Goal: Task Accomplishment & Management: Manage account settings

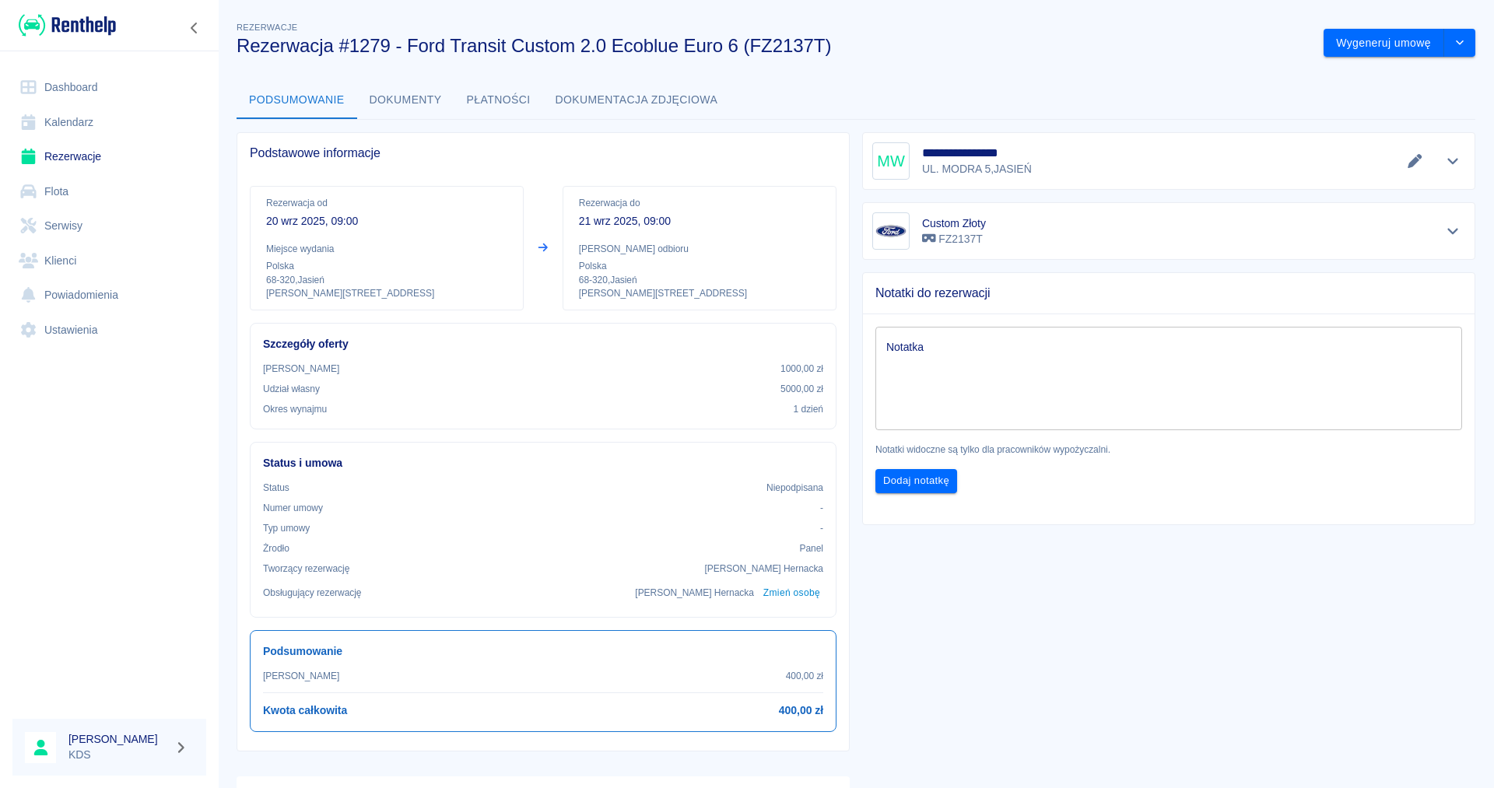
click at [58, 125] on link "Kalendarz" at bounding box center [109, 122] width 194 height 35
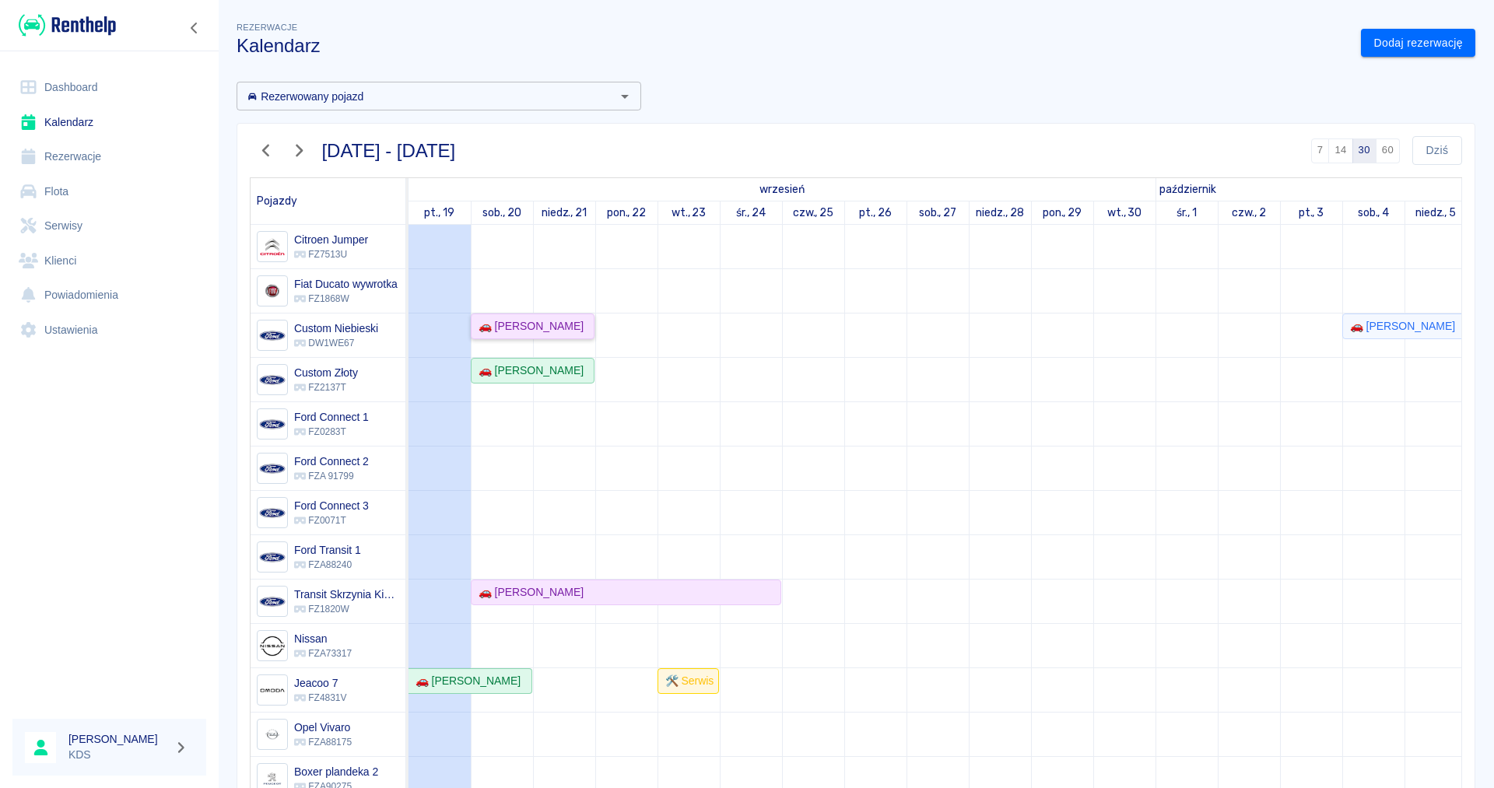
click at [552, 328] on div "🚗 [PERSON_NAME]" at bounding box center [527, 326] width 111 height 16
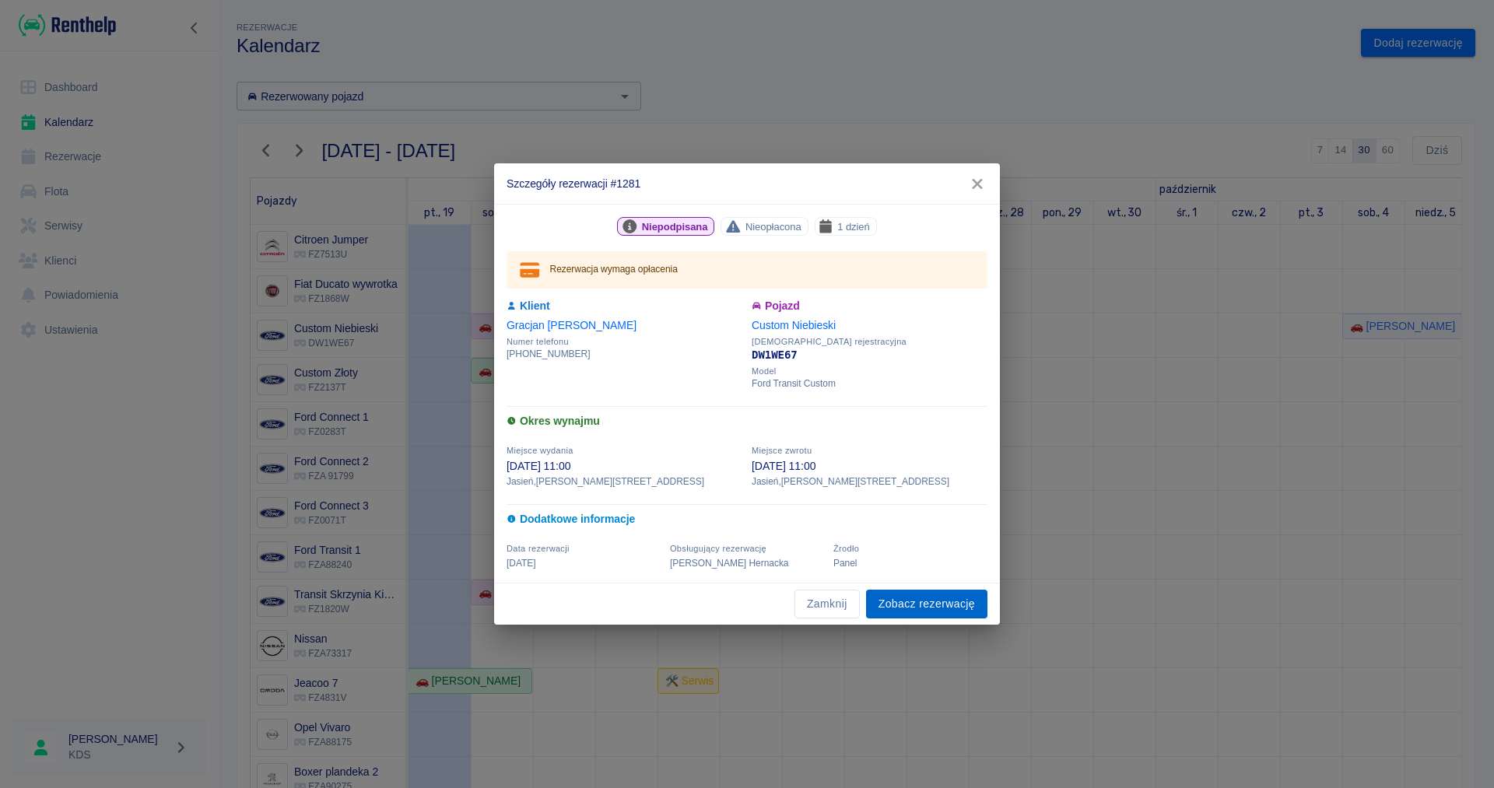
click at [969, 612] on link "Zobacz rezerwację" at bounding box center [926, 604] width 121 height 29
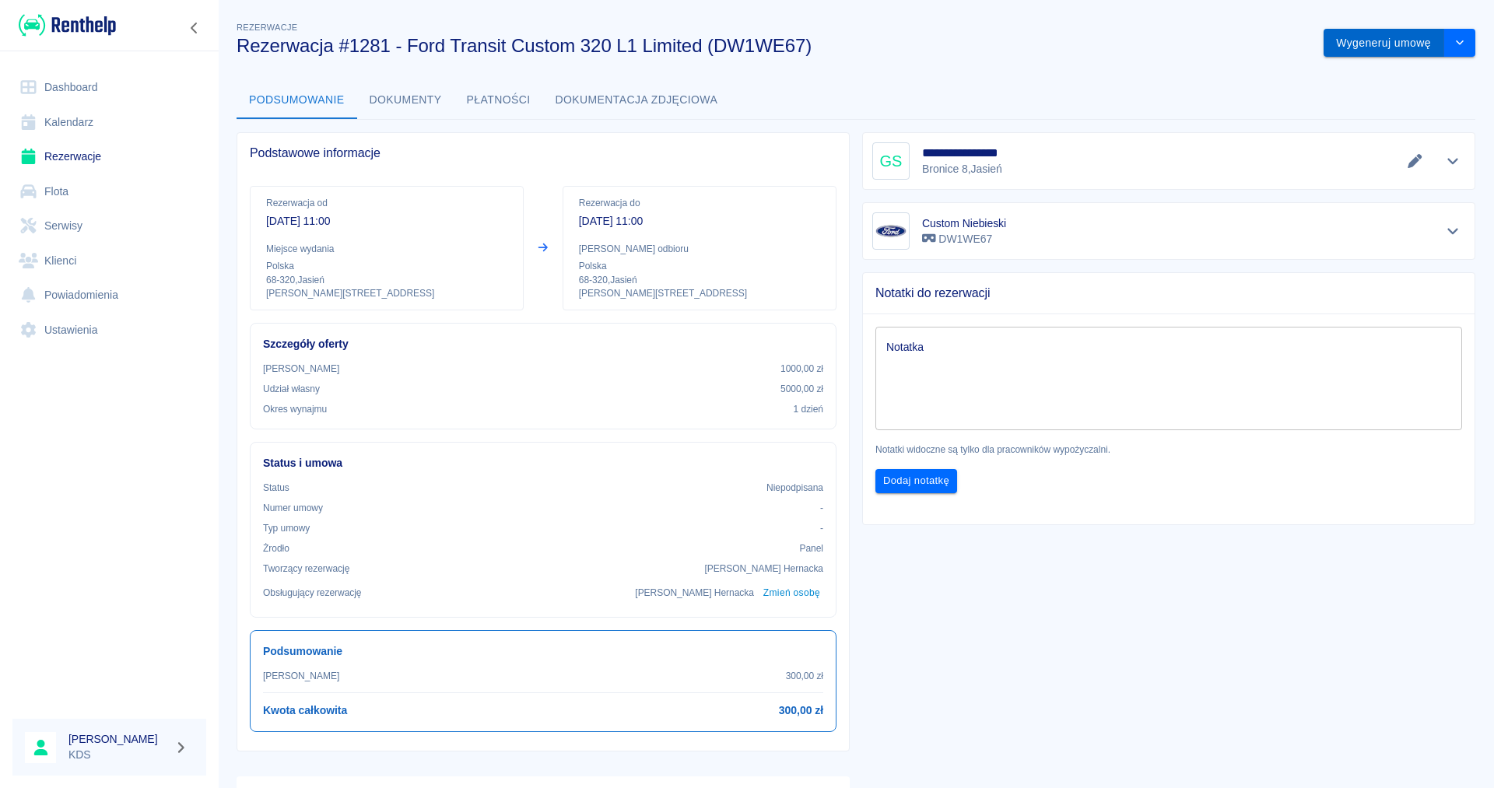
click at [1391, 50] on button "Wygeneruj umowę" at bounding box center [1383, 43] width 121 height 29
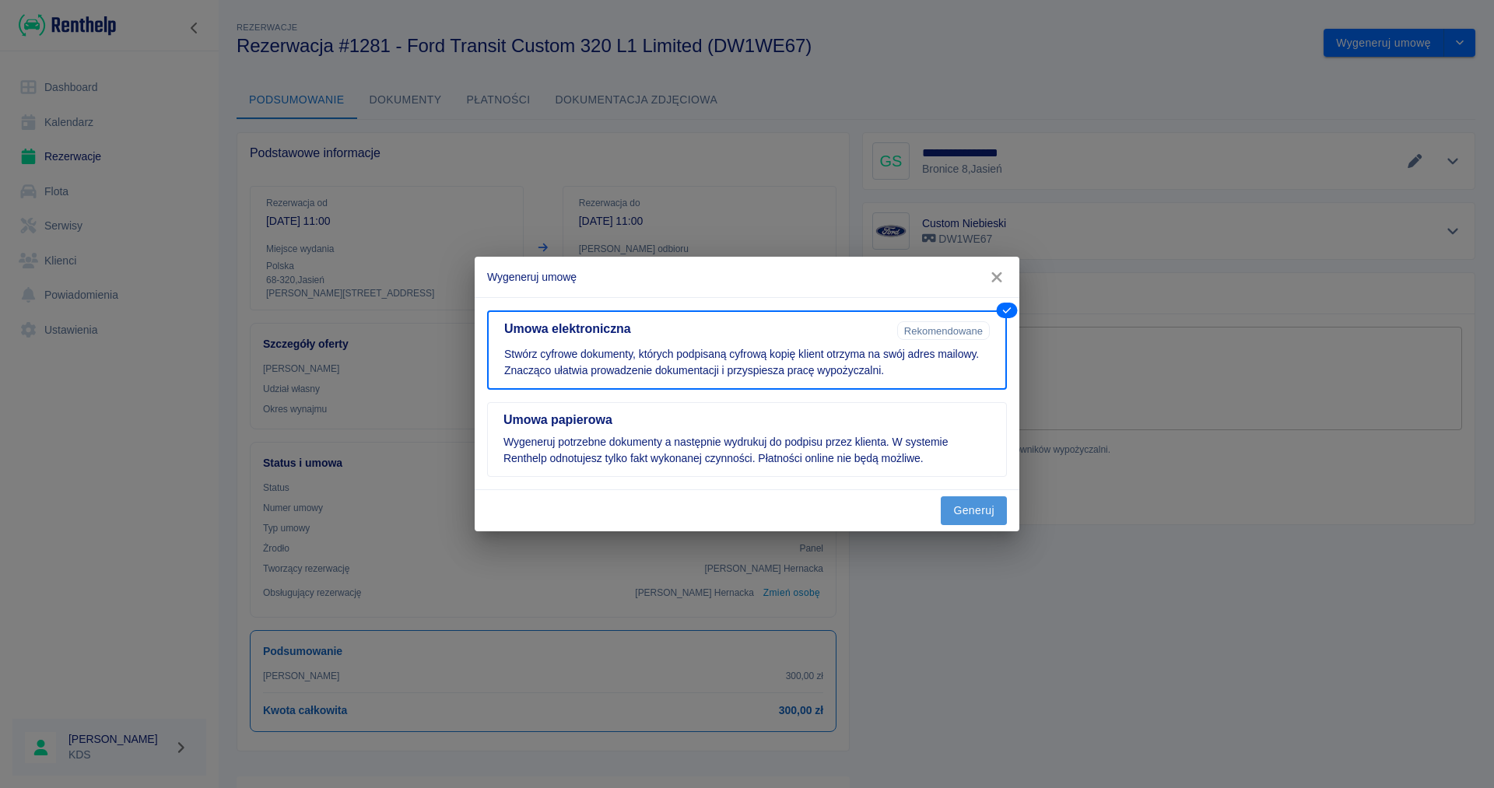
click at [954, 516] on button "Generuj" at bounding box center [974, 510] width 66 height 29
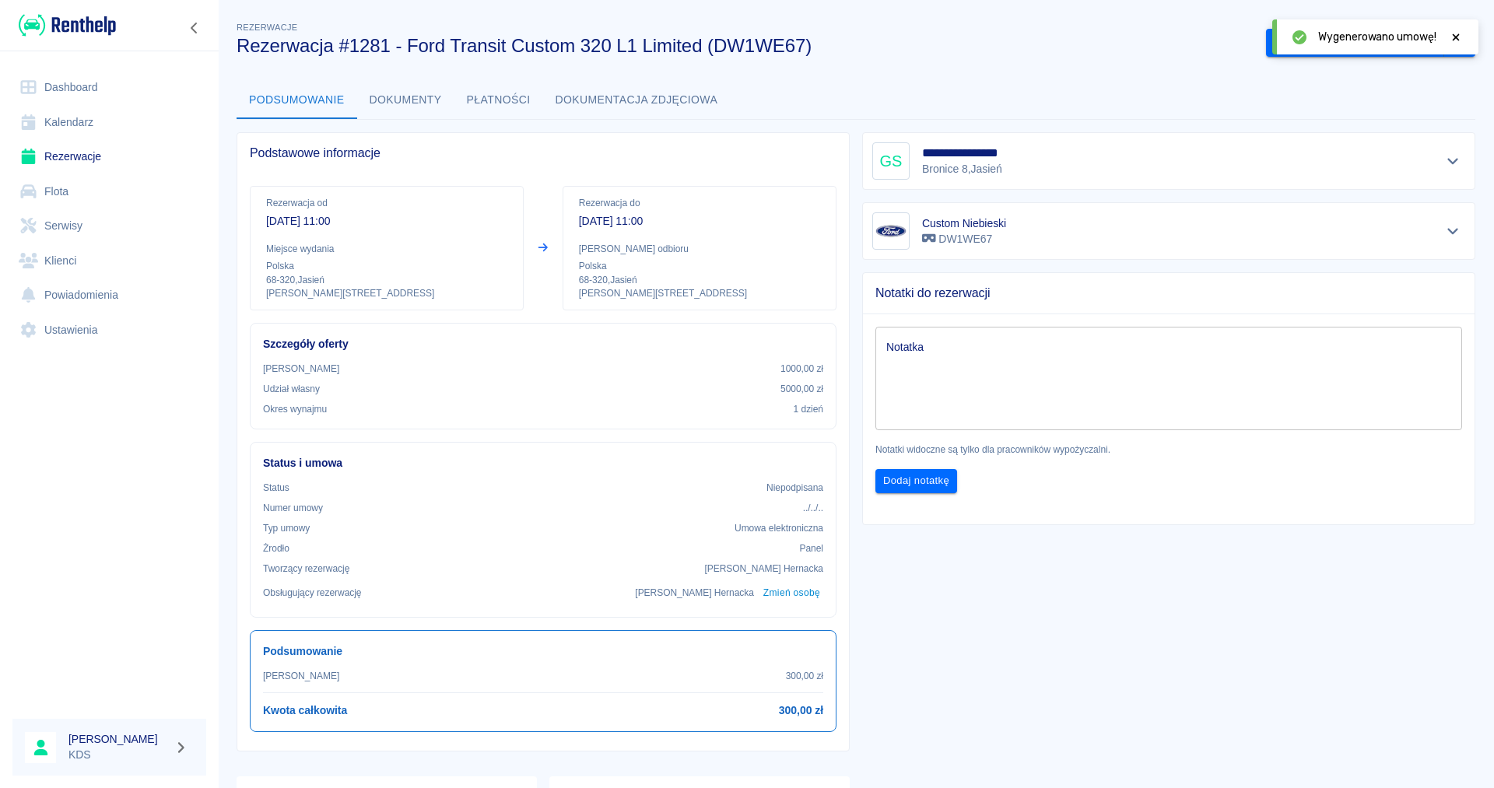
click at [1459, 37] on icon at bounding box center [1456, 37] width 14 height 11
click at [1384, 43] on button "Podpisz umowę elektroniczną" at bounding box center [1355, 43] width 178 height 29
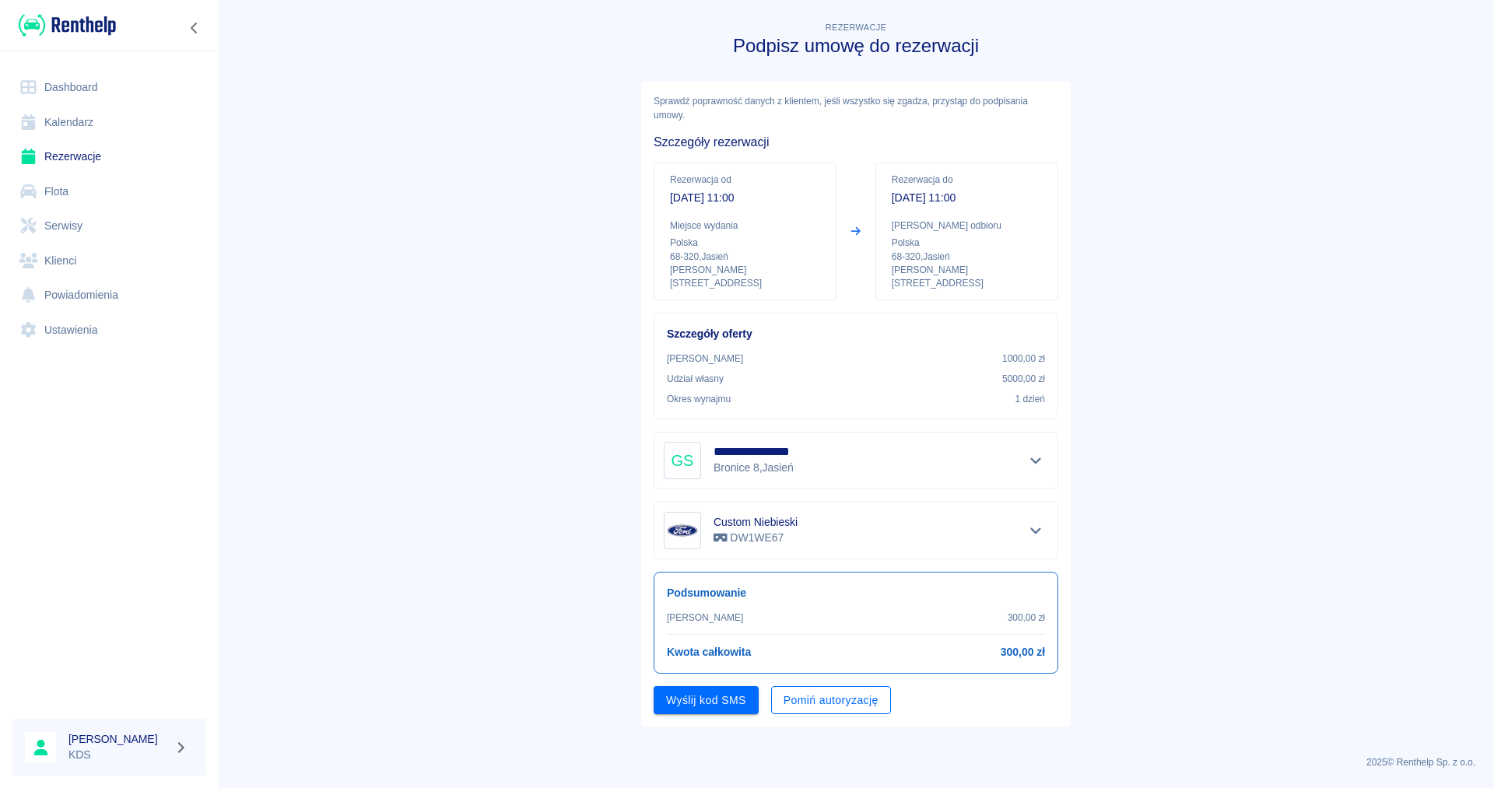
click at [848, 689] on button "Pomiń autoryzację" at bounding box center [831, 700] width 120 height 29
click at [79, 124] on link "Kalendarz" at bounding box center [109, 122] width 194 height 35
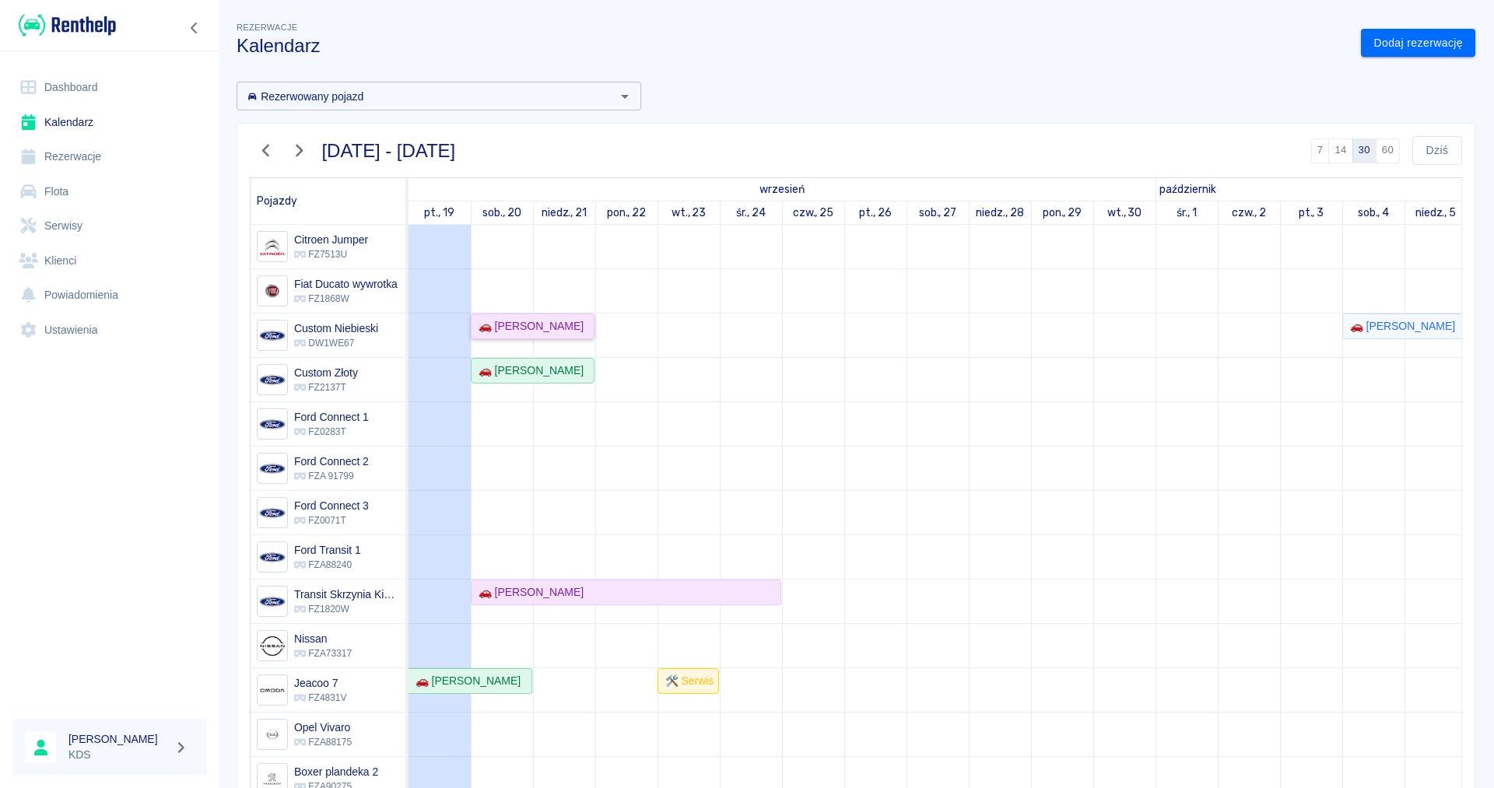
click at [565, 327] on div "🚗 [PERSON_NAME]" at bounding box center [527, 326] width 111 height 16
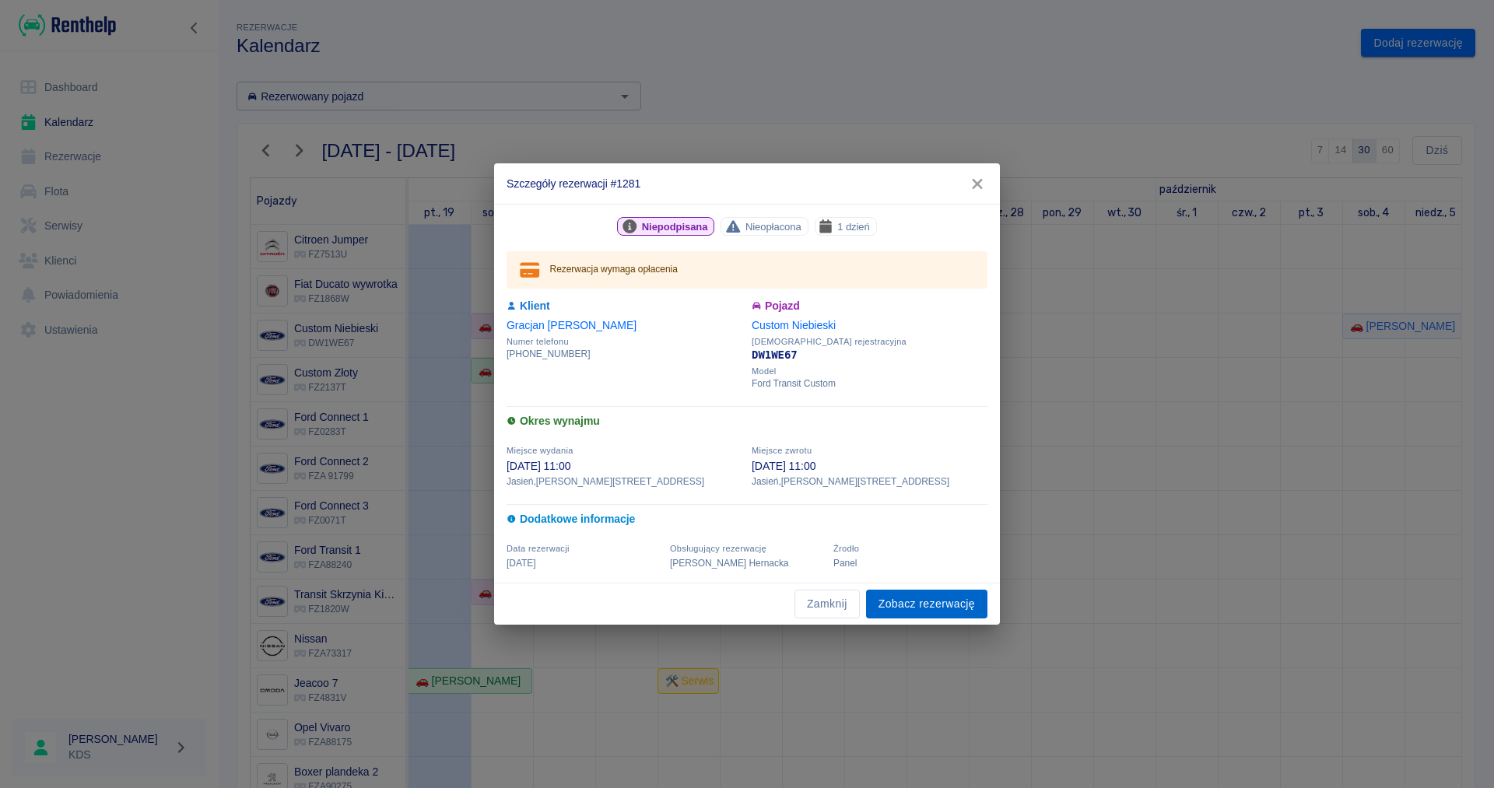
click at [907, 599] on link "Zobacz rezerwację" at bounding box center [926, 604] width 121 height 29
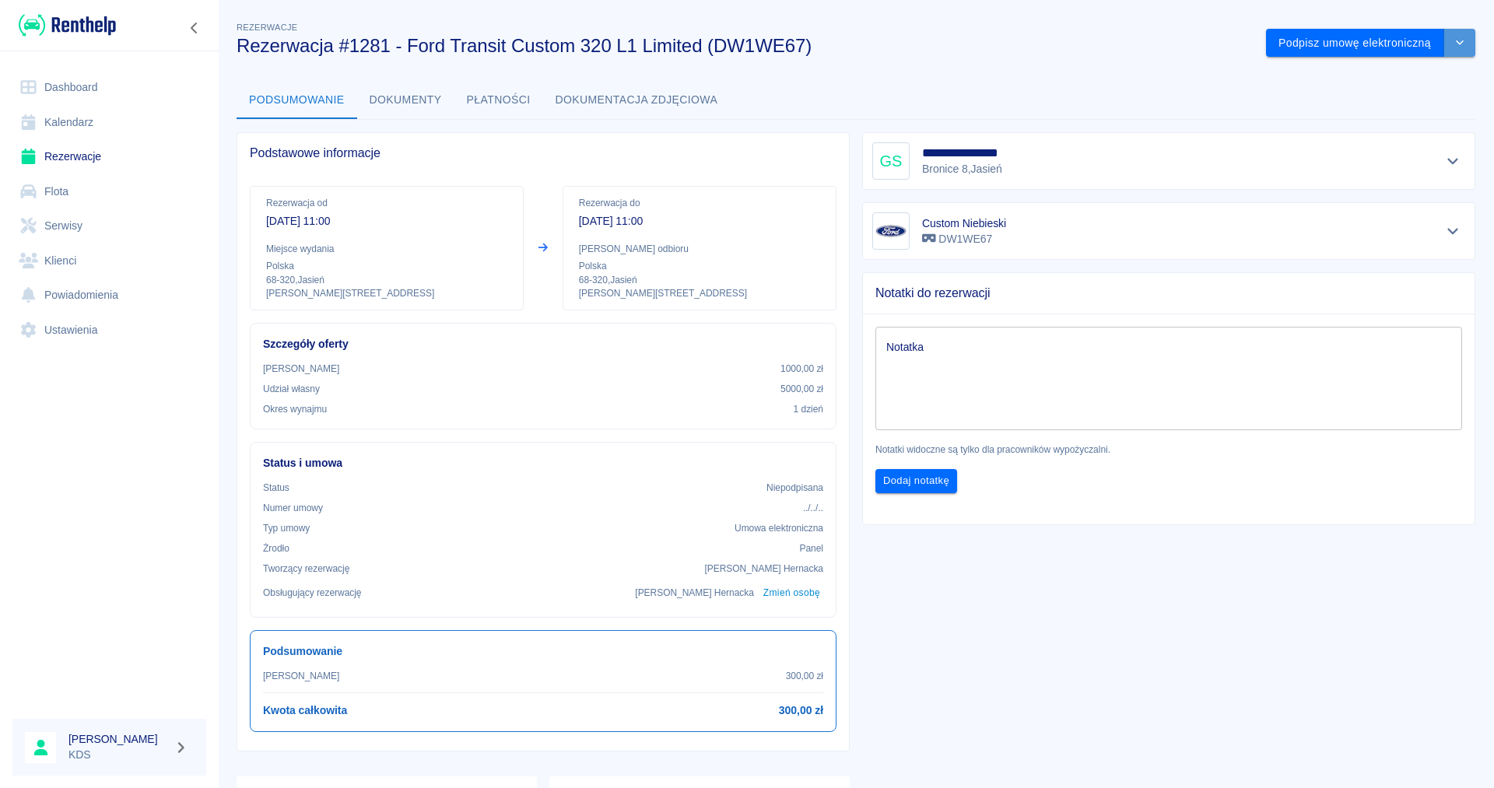
click at [1465, 47] on icon "drop-down" at bounding box center [1459, 42] width 12 height 10
click at [1127, 72] on div "**********" at bounding box center [856, 471] width 1276 height 930
click at [1454, 44] on icon "drop-down" at bounding box center [1459, 42] width 12 height 10
click at [1386, 97] on li "Podgląd umowy" at bounding box center [1370, 102] width 161 height 26
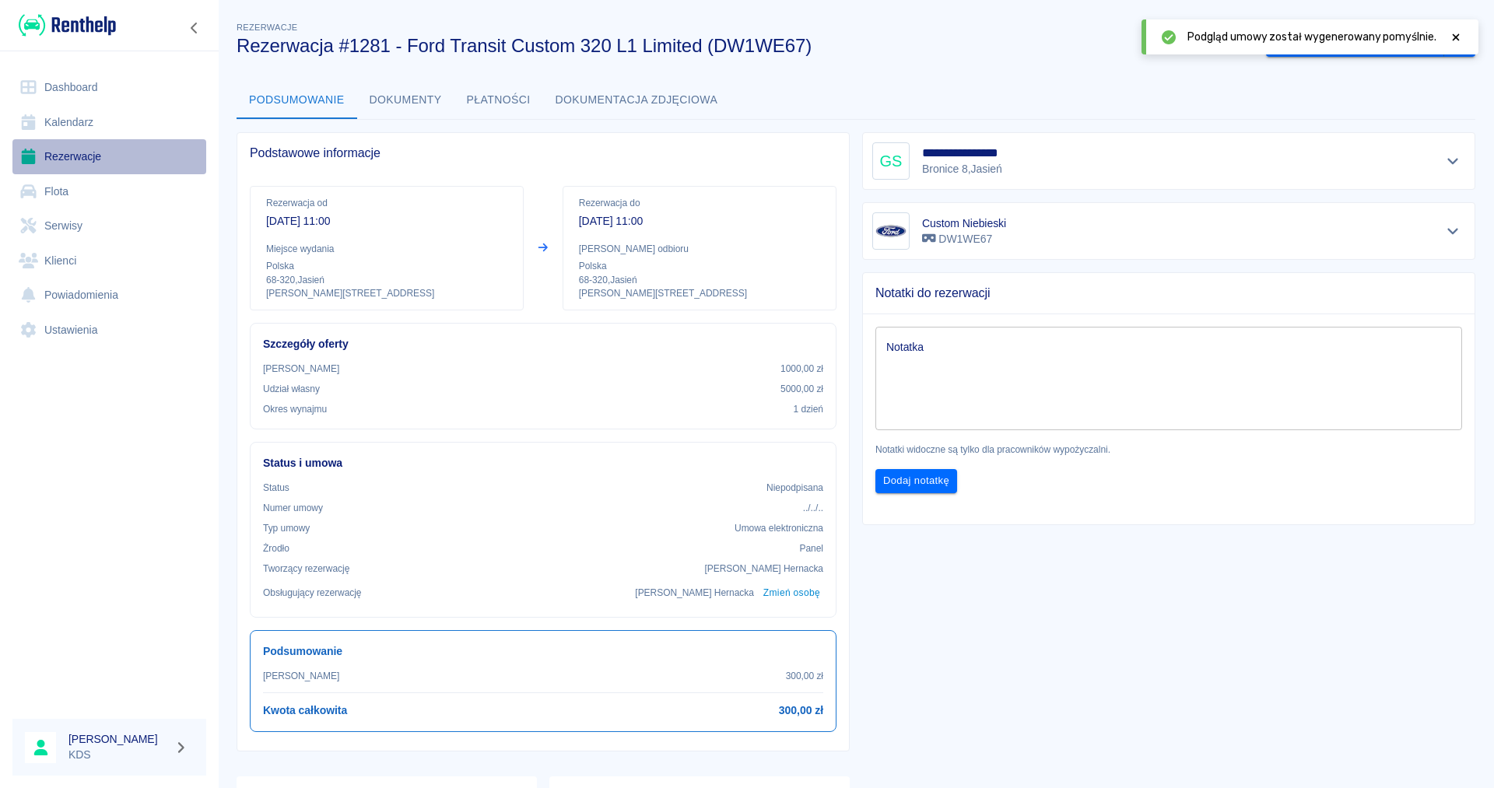
click at [82, 156] on link "Rezerwacje" at bounding box center [109, 156] width 194 height 35
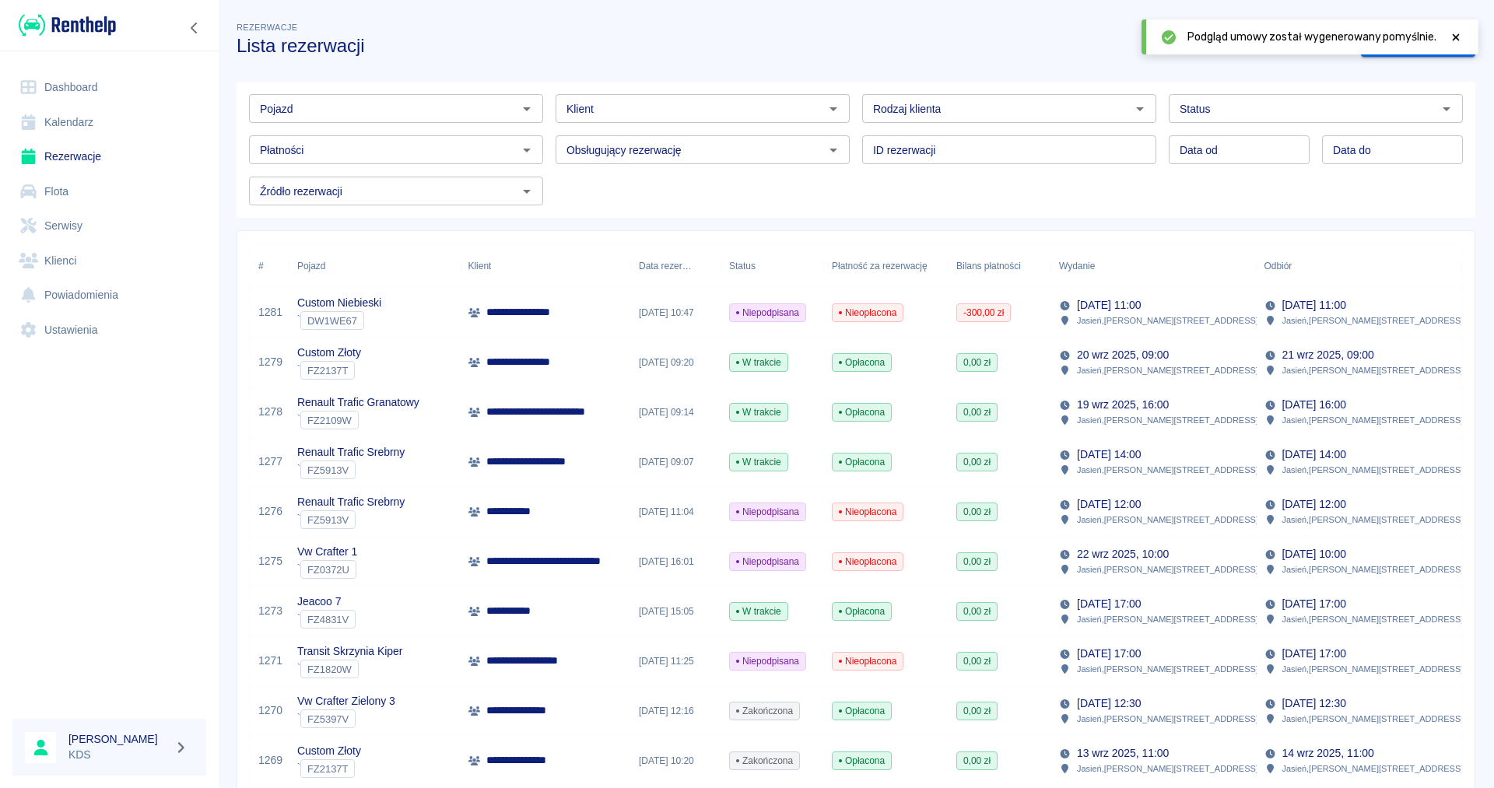
click at [556, 305] on p "**********" at bounding box center [527, 312] width 82 height 16
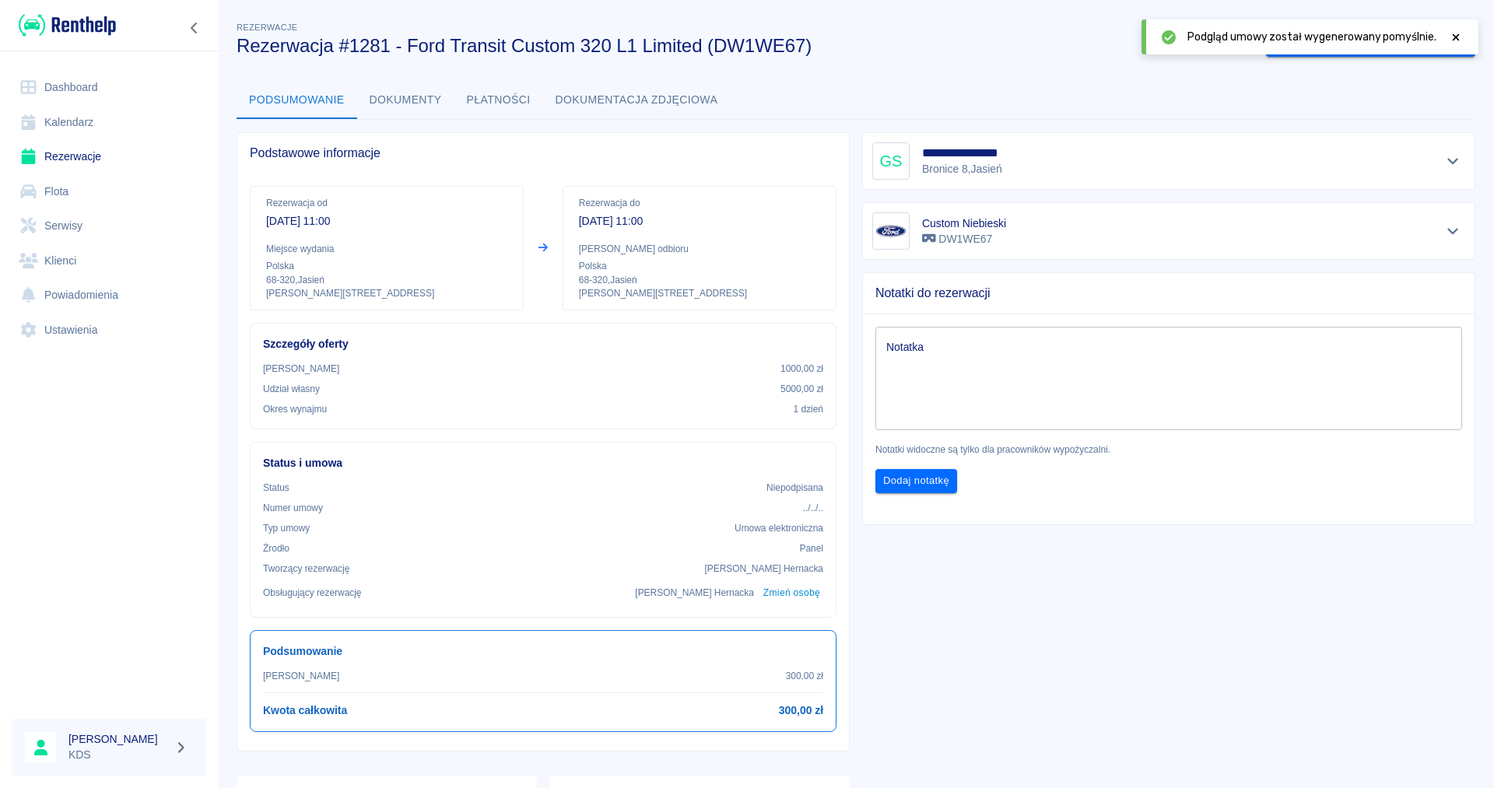
click at [1462, 37] on icon at bounding box center [1456, 37] width 14 height 11
click at [1462, 37] on button "drop-down" at bounding box center [1459, 43] width 31 height 29
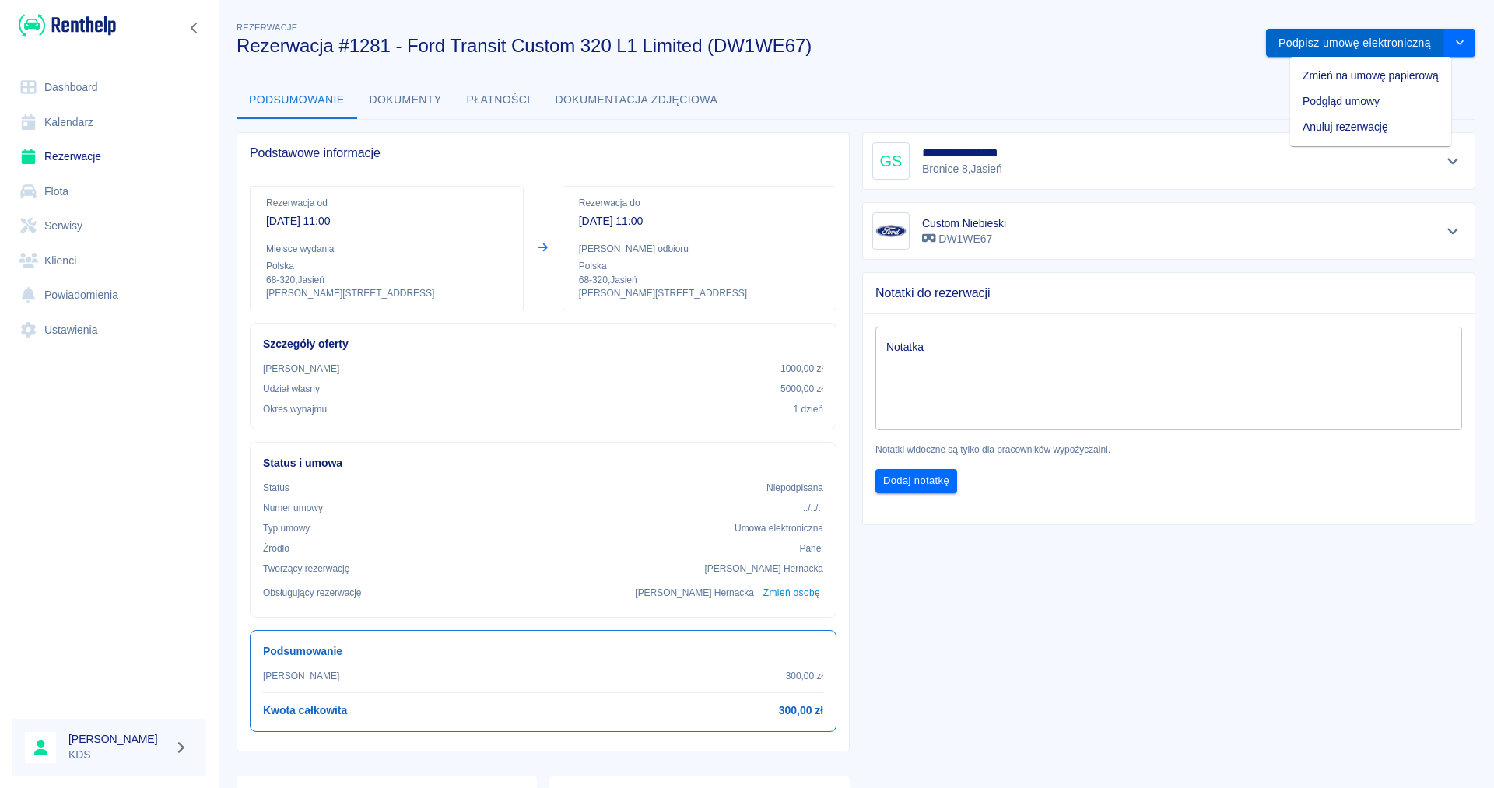
click at [1388, 41] on button "Podpisz umowę elektroniczną" at bounding box center [1355, 43] width 178 height 29
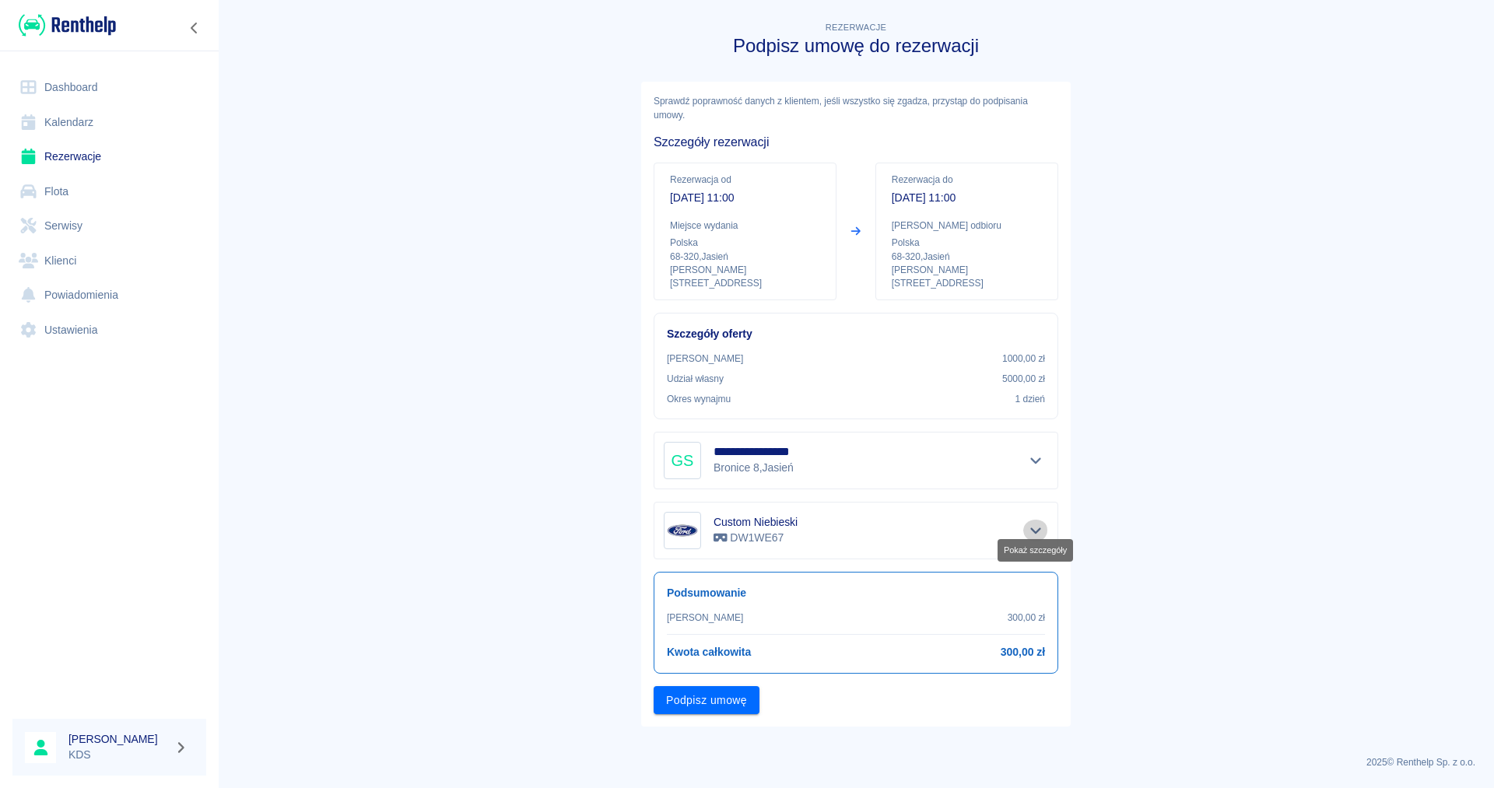
click at [1032, 527] on icon "Pokaż szczegóły" at bounding box center [1035, 530] width 11 height 6
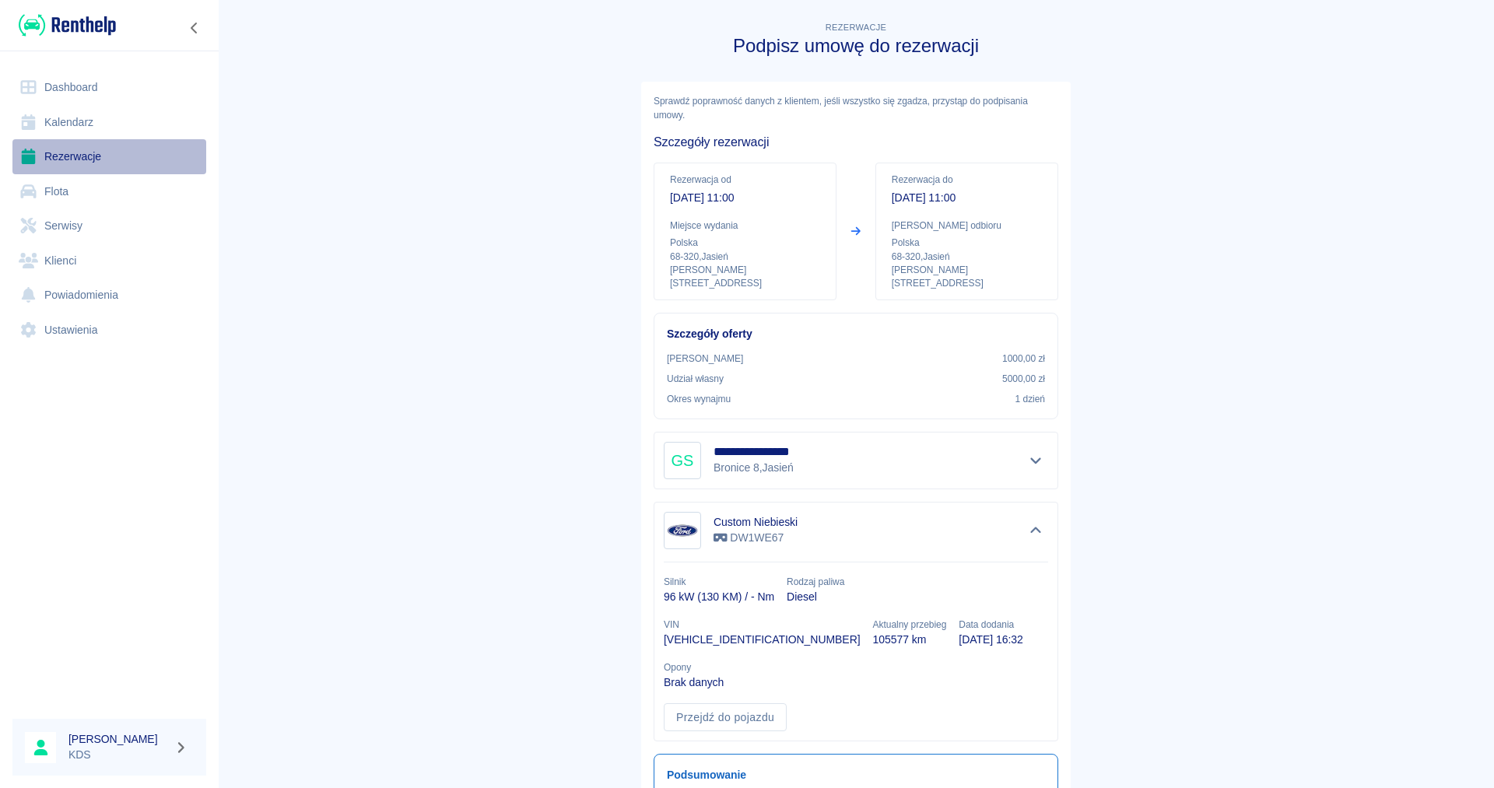
click at [86, 144] on link "Rezerwacje" at bounding box center [109, 156] width 194 height 35
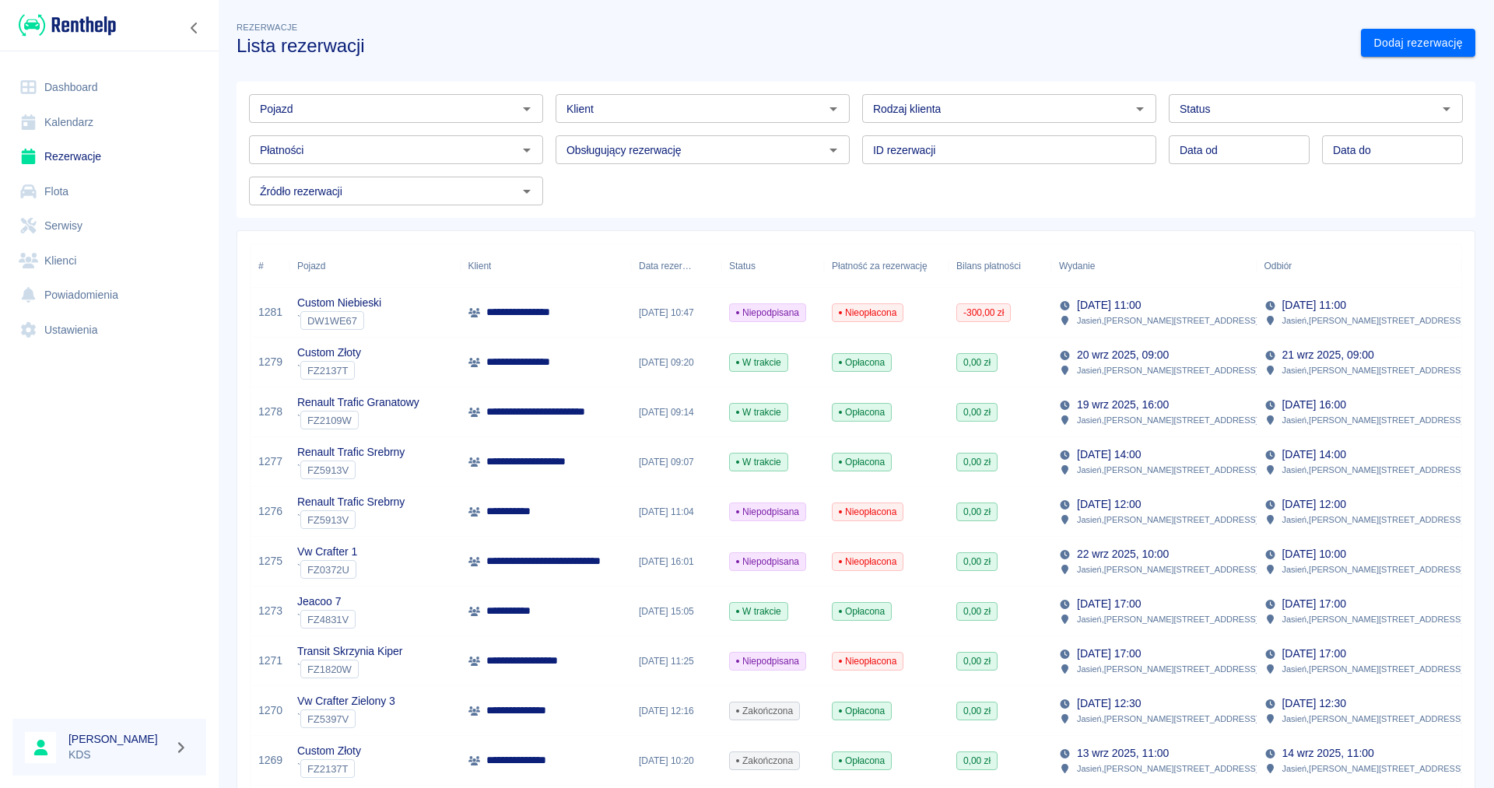
click at [587, 312] on div "**********" at bounding box center [546, 313] width 171 height 50
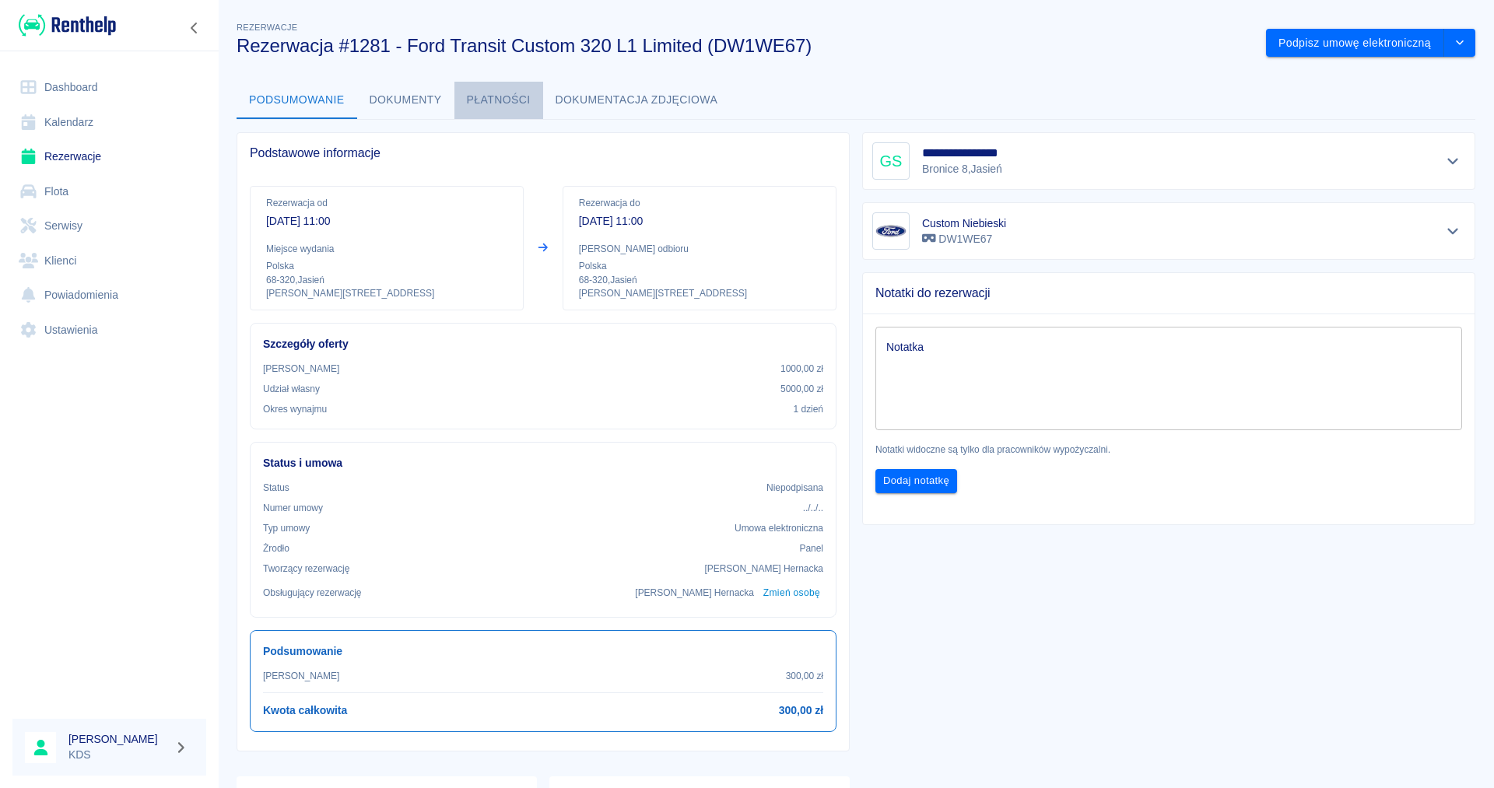
click at [513, 100] on button "Płatności" at bounding box center [498, 100] width 89 height 37
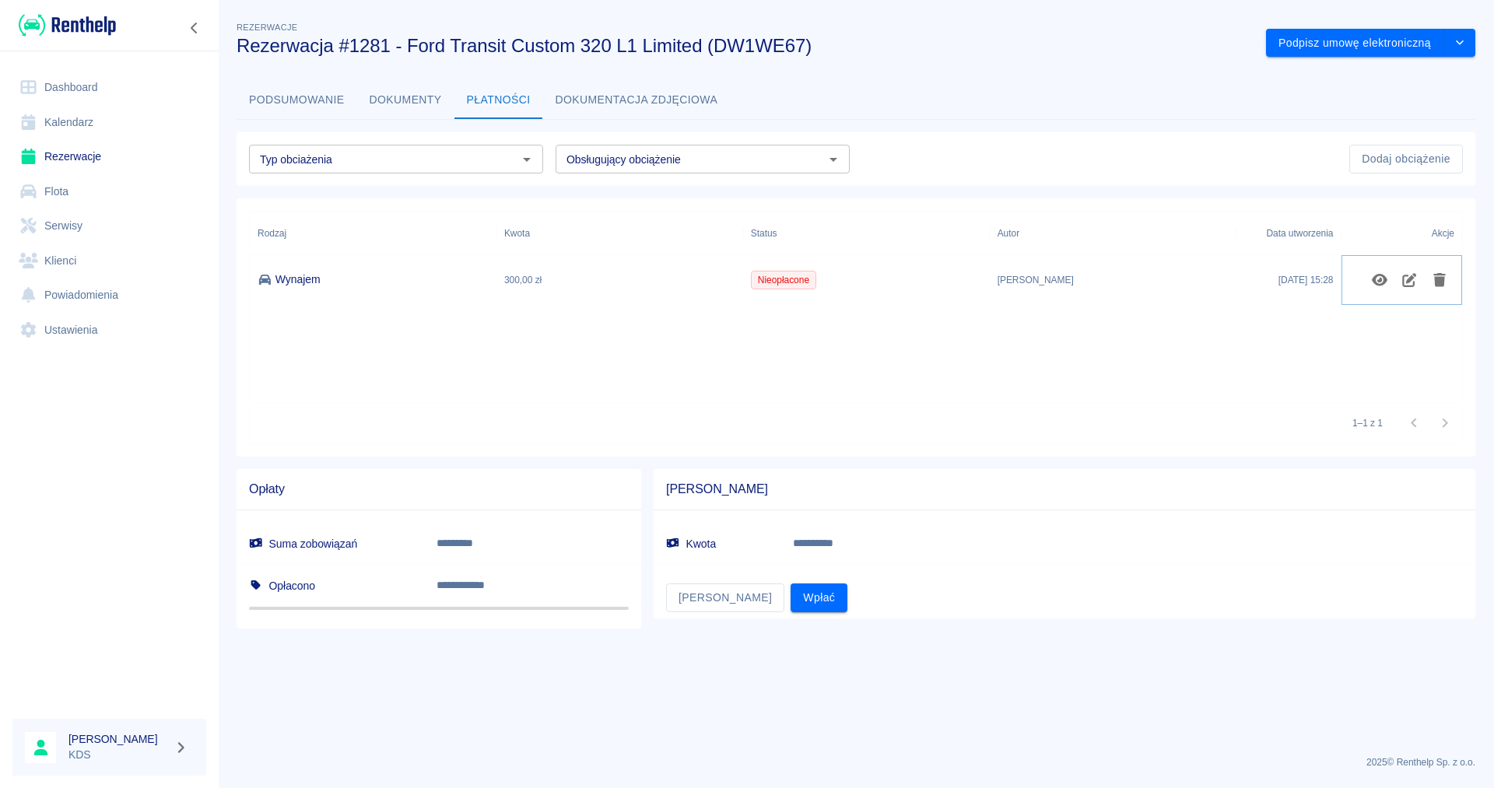
click at [1413, 279] on icon "Edytuj obciążenie" at bounding box center [1409, 280] width 18 height 14
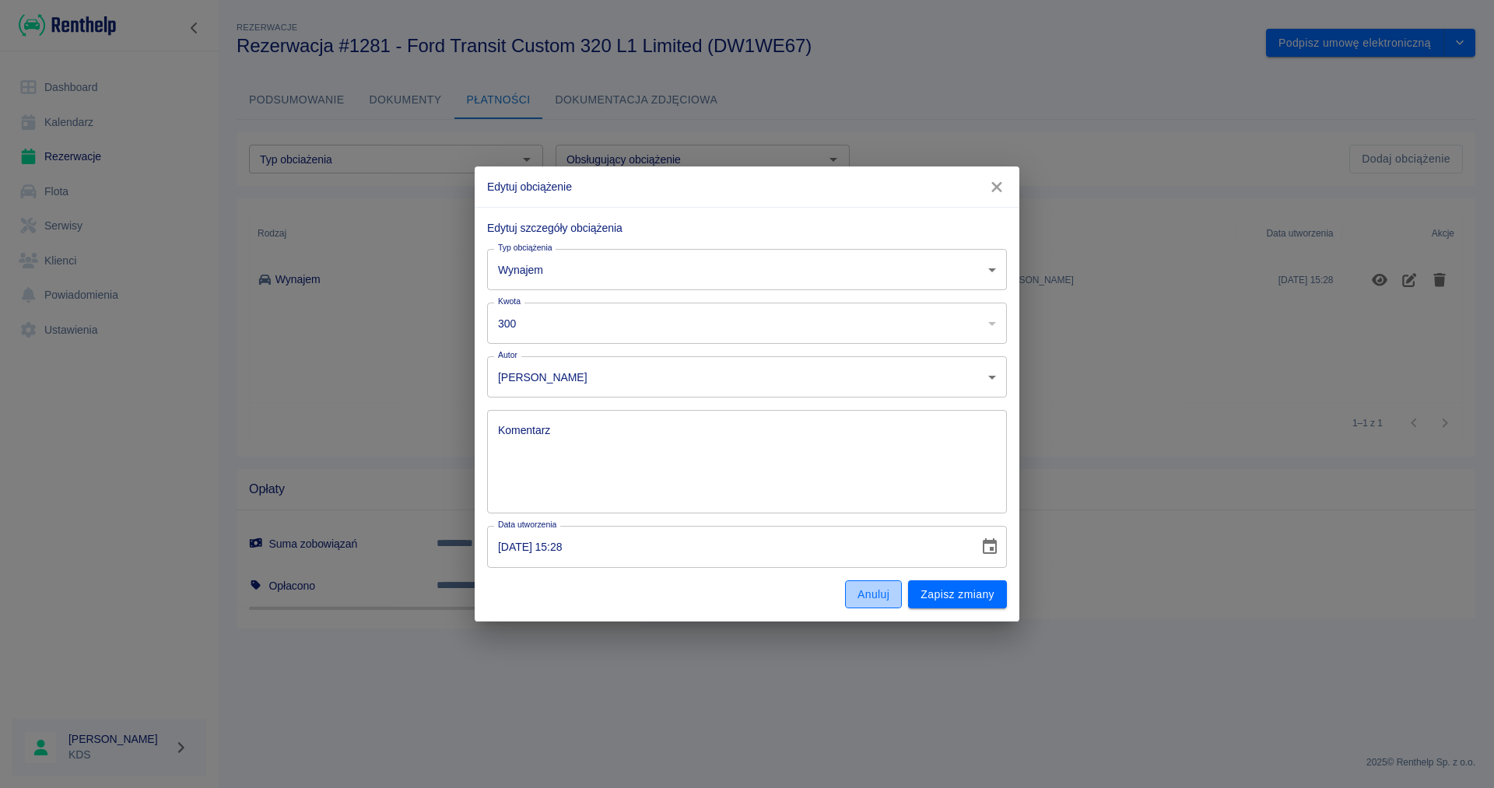
click at [853, 597] on button "Anuluj" at bounding box center [873, 594] width 57 height 29
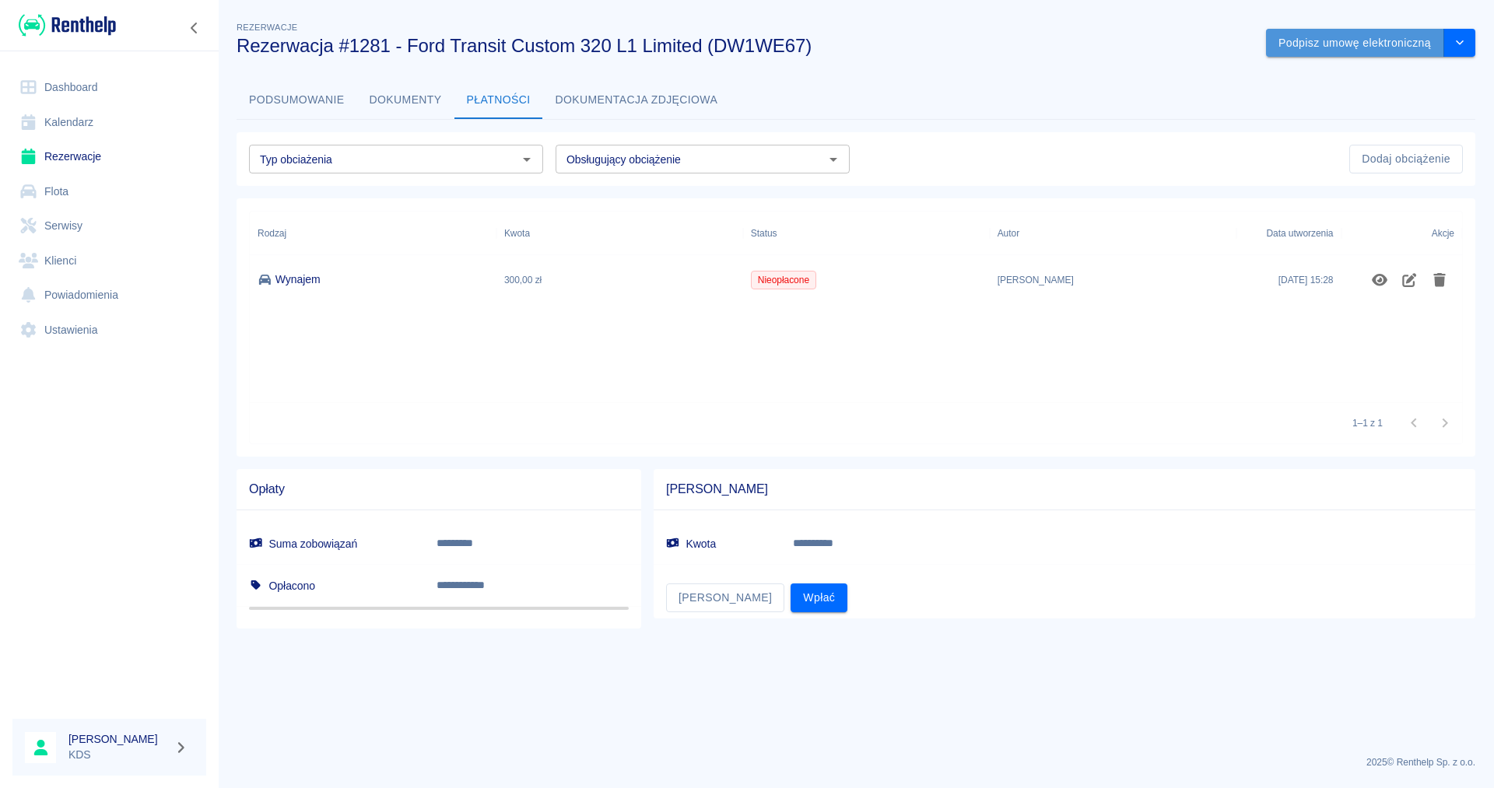
click at [1291, 49] on button "Podpisz umowę elektroniczną" at bounding box center [1355, 43] width 178 height 29
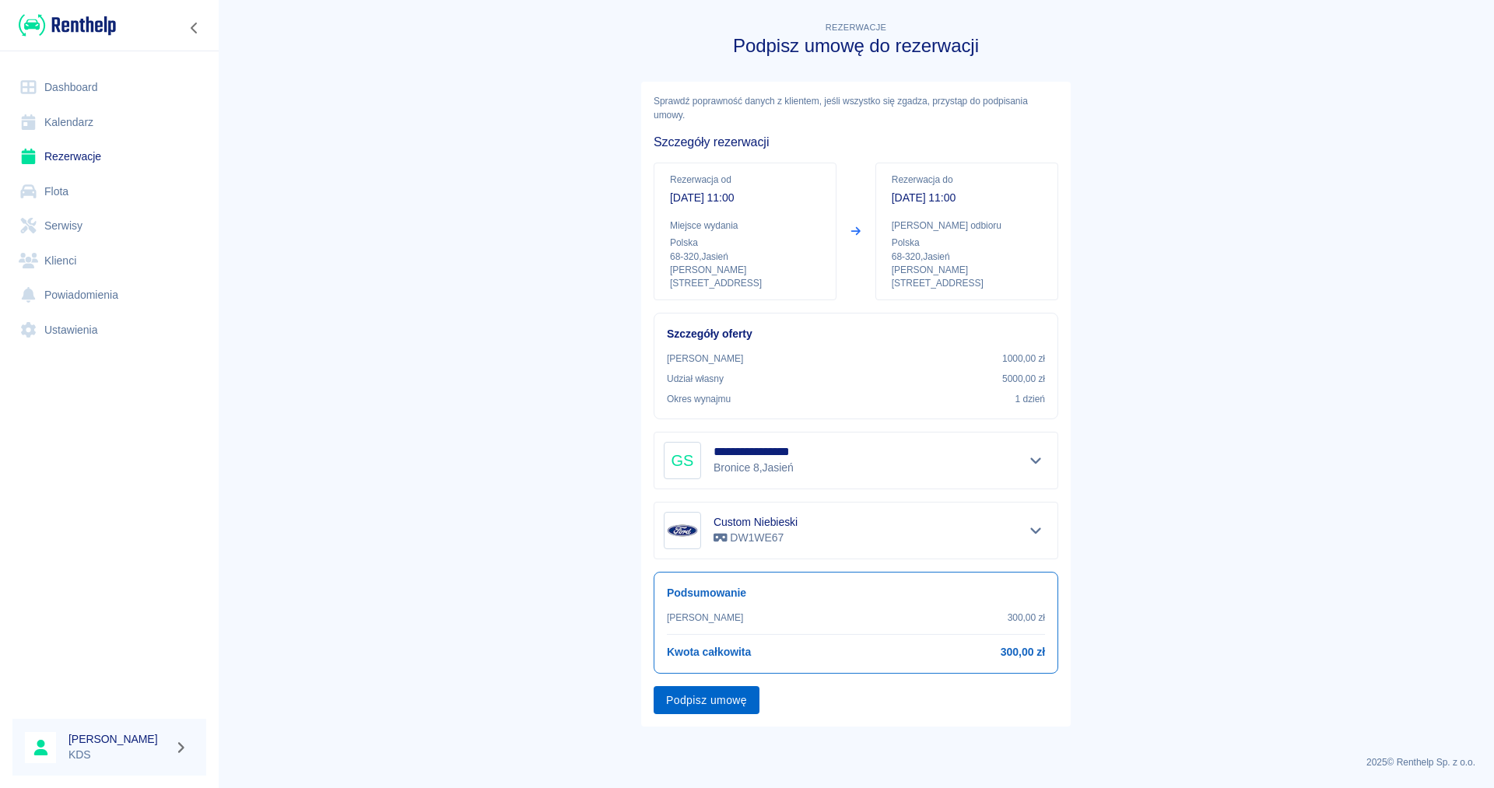
click at [704, 687] on button "Podpisz umowę" at bounding box center [707, 700] width 106 height 29
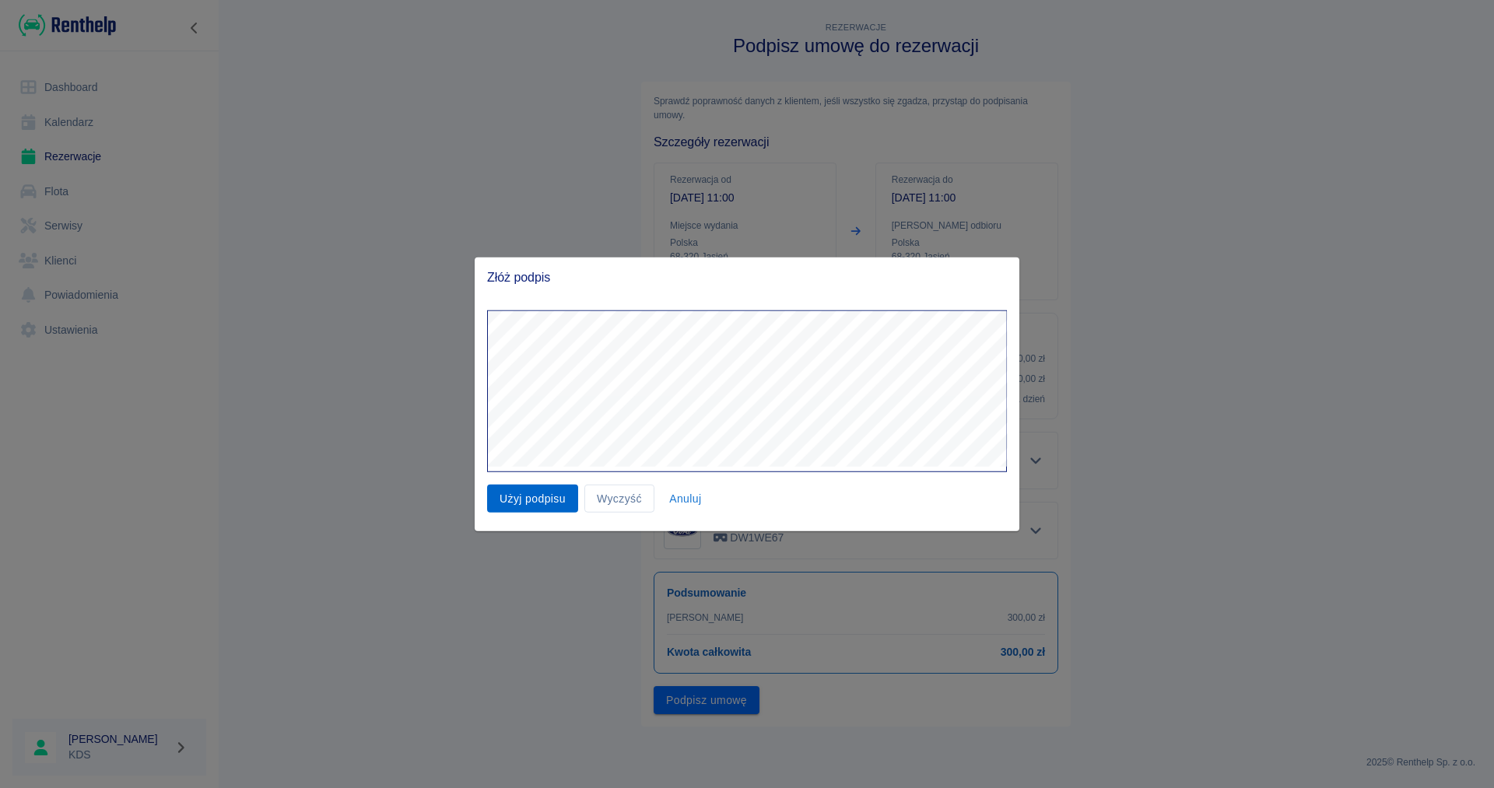
click at [535, 502] on button "Użyj podpisu" at bounding box center [532, 498] width 91 height 29
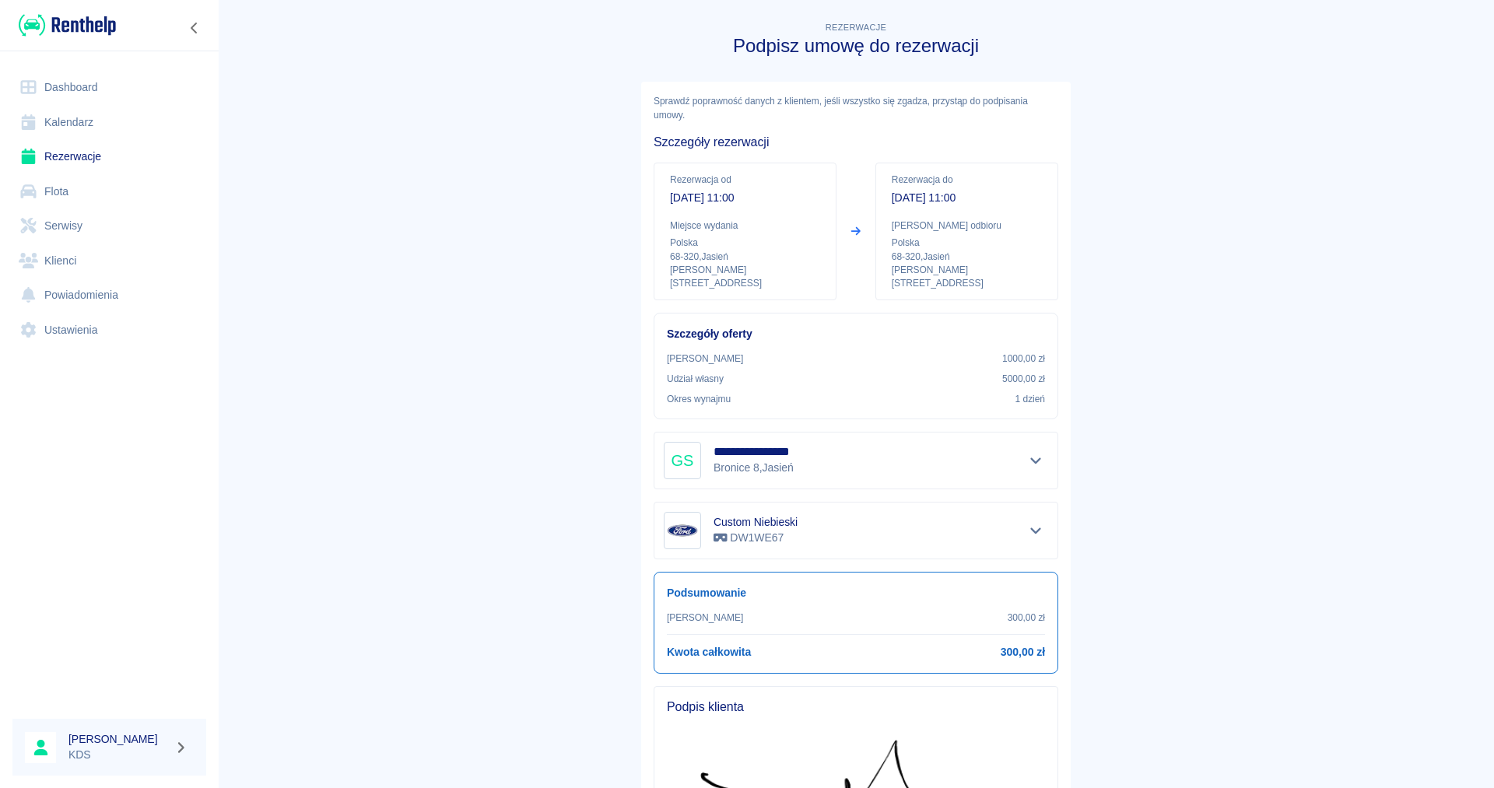
scroll to position [201, 0]
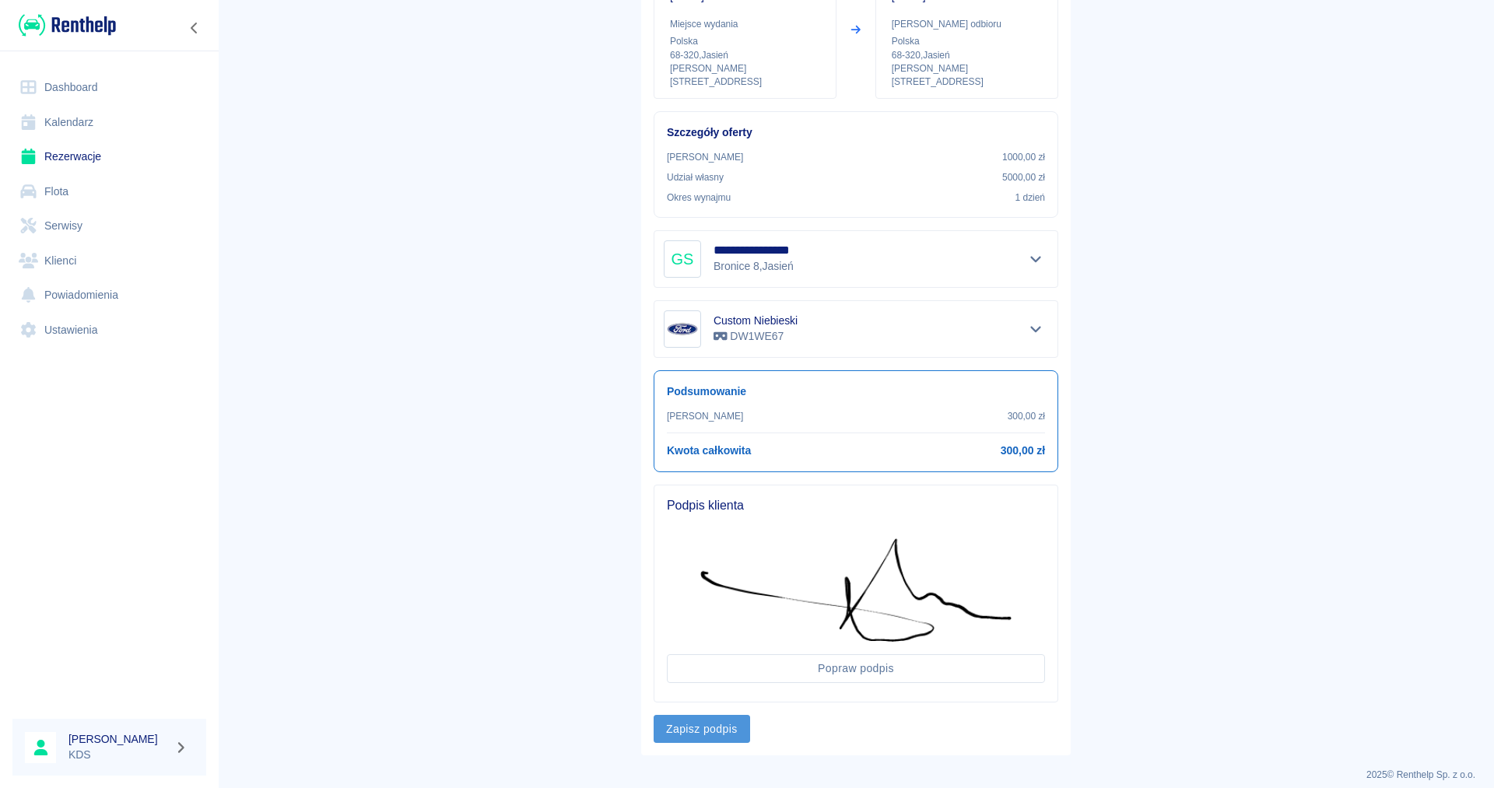
click at [729, 719] on button "Zapisz podpis" at bounding box center [702, 729] width 96 height 29
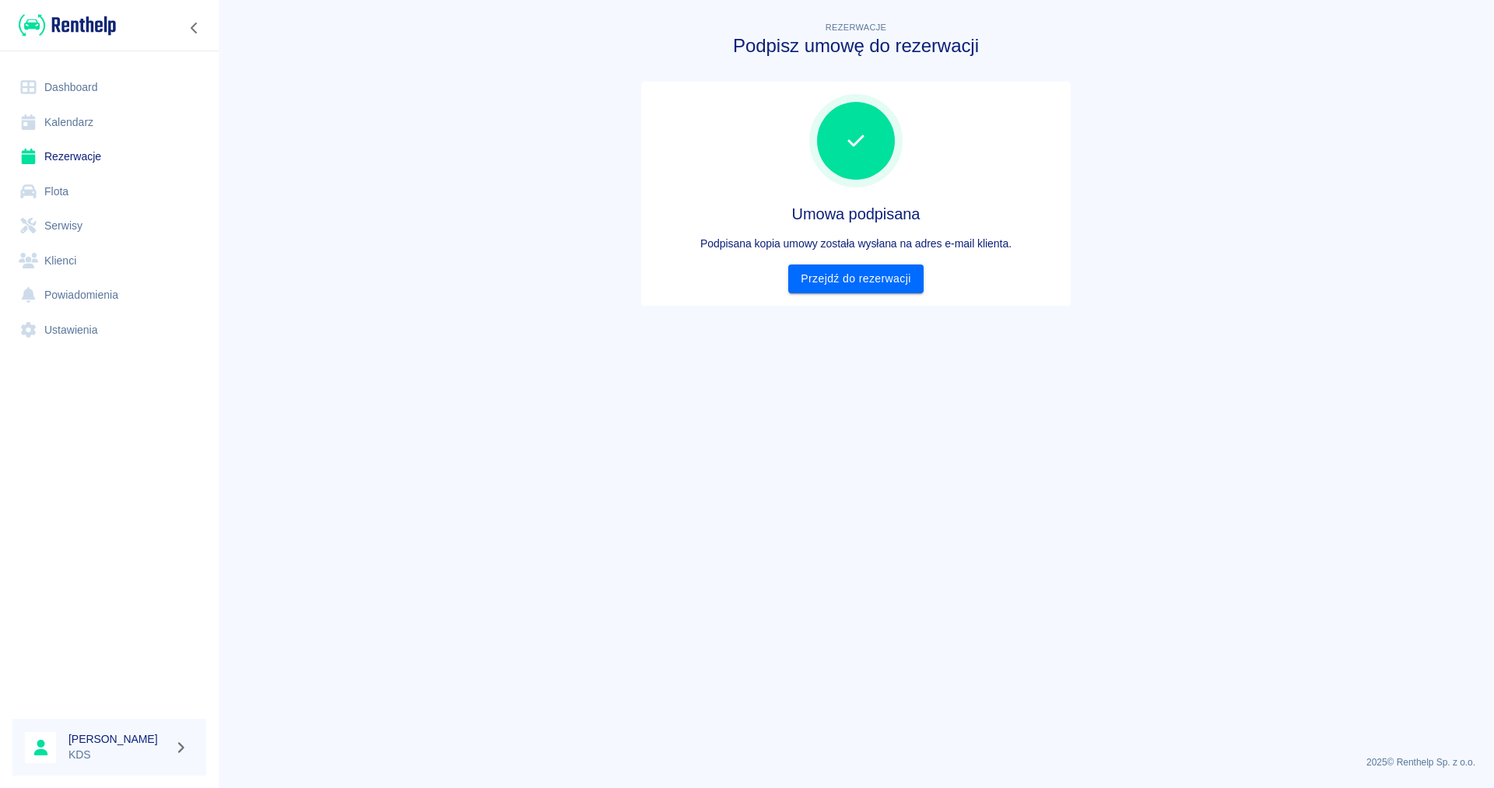
scroll to position [0, 0]
click at [818, 277] on link "Przejdź do rezerwacji" at bounding box center [855, 279] width 135 height 29
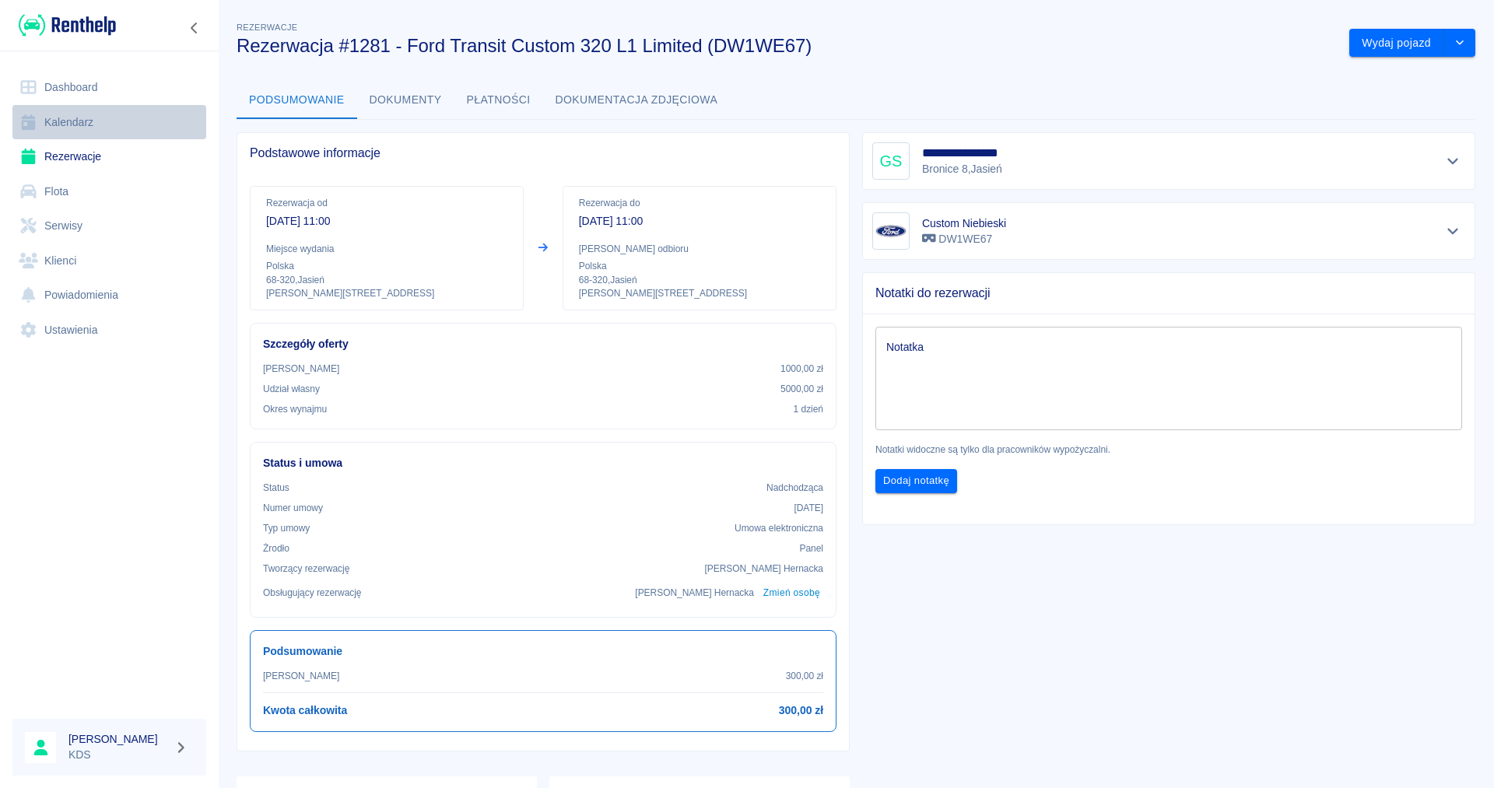
click at [86, 122] on link "Kalendarz" at bounding box center [109, 122] width 194 height 35
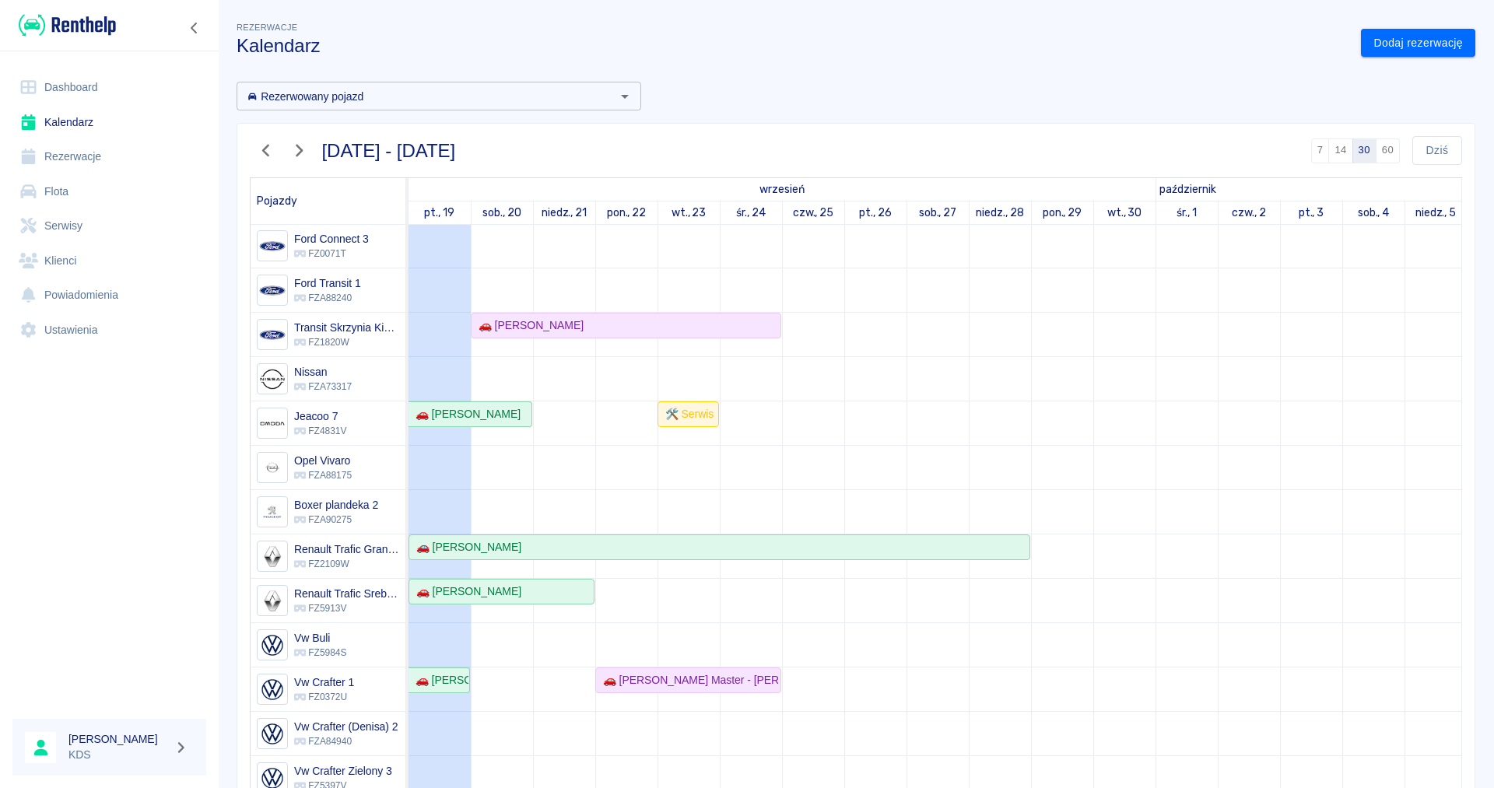
scroll to position [267, 0]
click at [634, 678] on div "🚗 [PERSON_NAME] Master - [PERSON_NAME]" at bounding box center [688, 680] width 183 height 16
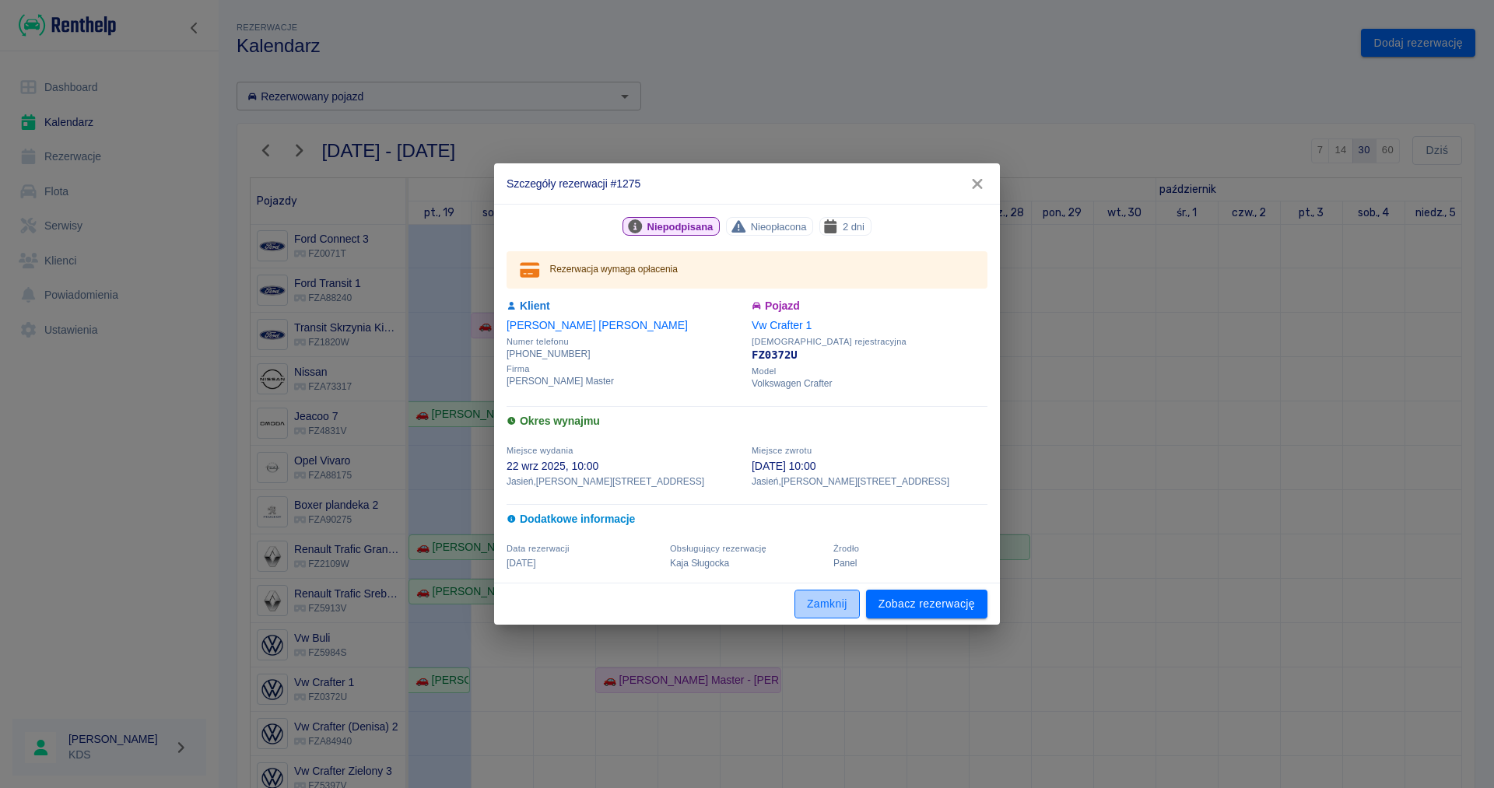
click at [832, 601] on button "Zamknij" at bounding box center [826, 604] width 65 height 29
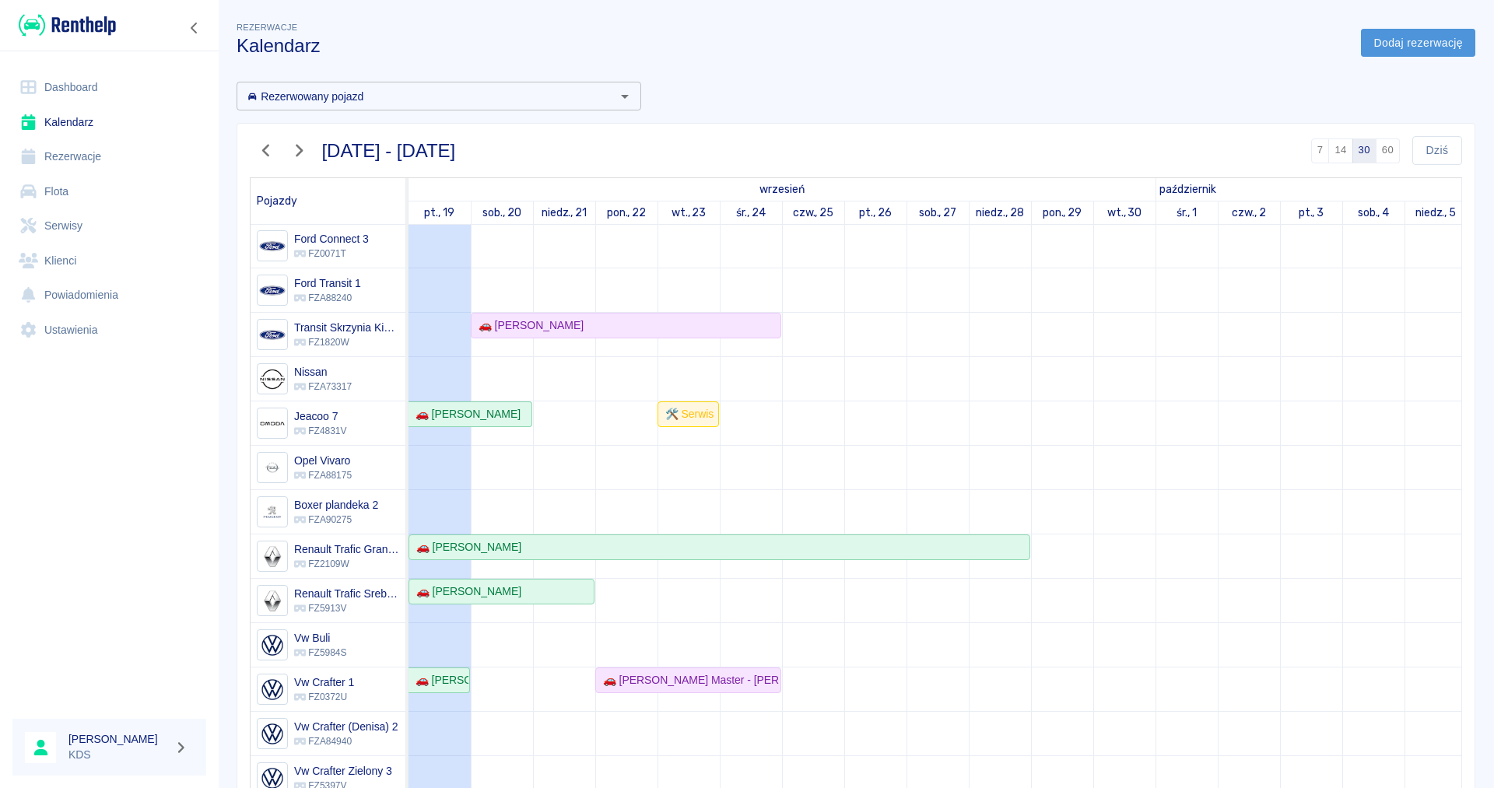
click at [1421, 46] on link "Dodaj rezerwację" at bounding box center [1418, 43] width 114 height 29
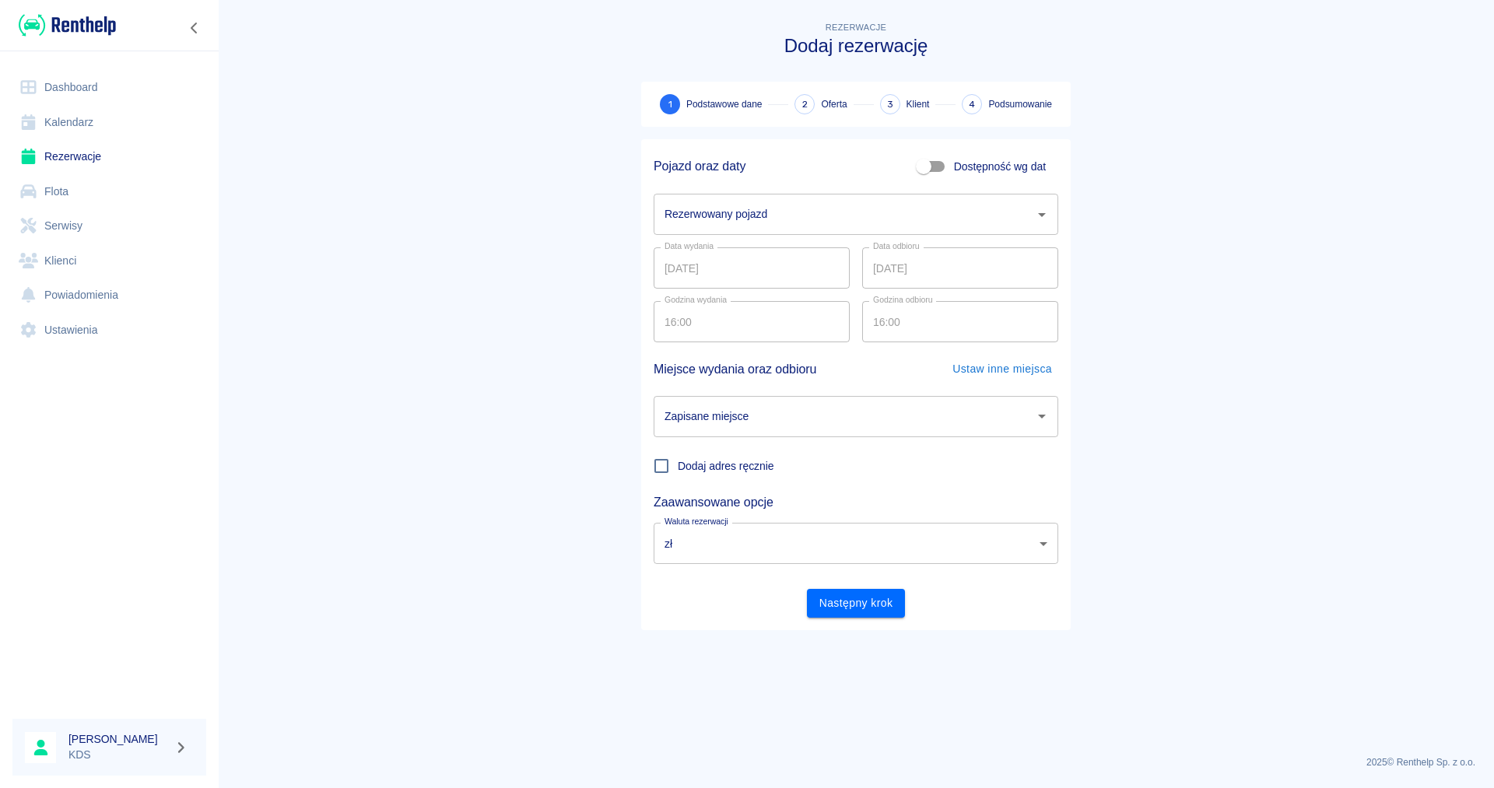
click at [1038, 213] on icon "Otwórz" at bounding box center [1042, 215] width 8 height 4
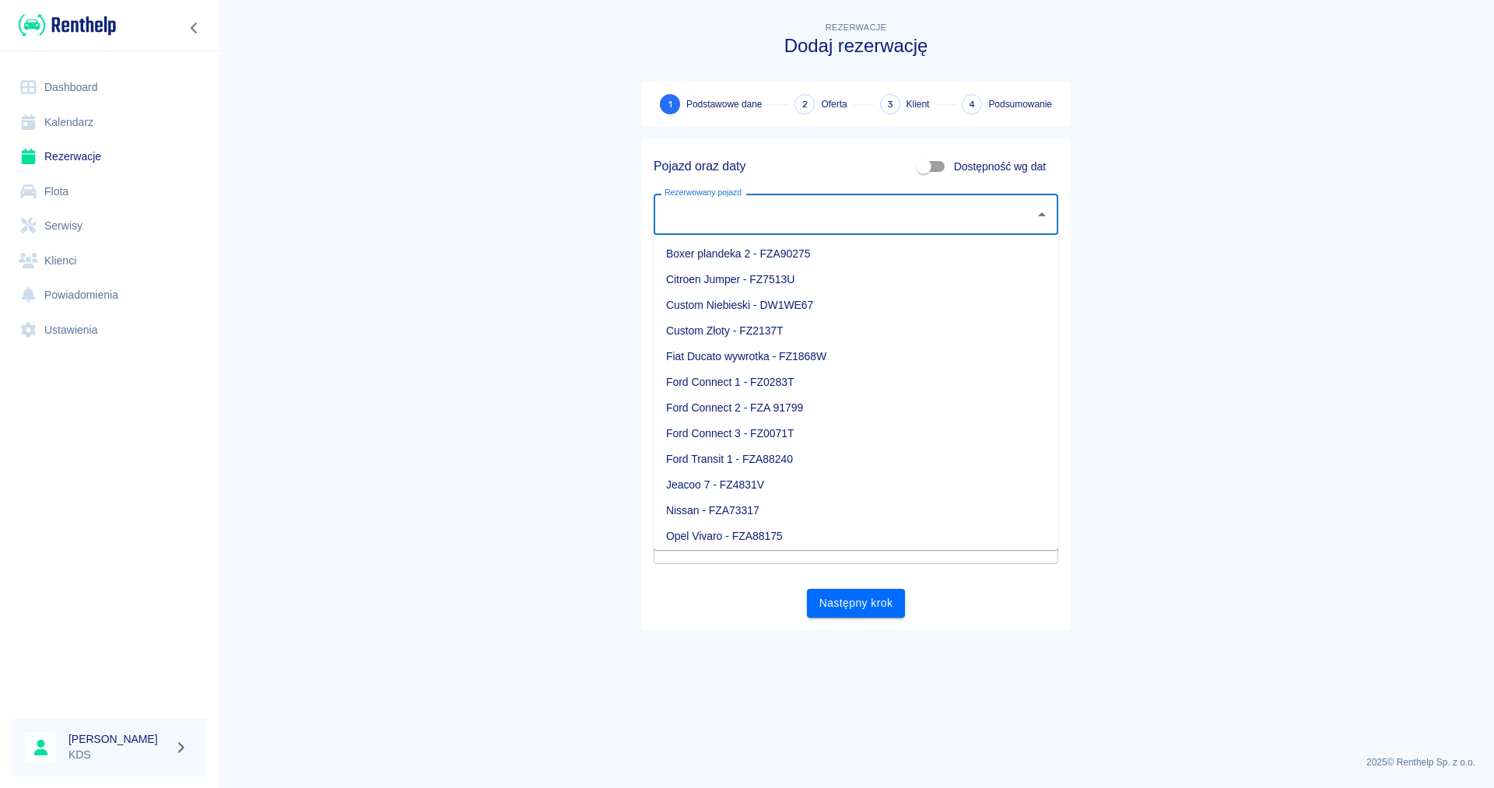
scroll to position [185, 0]
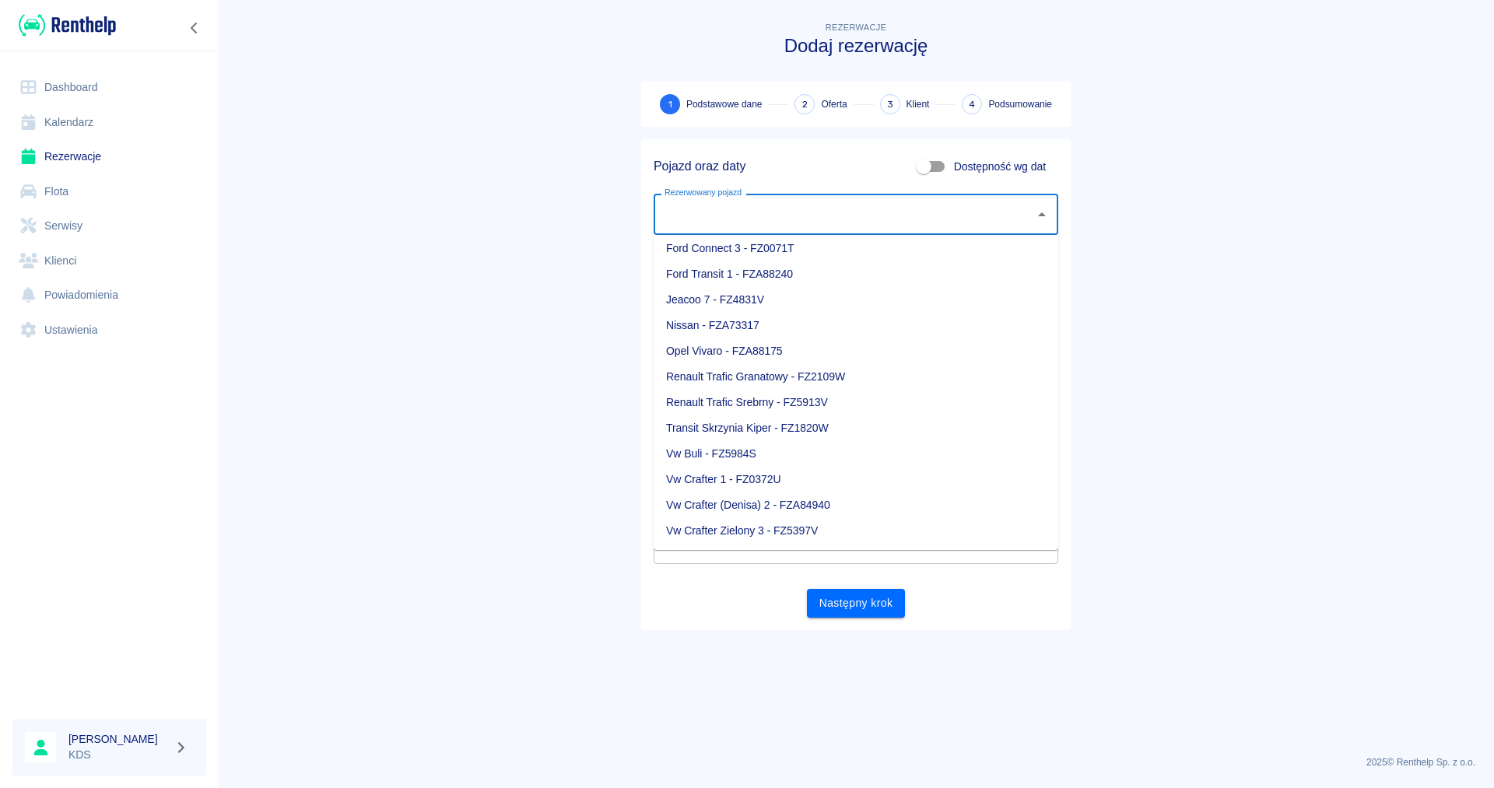
click at [818, 525] on li "Vw Crafter Zielony 3 - FZ5397V" at bounding box center [856, 531] width 405 height 26
type input "Vw Crafter Zielony 3 - FZ5397V"
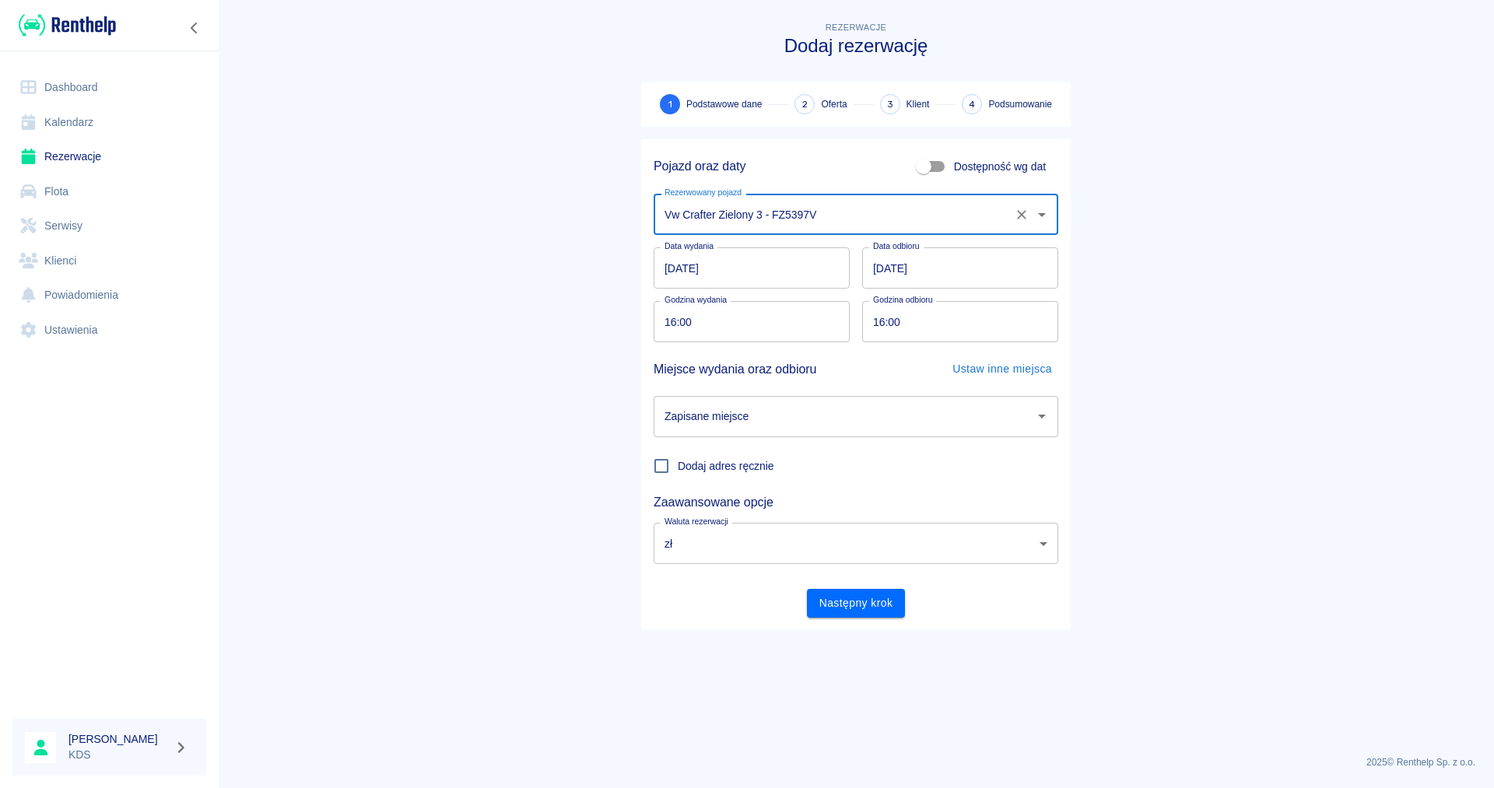
click at [778, 255] on input "[DATE]" at bounding box center [752, 267] width 196 height 41
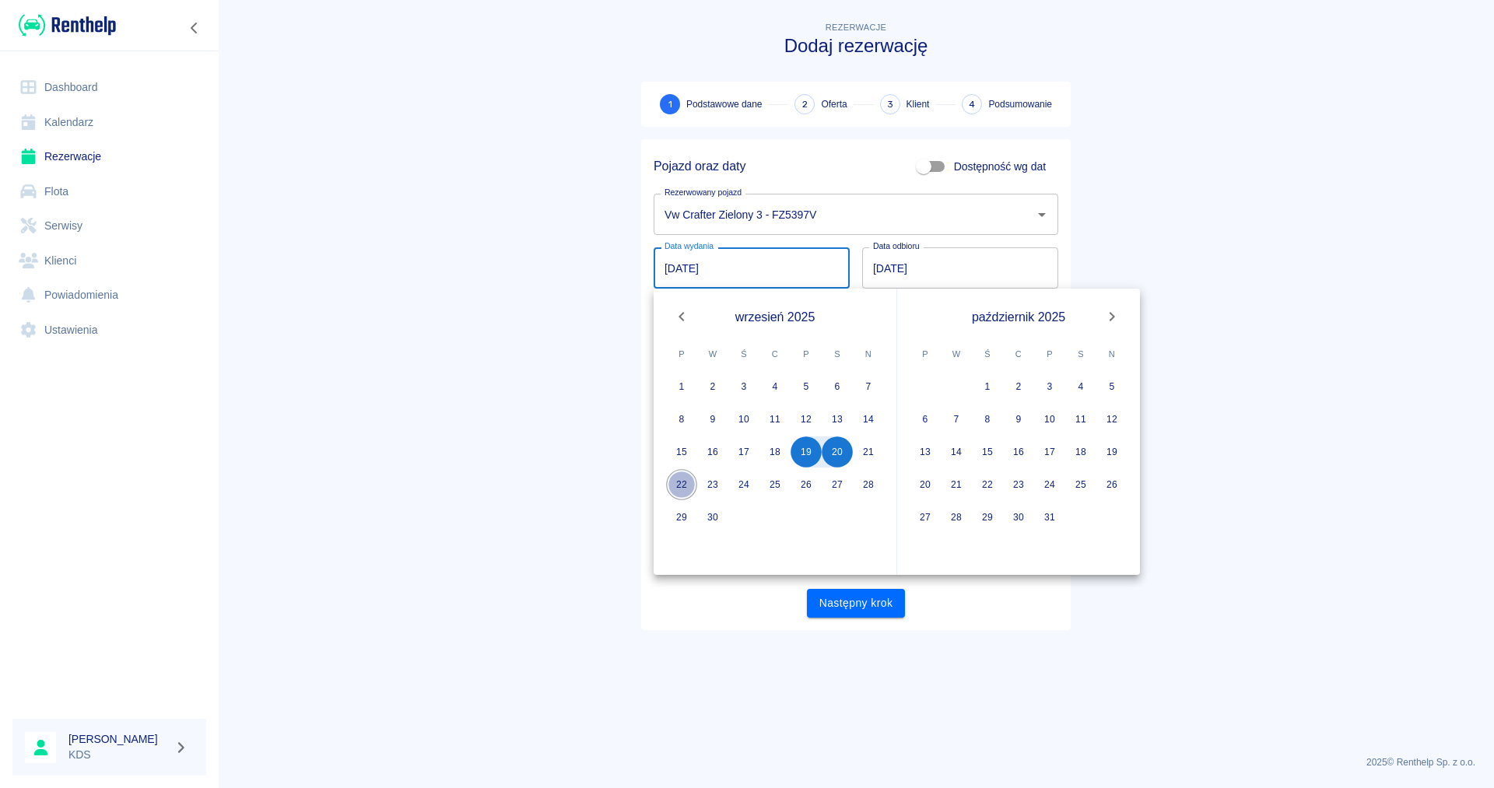
click at [686, 487] on button "22" at bounding box center [681, 484] width 31 height 31
type input "[DATE]"
type input "DD.MM.YYYY"
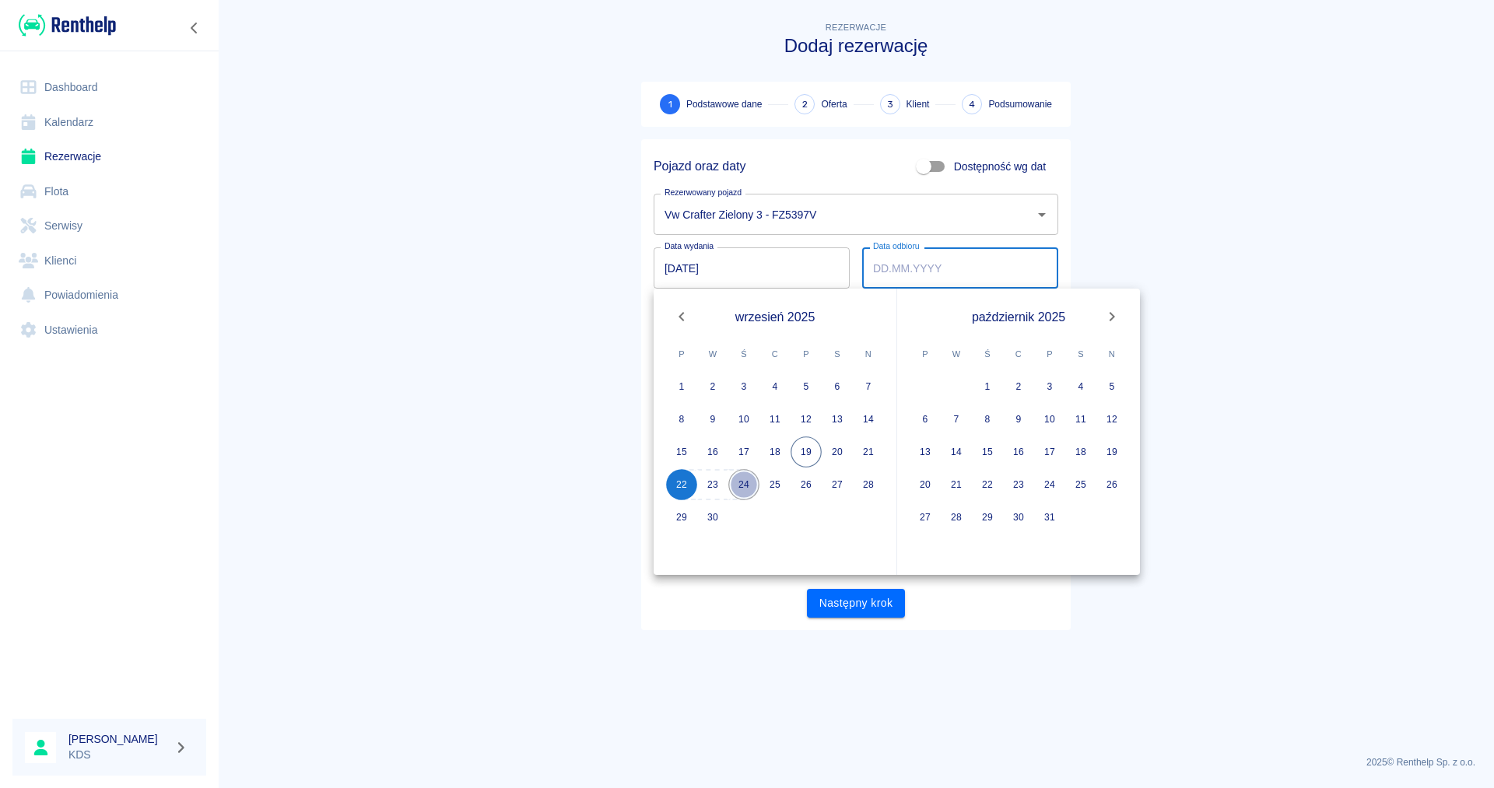
click at [742, 489] on button "24" at bounding box center [743, 484] width 31 height 31
type input "[DATE]"
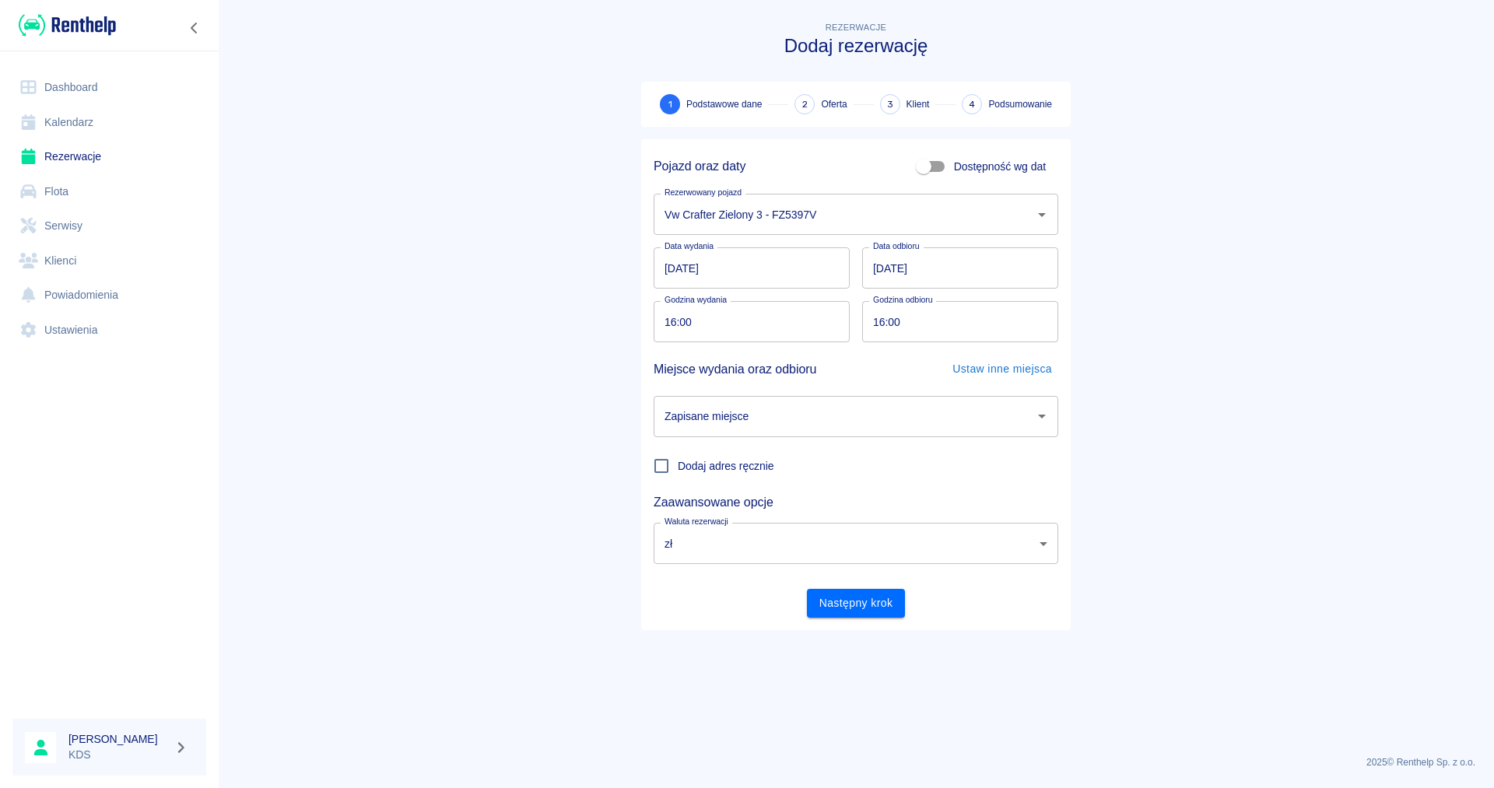
click at [720, 322] on input "16:00" at bounding box center [746, 321] width 185 height 41
type input "09:00"
click at [933, 321] on input "16:00" at bounding box center [954, 321] width 185 height 41
click at [1046, 420] on icon "Otwórz" at bounding box center [1041, 416] width 19 height 19
type input "14:00"
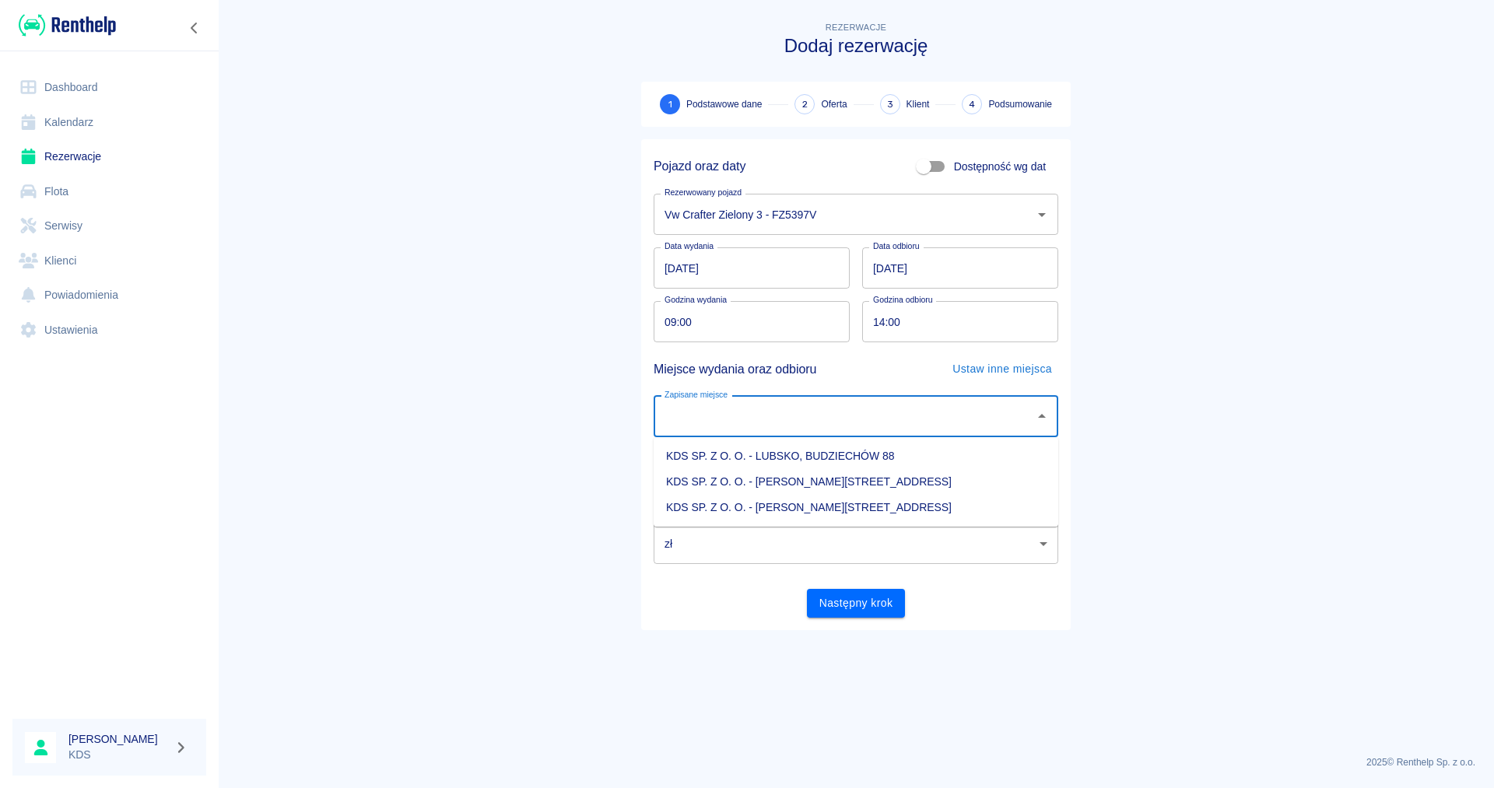
click at [962, 505] on li "KDS SP. Z O. O. - [PERSON_NAME][STREET_ADDRESS]" at bounding box center [856, 508] width 405 height 26
type input "KDS SP. Z O. O. - [PERSON_NAME][STREET_ADDRESS]"
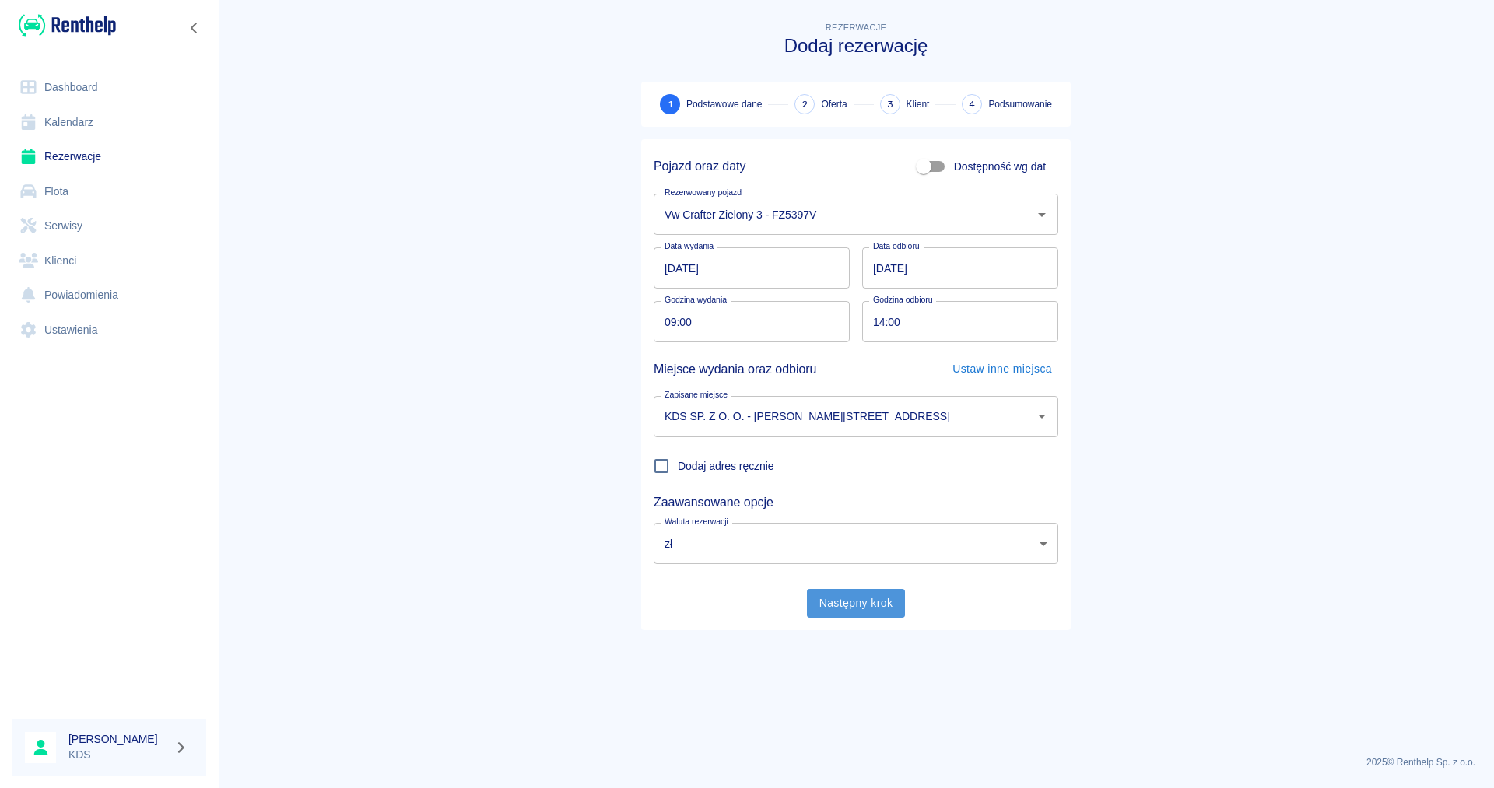
click at [846, 608] on button "Następny krok" at bounding box center [856, 603] width 99 height 29
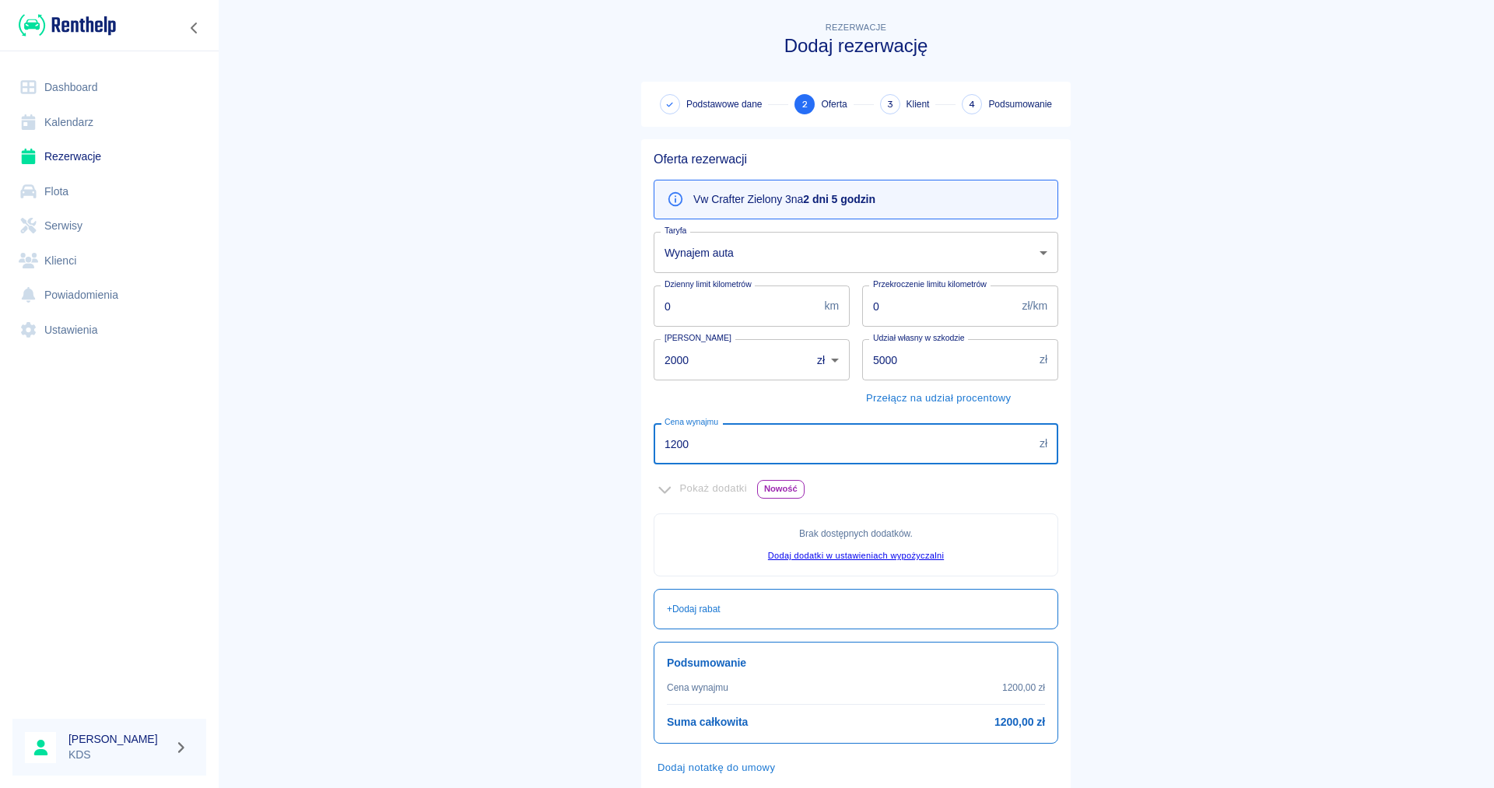
drag, startPoint x: 698, startPoint y: 448, endPoint x: 642, endPoint y: 451, distance: 56.1
click at [654, 451] on input "1200" at bounding box center [844, 443] width 380 height 41
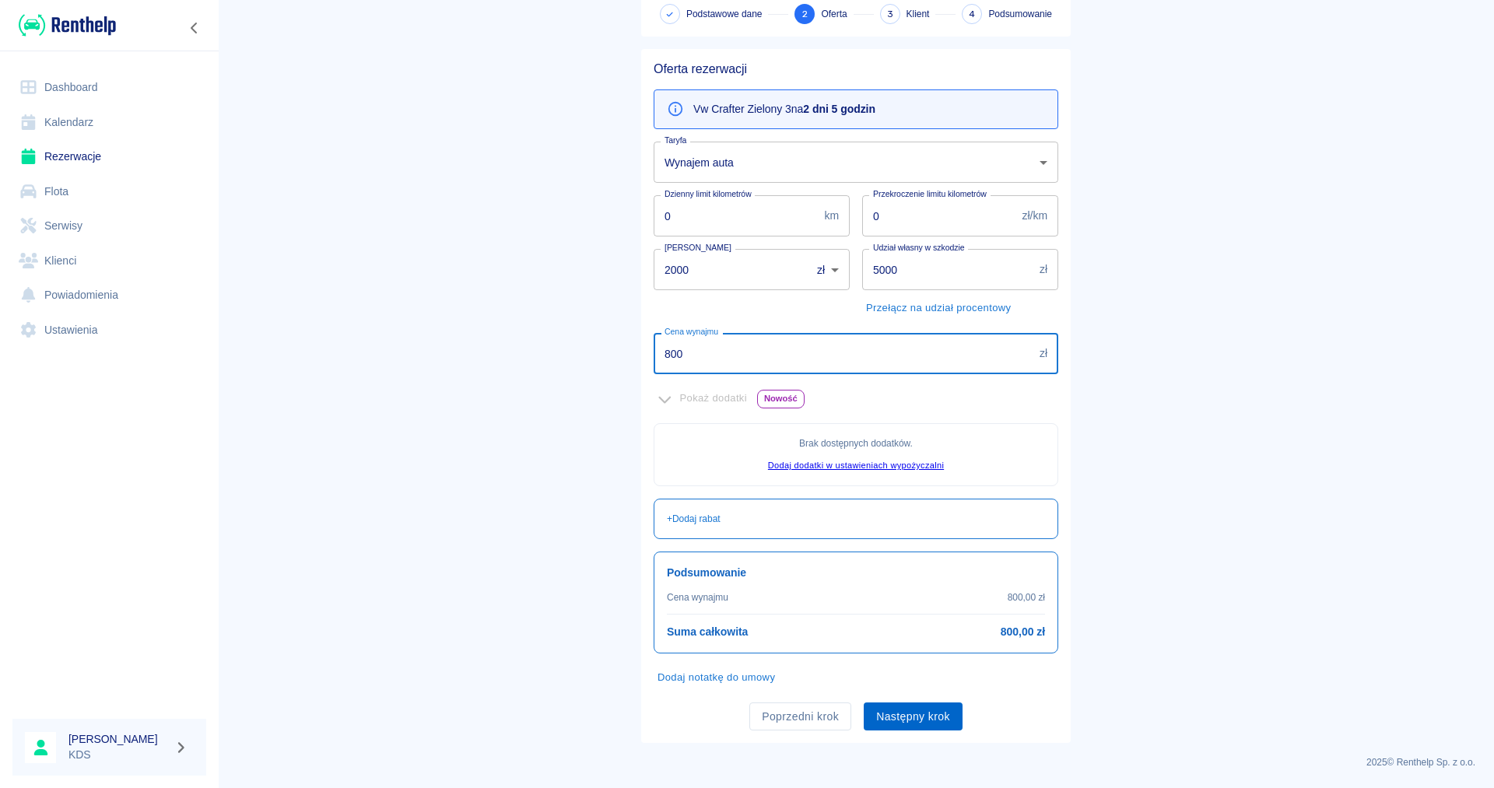
type input "800"
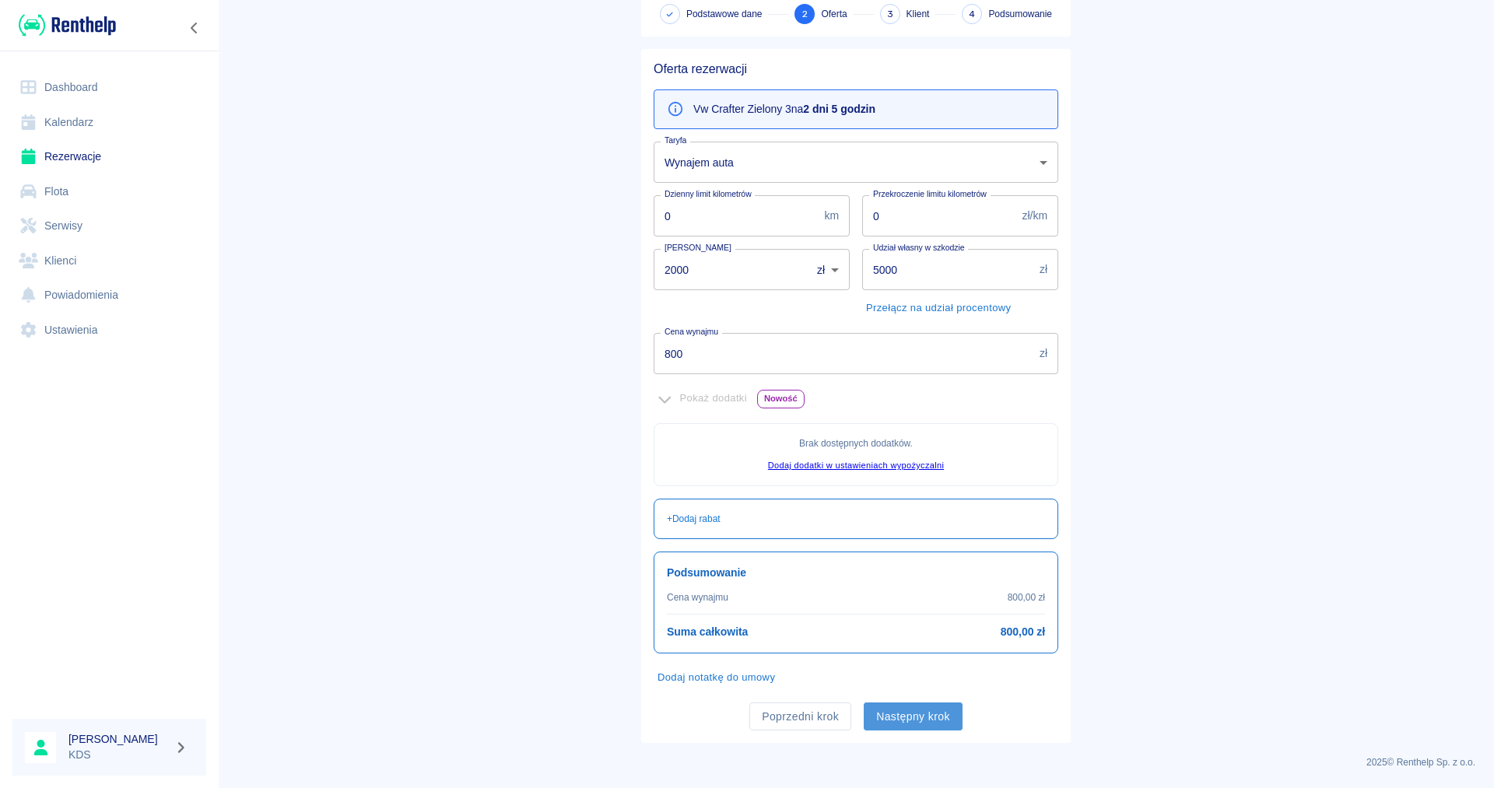
click at [930, 718] on button "Następny krok" at bounding box center [913, 717] width 99 height 29
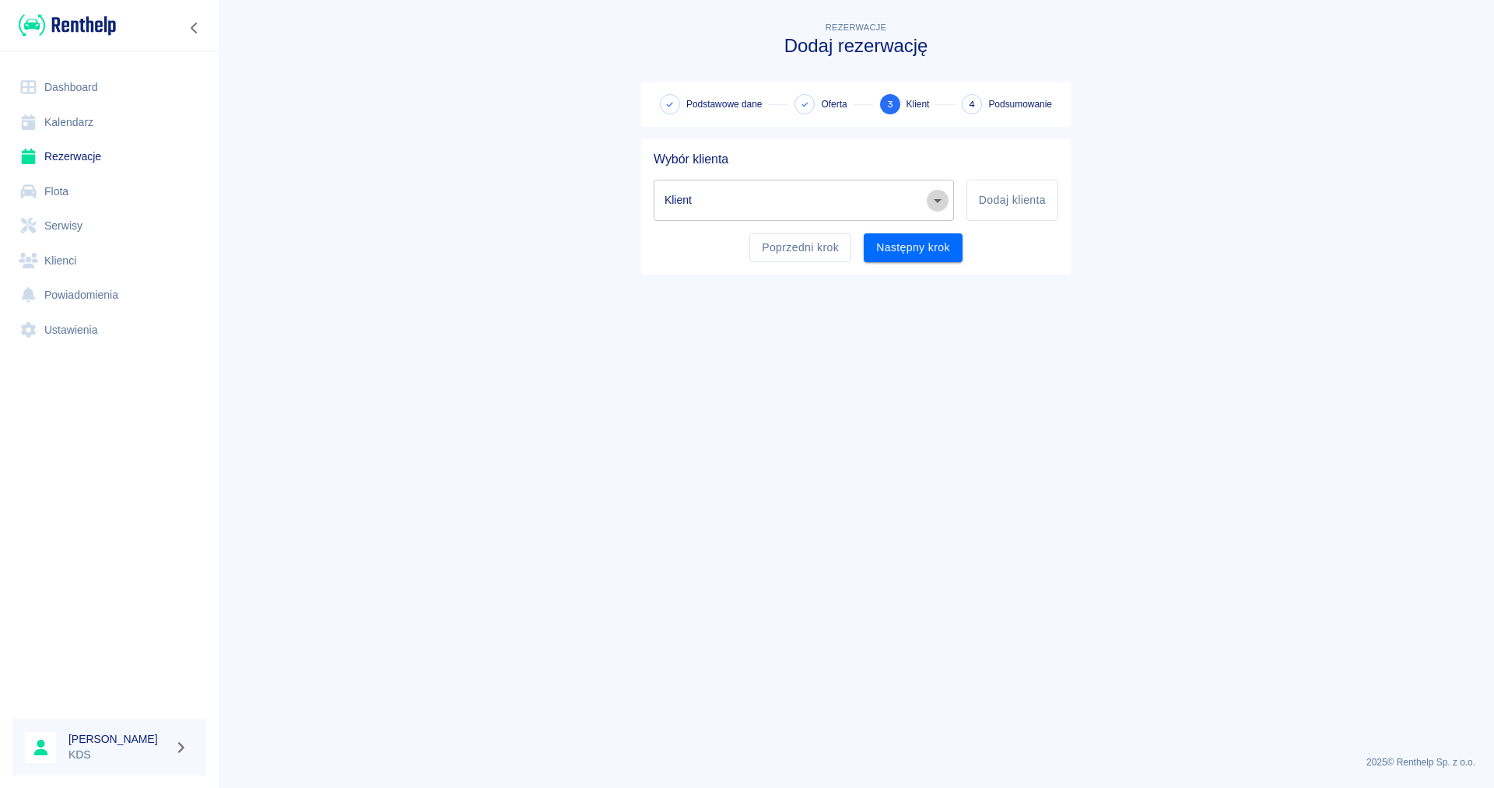
click at [941, 197] on icon "Otwórz" at bounding box center [937, 200] width 19 height 19
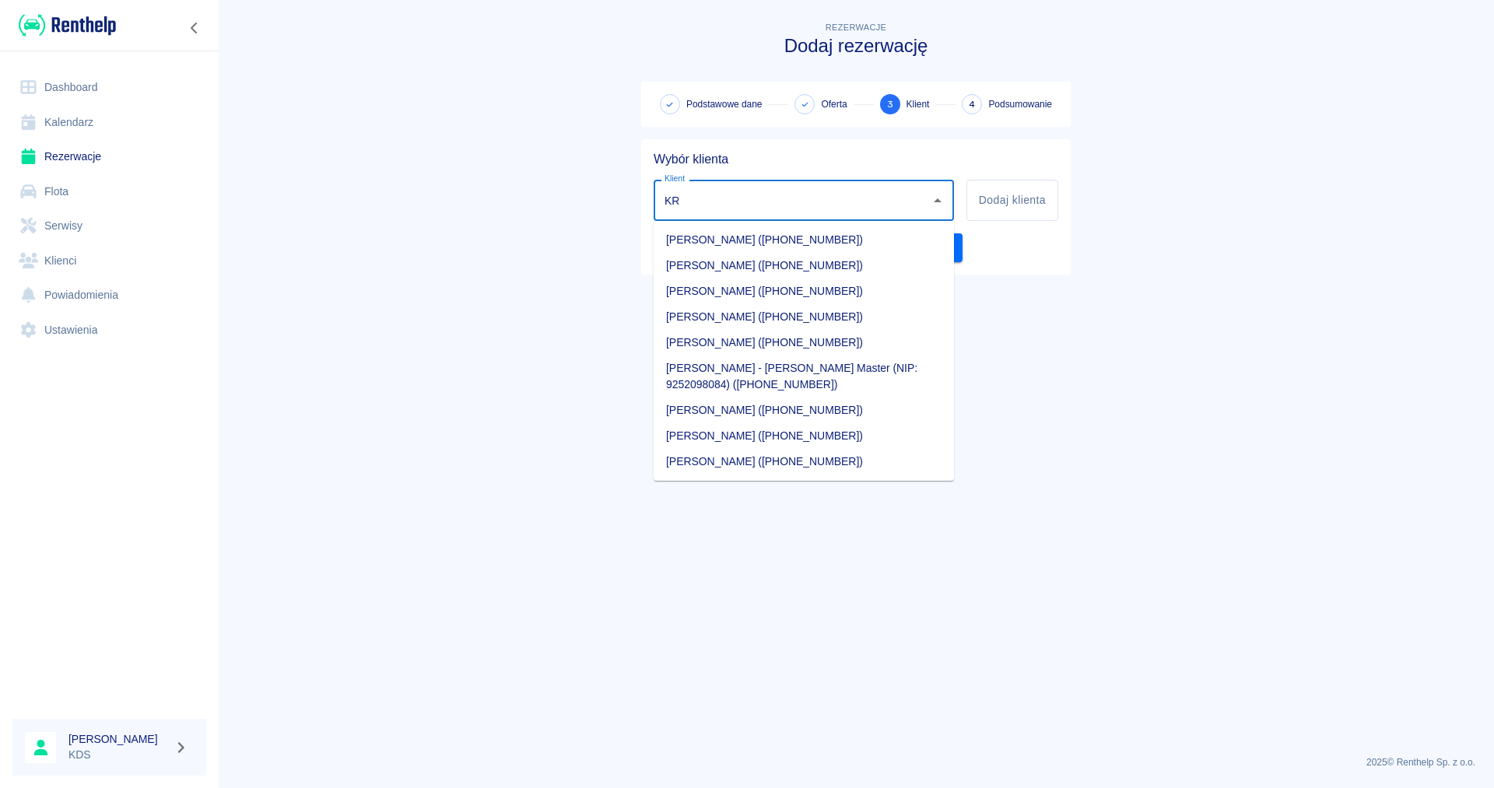
click at [780, 382] on li "[PERSON_NAME] - [PERSON_NAME] Master (NIP: 9252098084) ([PHONE_NUMBER])" at bounding box center [804, 377] width 300 height 42
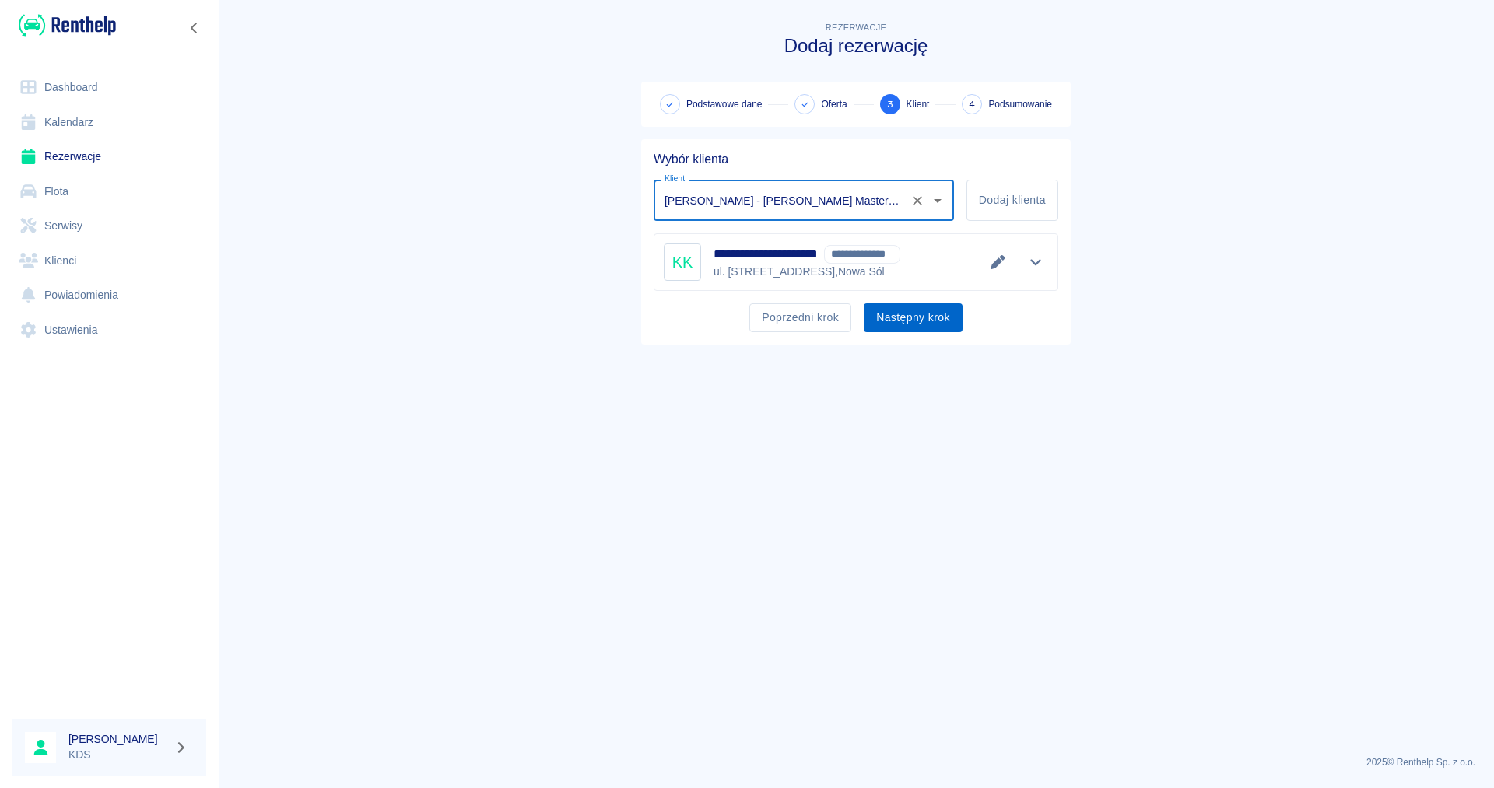
type input "[PERSON_NAME] - [PERSON_NAME] Master (NIP: 9252098084) ([PHONE_NUMBER])"
click at [918, 320] on button "Następny krok" at bounding box center [913, 317] width 99 height 29
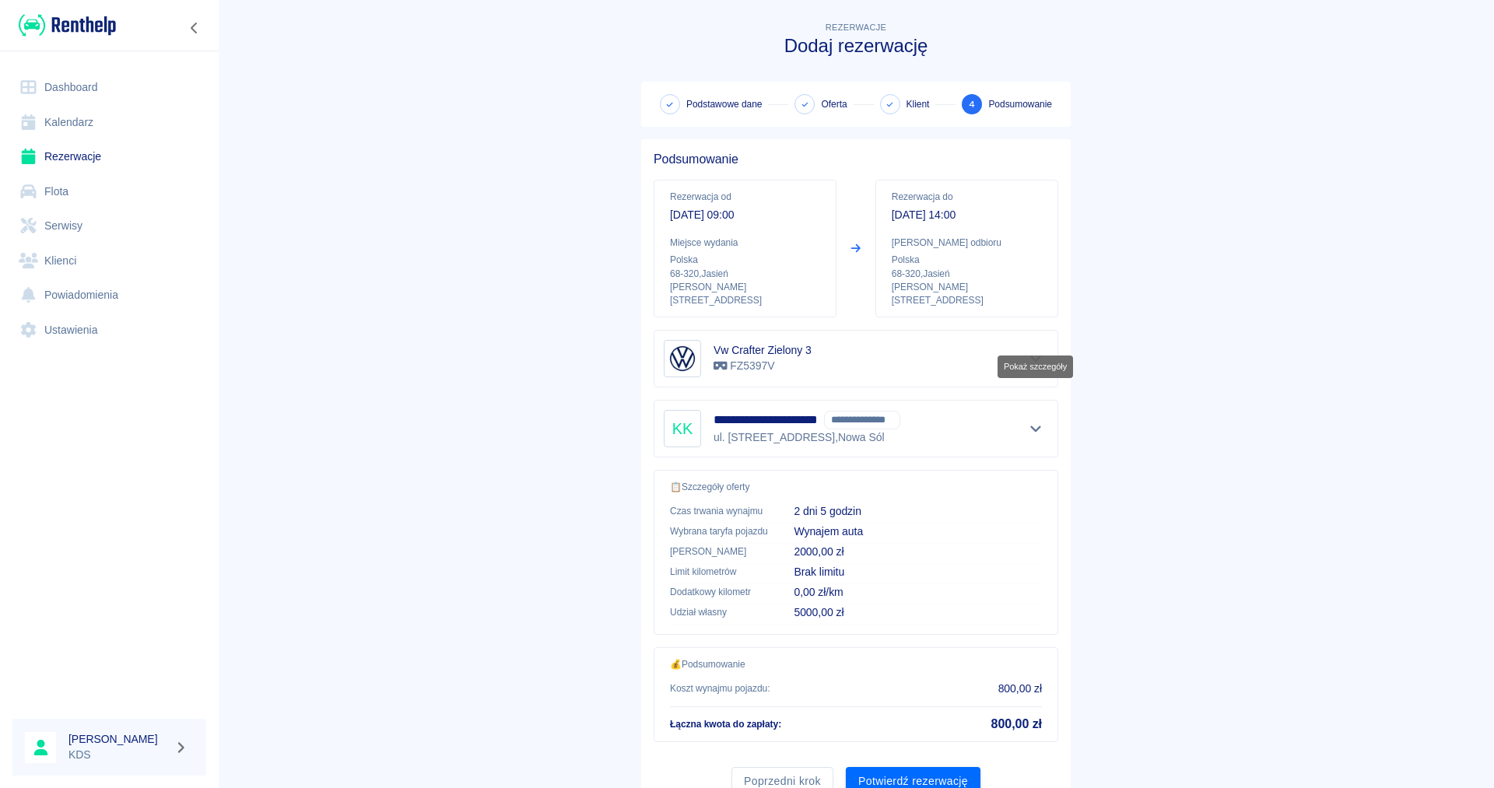
scroll to position [51, 0]
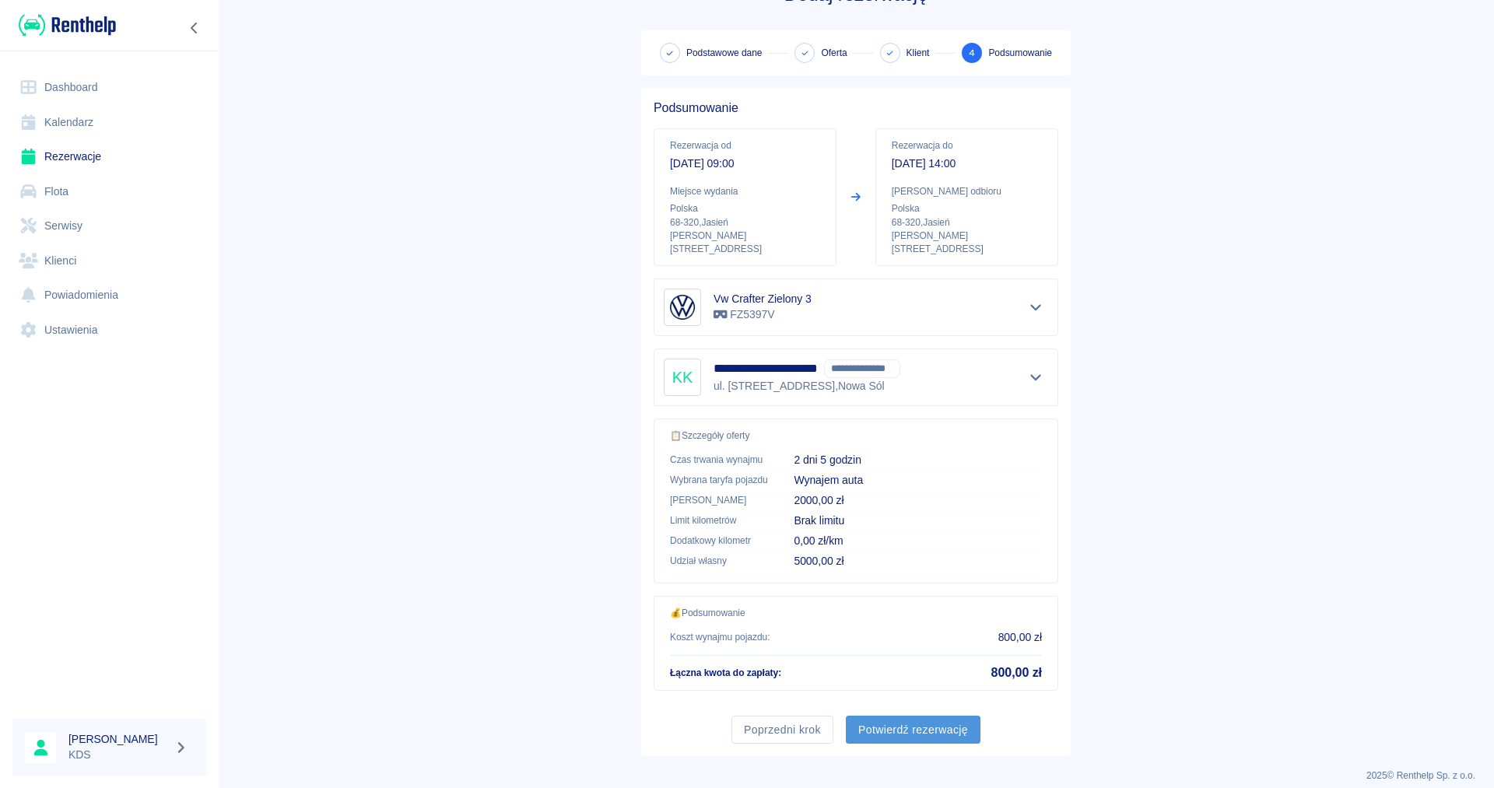
click at [935, 720] on button "Potwierdź rezerwację" at bounding box center [913, 730] width 135 height 29
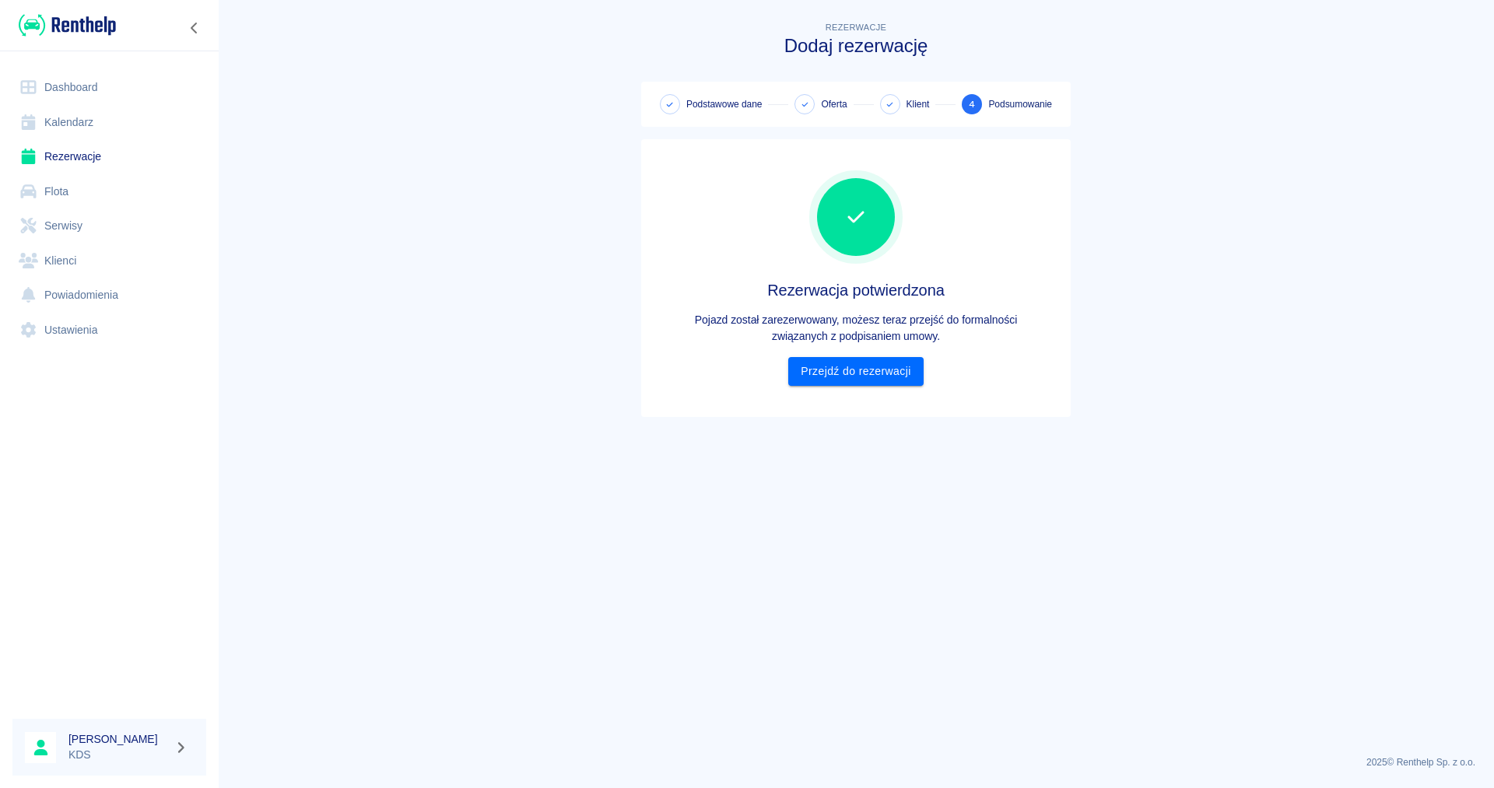
scroll to position [0, 0]
click at [828, 372] on link "Przejdź do rezerwacji" at bounding box center [855, 371] width 135 height 29
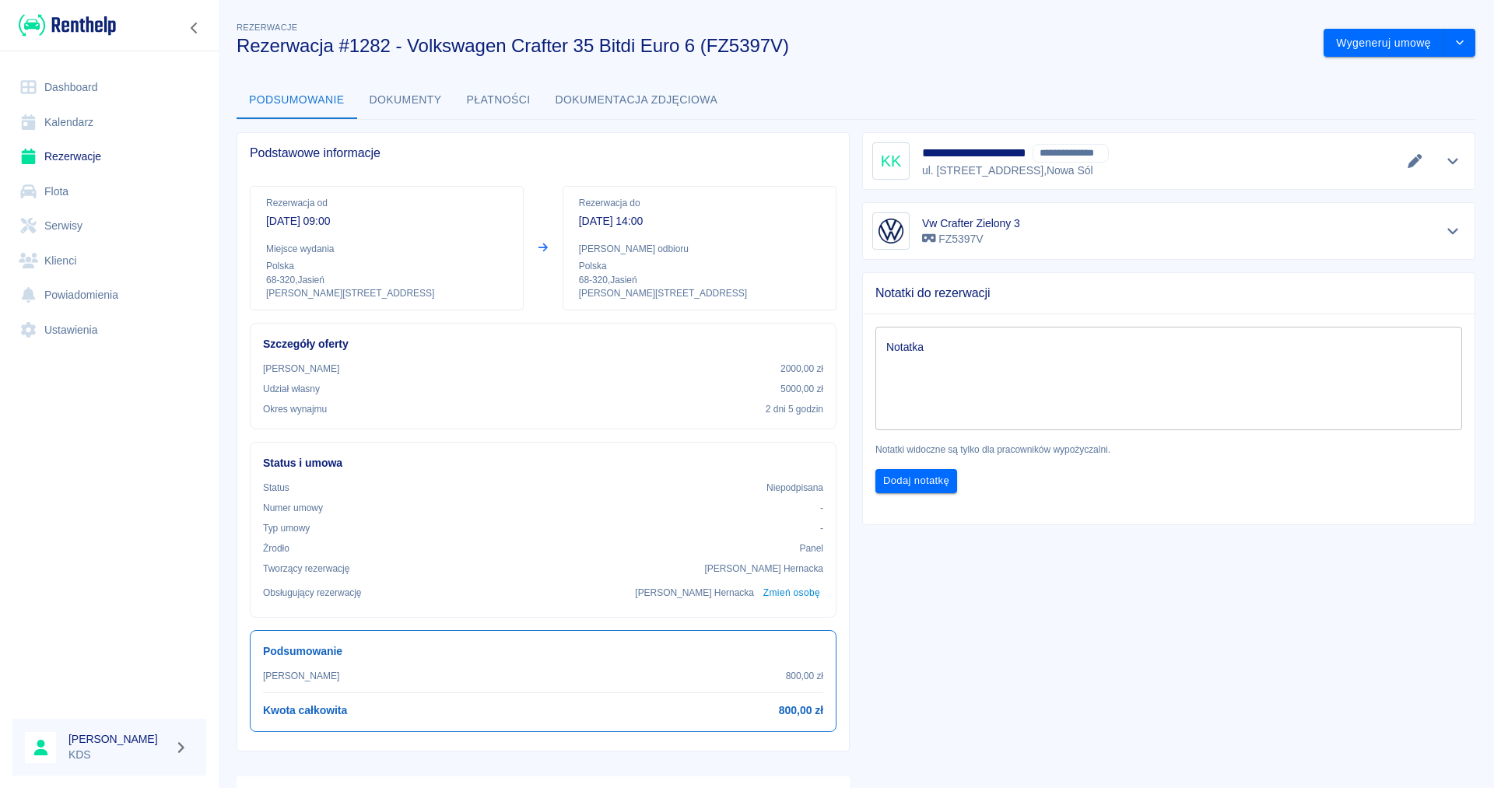
click at [74, 120] on link "Kalendarz" at bounding box center [109, 122] width 194 height 35
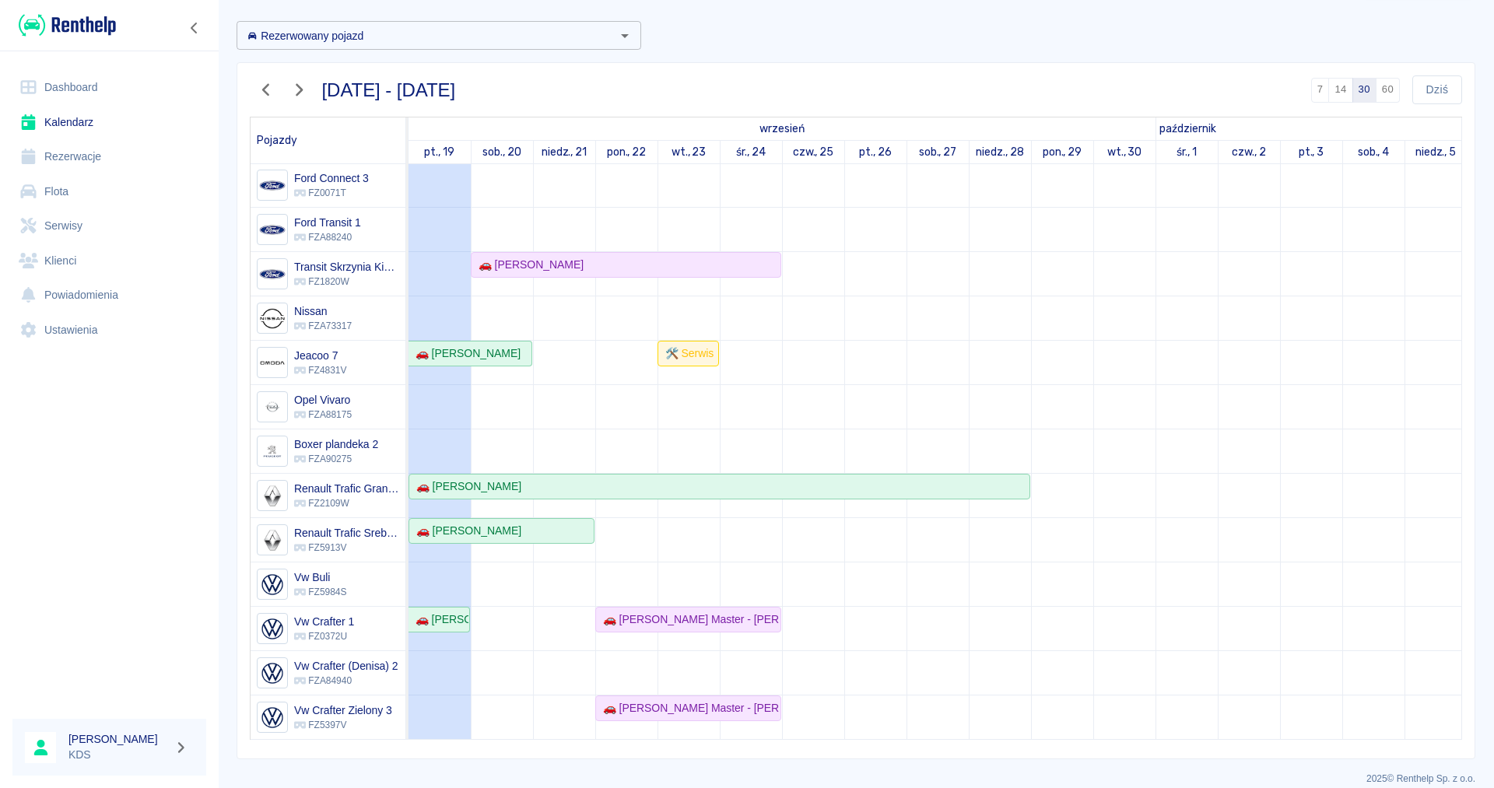
scroll to position [77, 0]
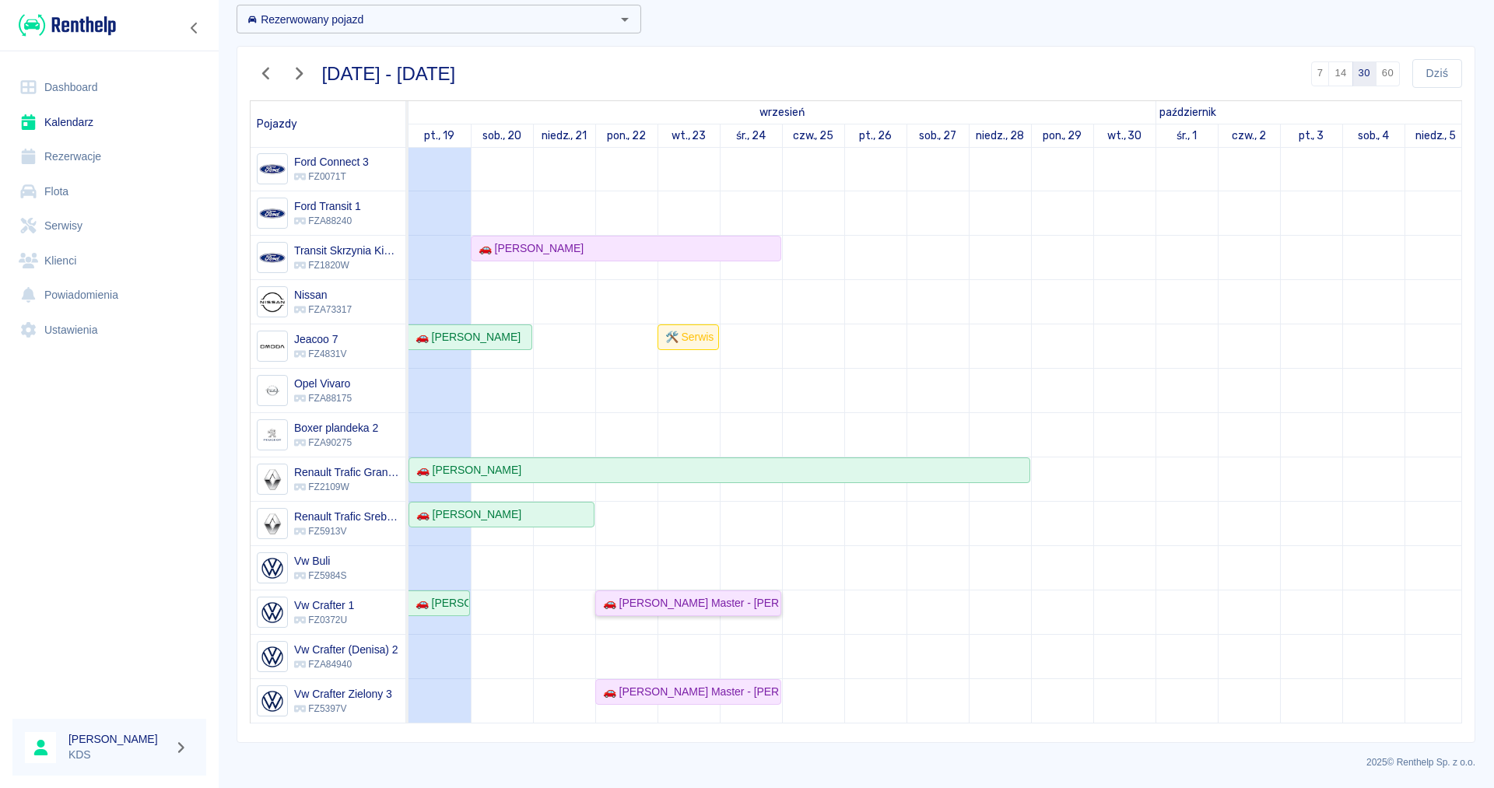
click at [725, 607] on div "🚗 [PERSON_NAME] Master - [PERSON_NAME]" at bounding box center [688, 603] width 183 height 16
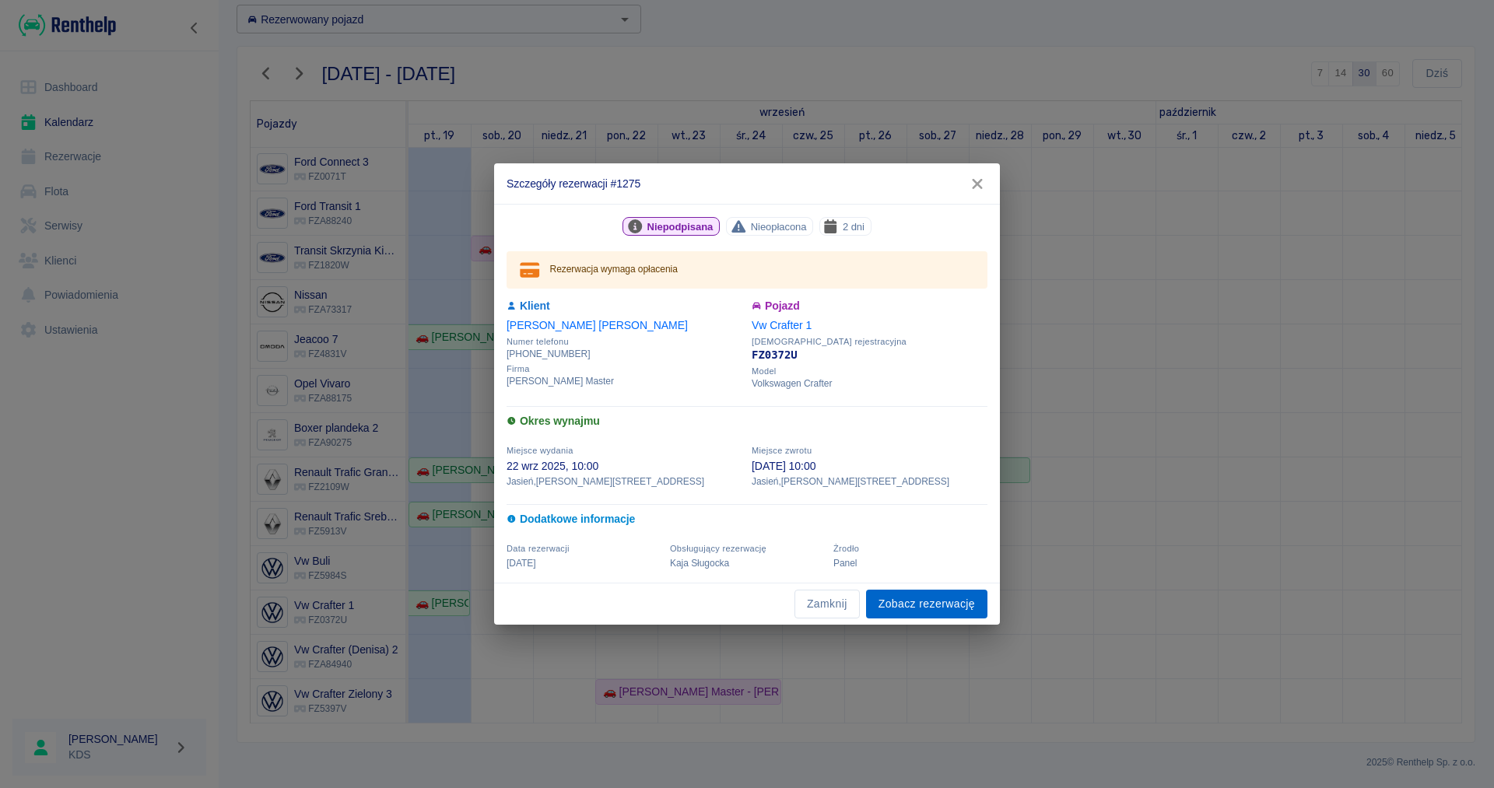
click at [913, 612] on link "Zobacz rezerwację" at bounding box center [926, 604] width 121 height 29
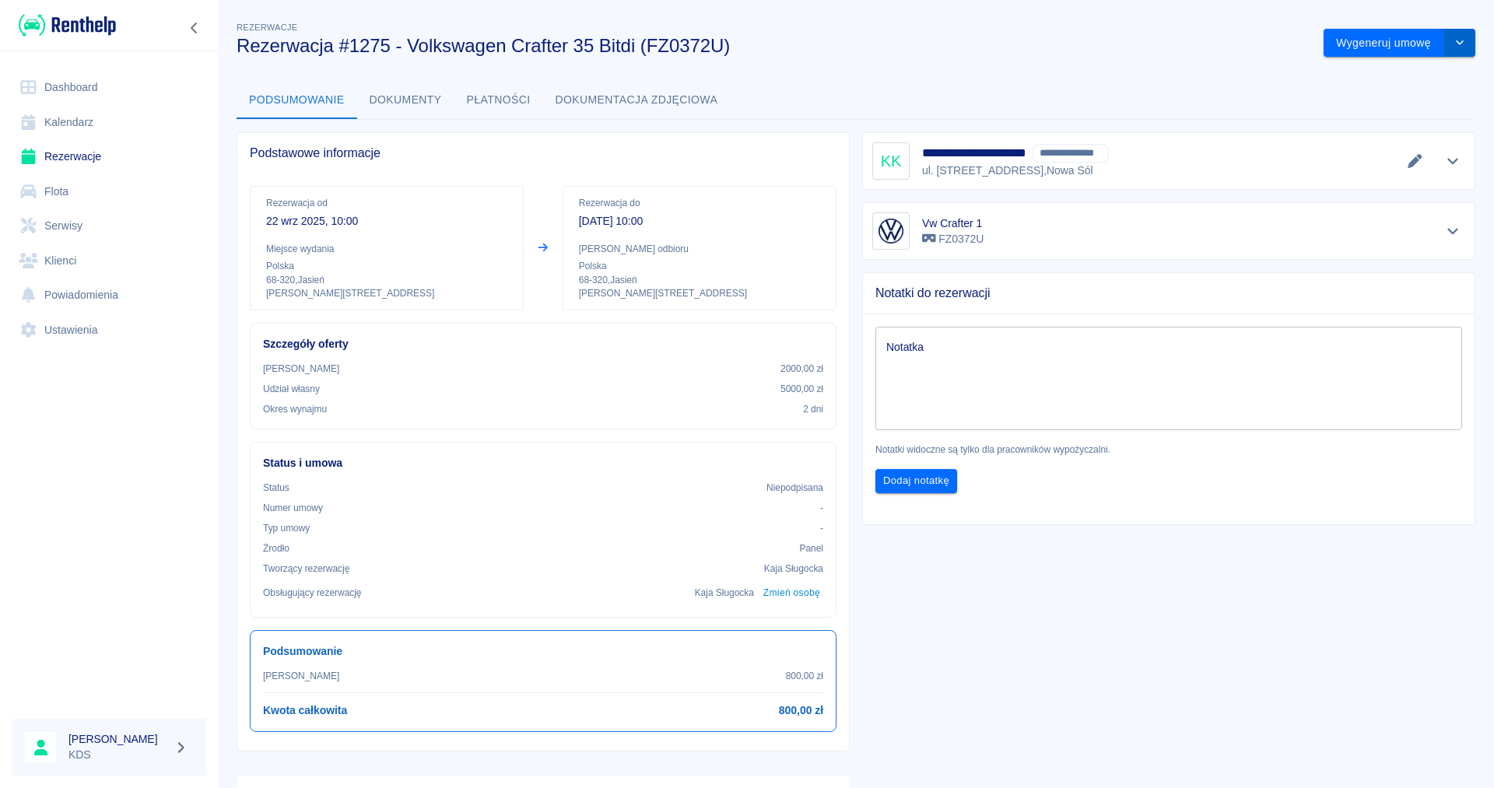
click at [1464, 37] on button "drop-down" at bounding box center [1459, 43] width 31 height 29
click at [1397, 131] on li "Anuluj rezerwację" at bounding box center [1400, 127] width 126 height 26
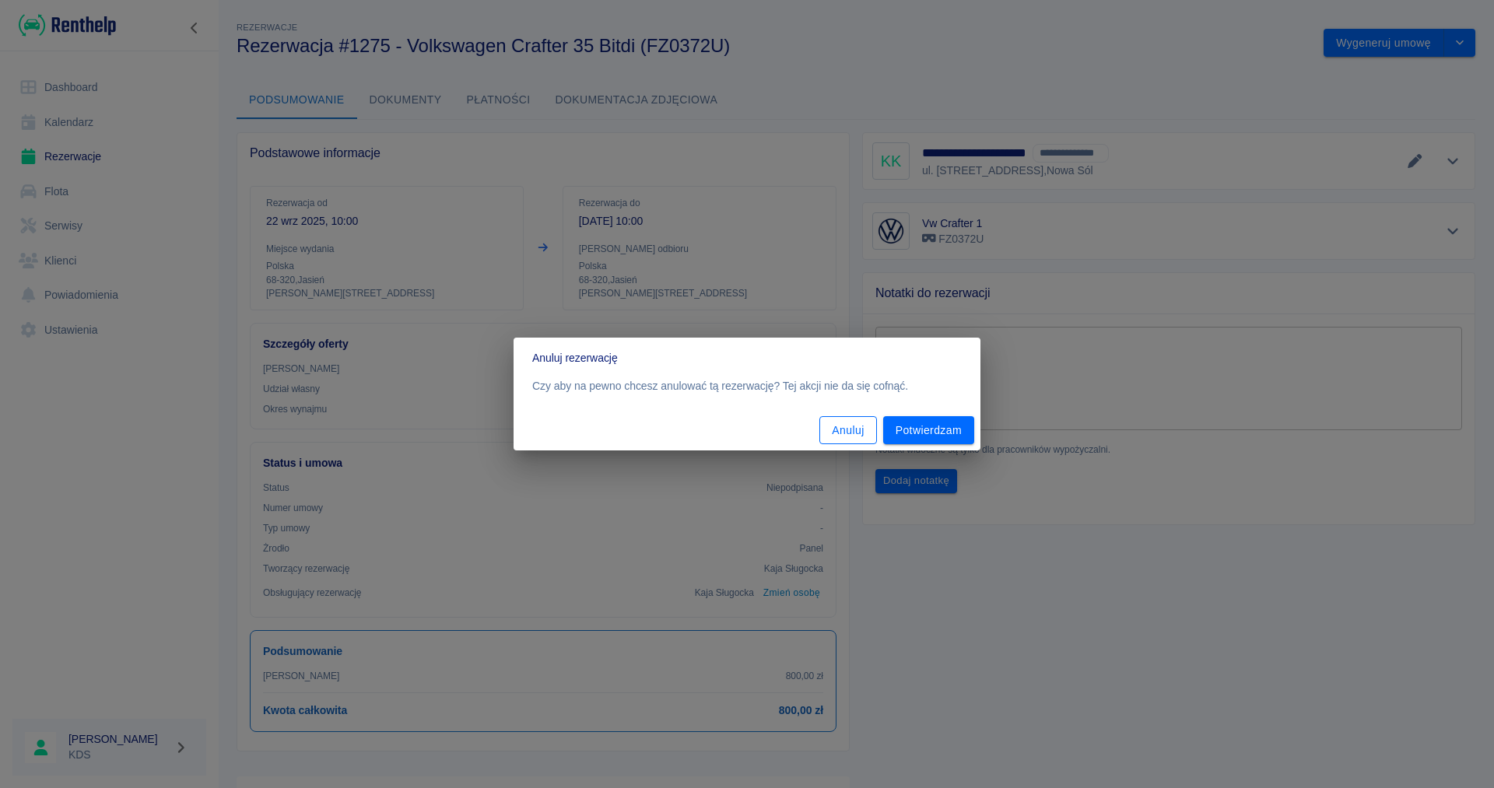
click at [837, 429] on button "Anuluj" at bounding box center [847, 430] width 57 height 29
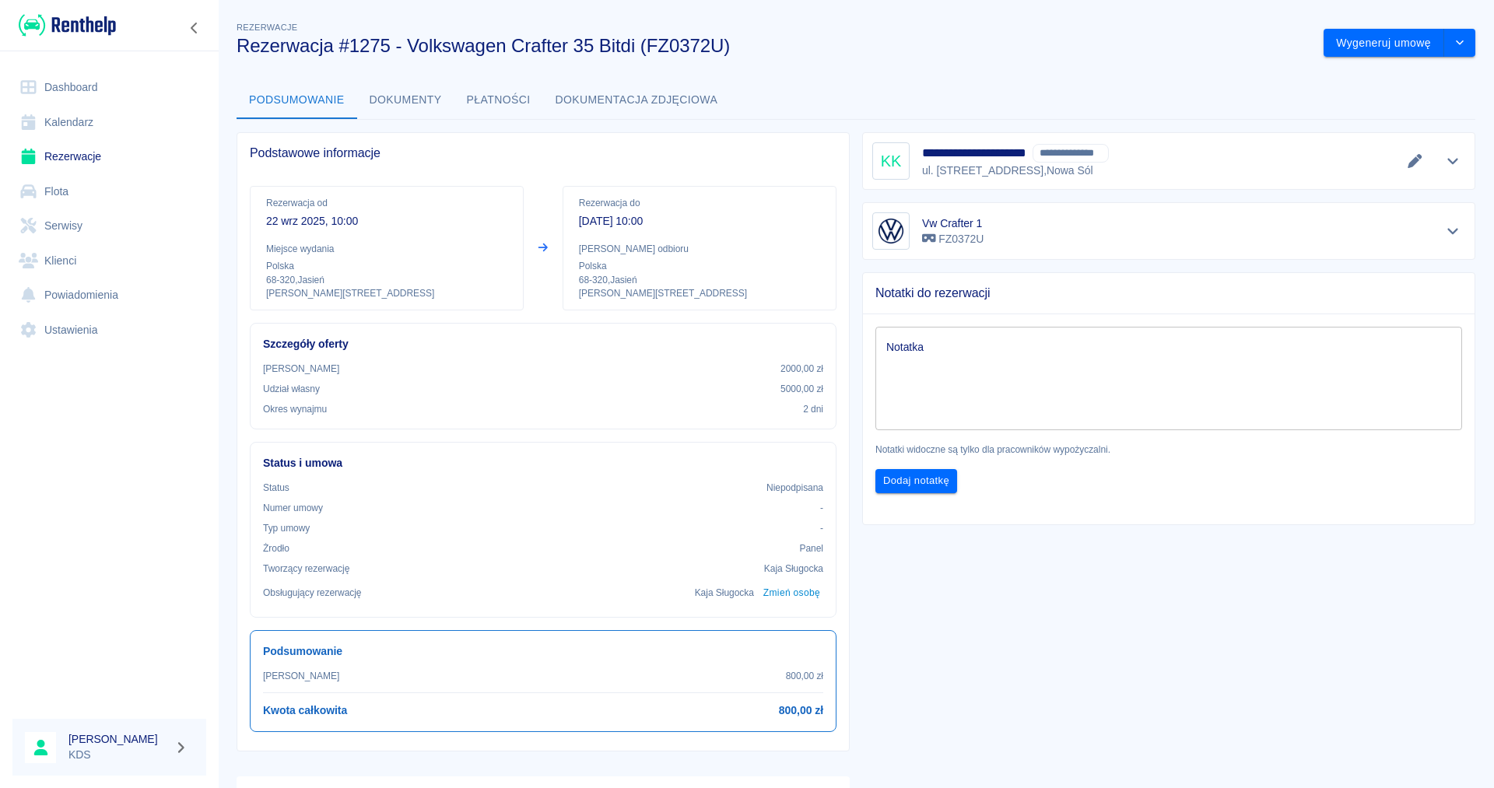
click at [75, 119] on link "Kalendarz" at bounding box center [109, 122] width 194 height 35
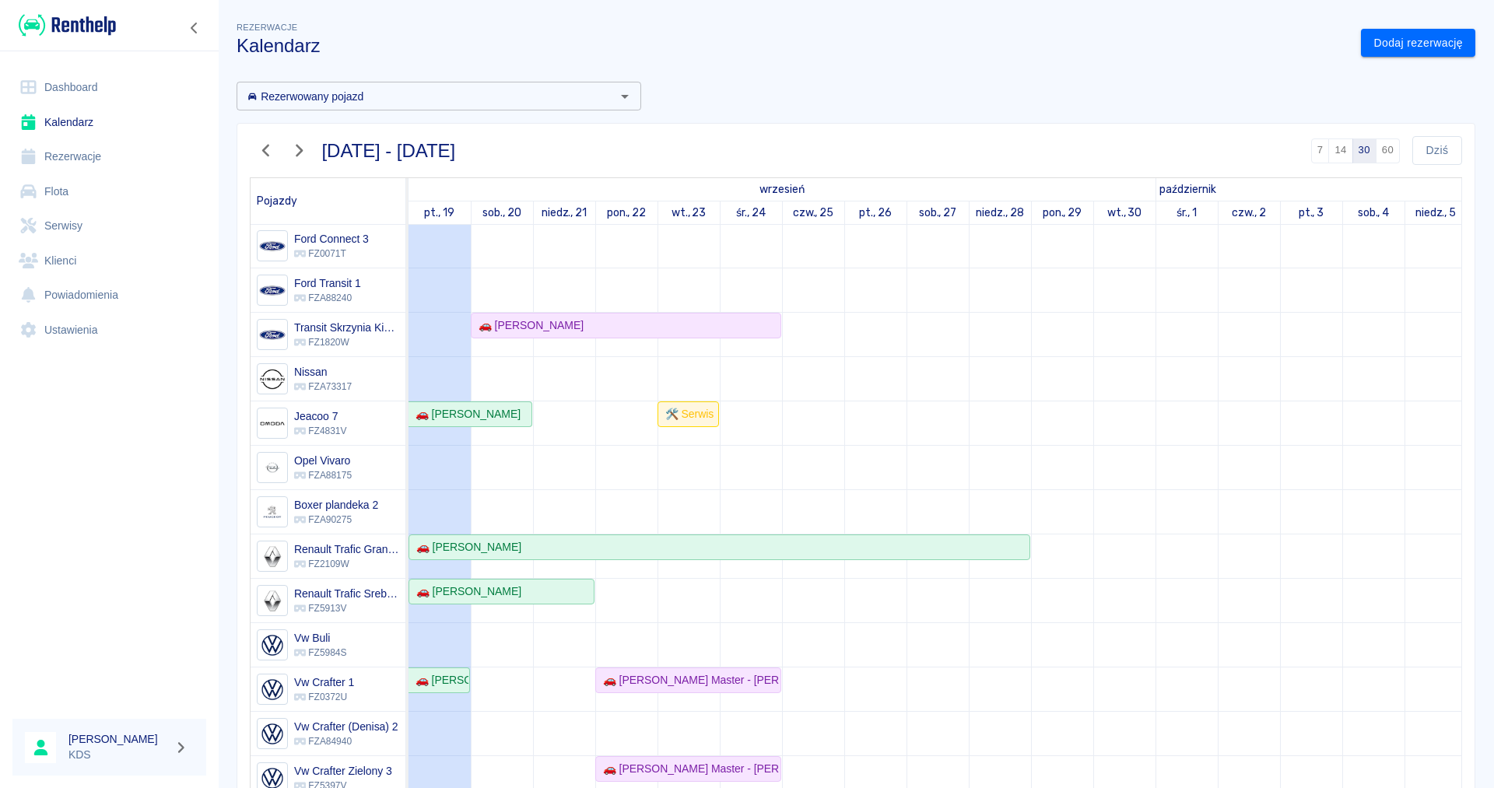
scroll to position [77, 0]
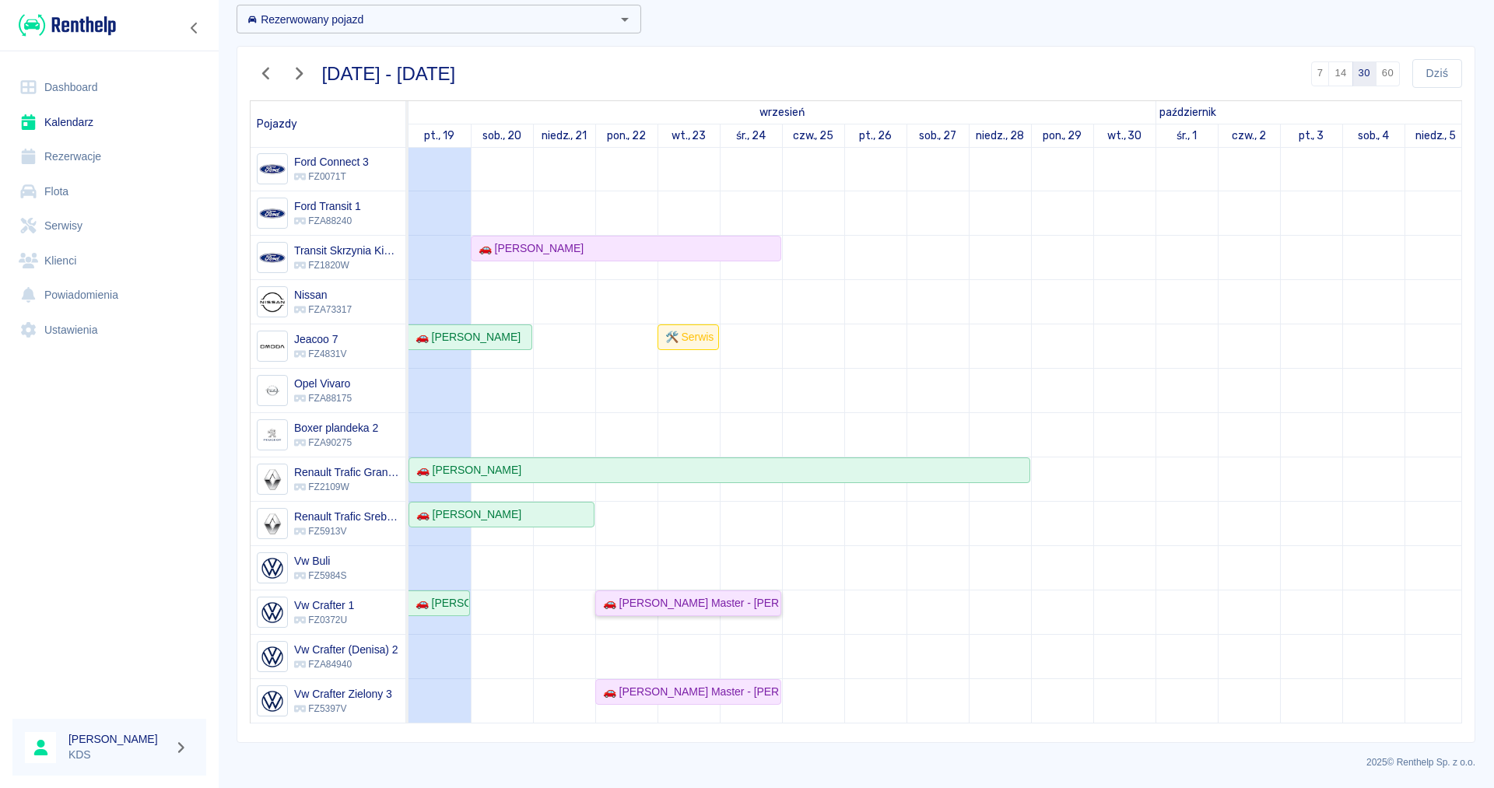
click at [680, 608] on div "🚗 [PERSON_NAME] Master - [PERSON_NAME]" at bounding box center [688, 603] width 183 height 16
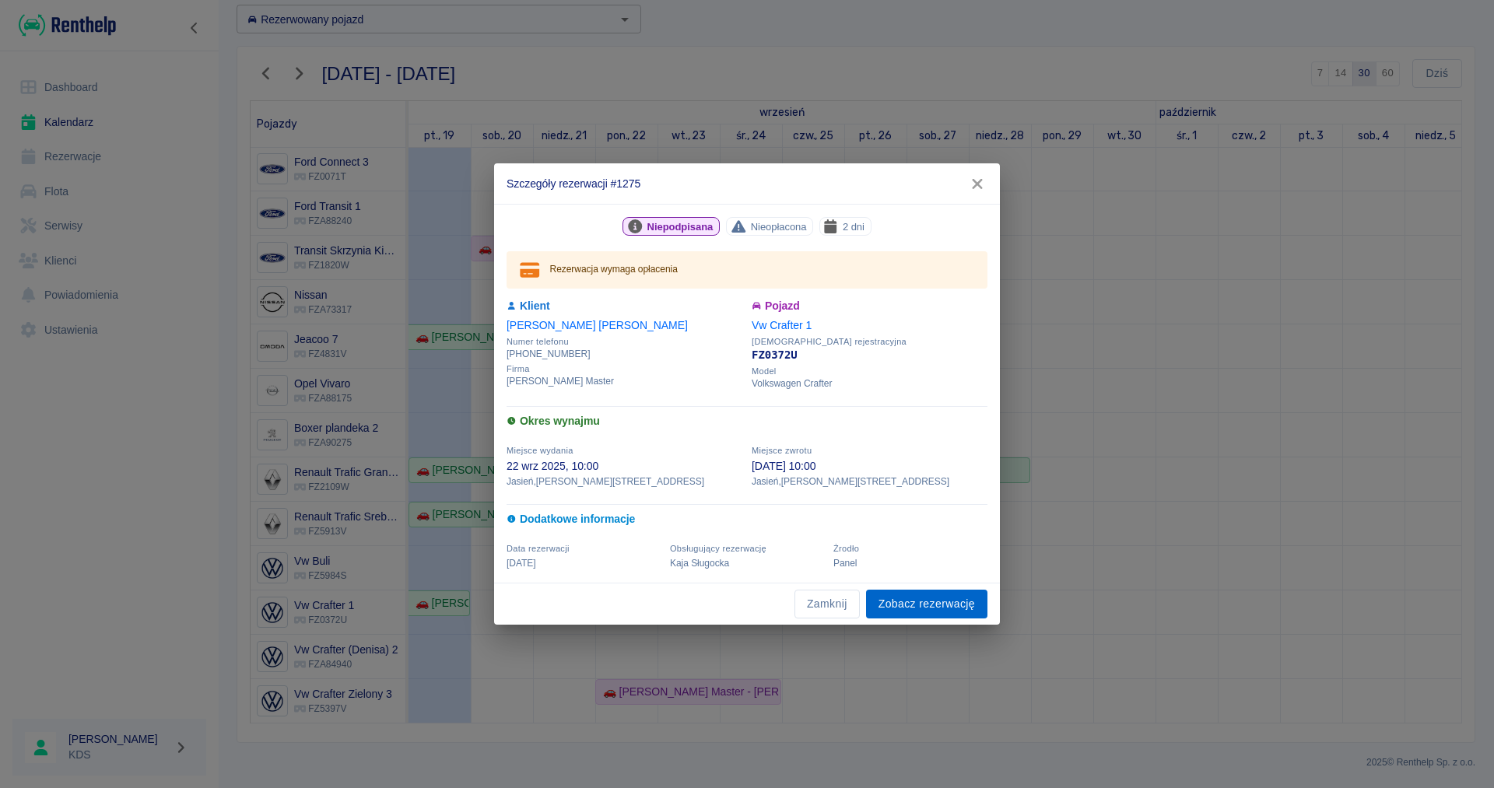
click at [888, 610] on link "Zobacz rezerwację" at bounding box center [926, 604] width 121 height 29
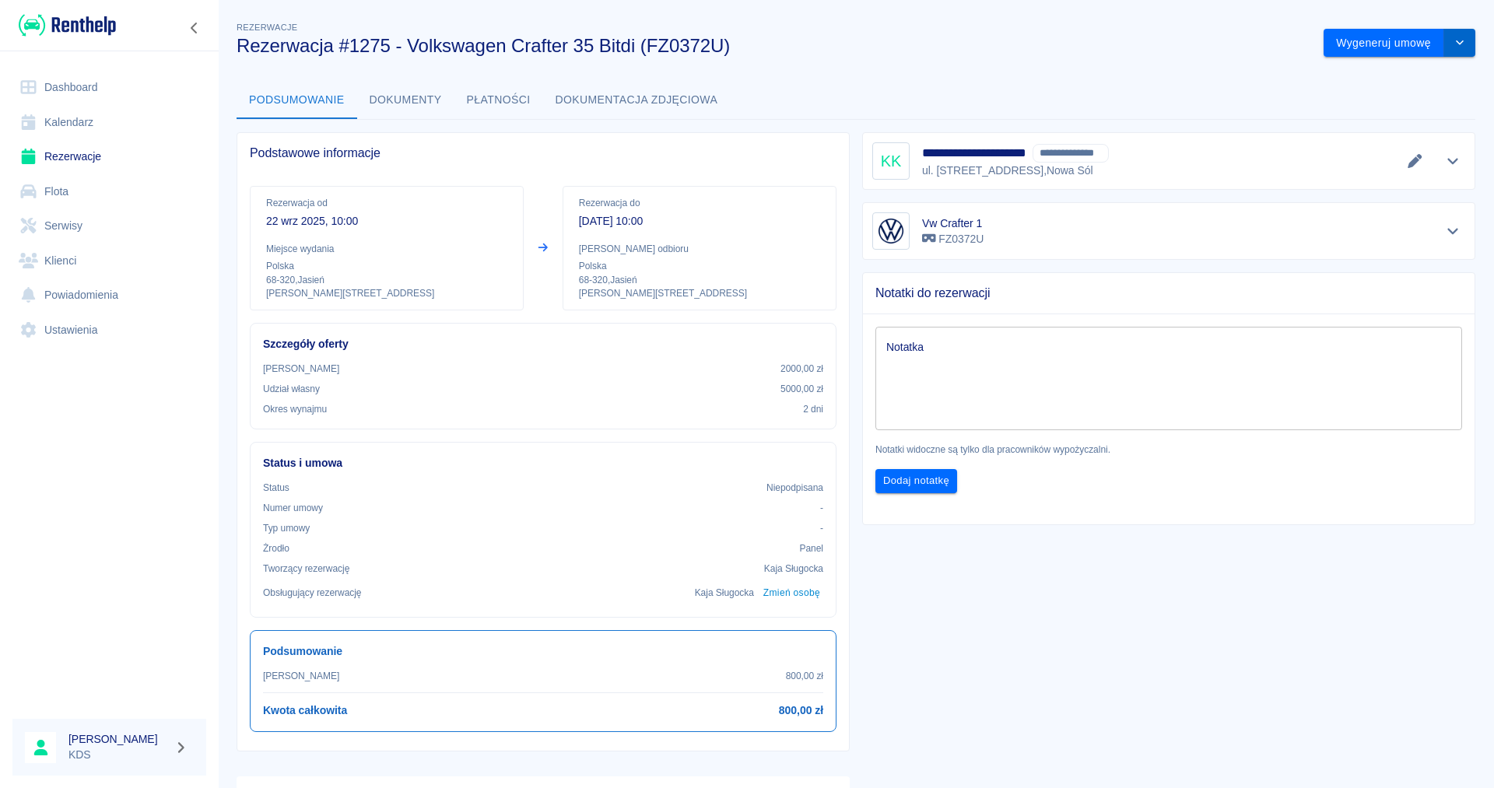
click at [1456, 40] on icon "drop-down" at bounding box center [1459, 42] width 12 height 10
click at [1396, 131] on li "Anuluj rezerwację" at bounding box center [1400, 127] width 126 height 26
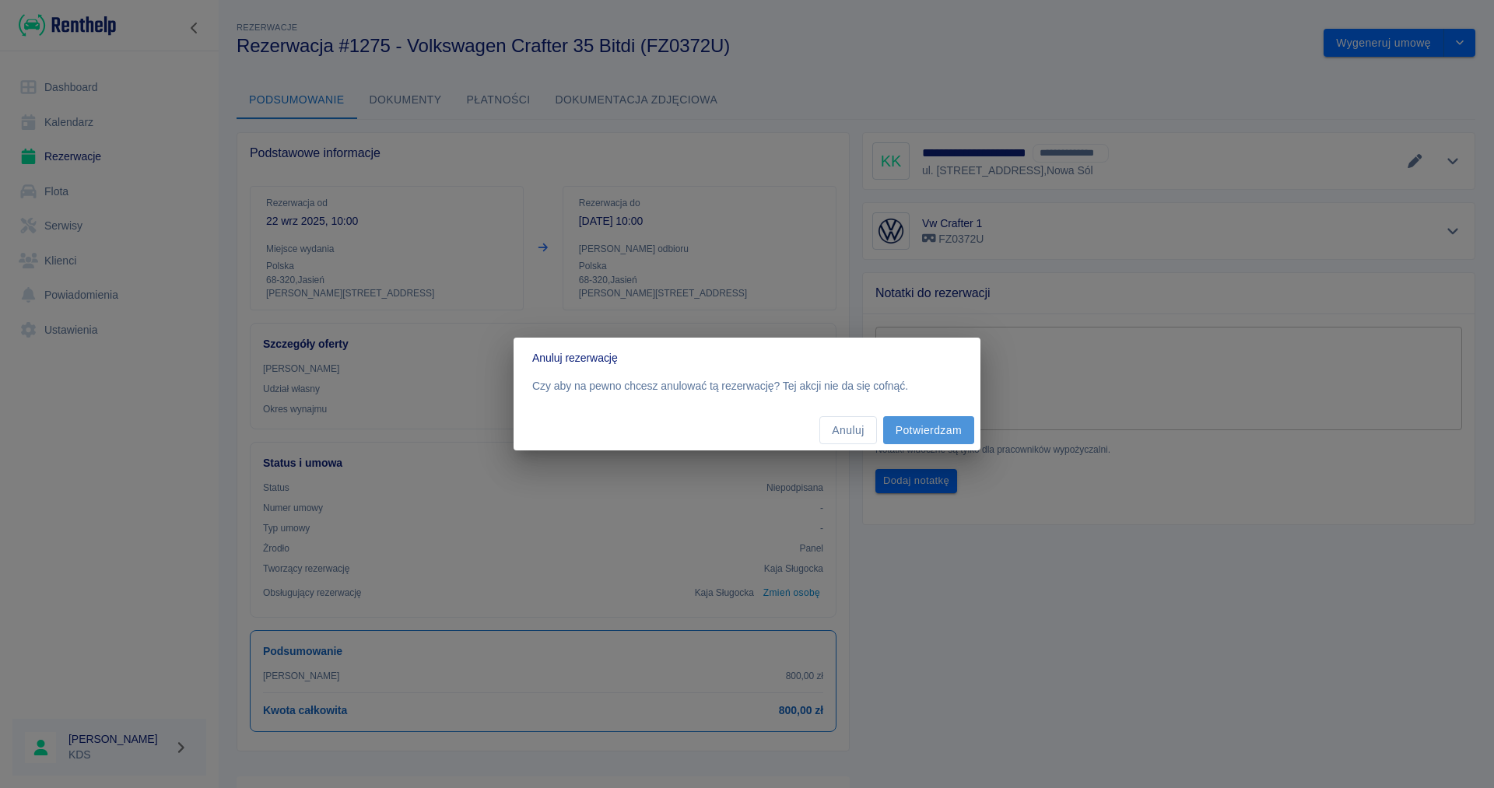
click at [898, 429] on button "Potwierdzam" at bounding box center [928, 430] width 91 height 29
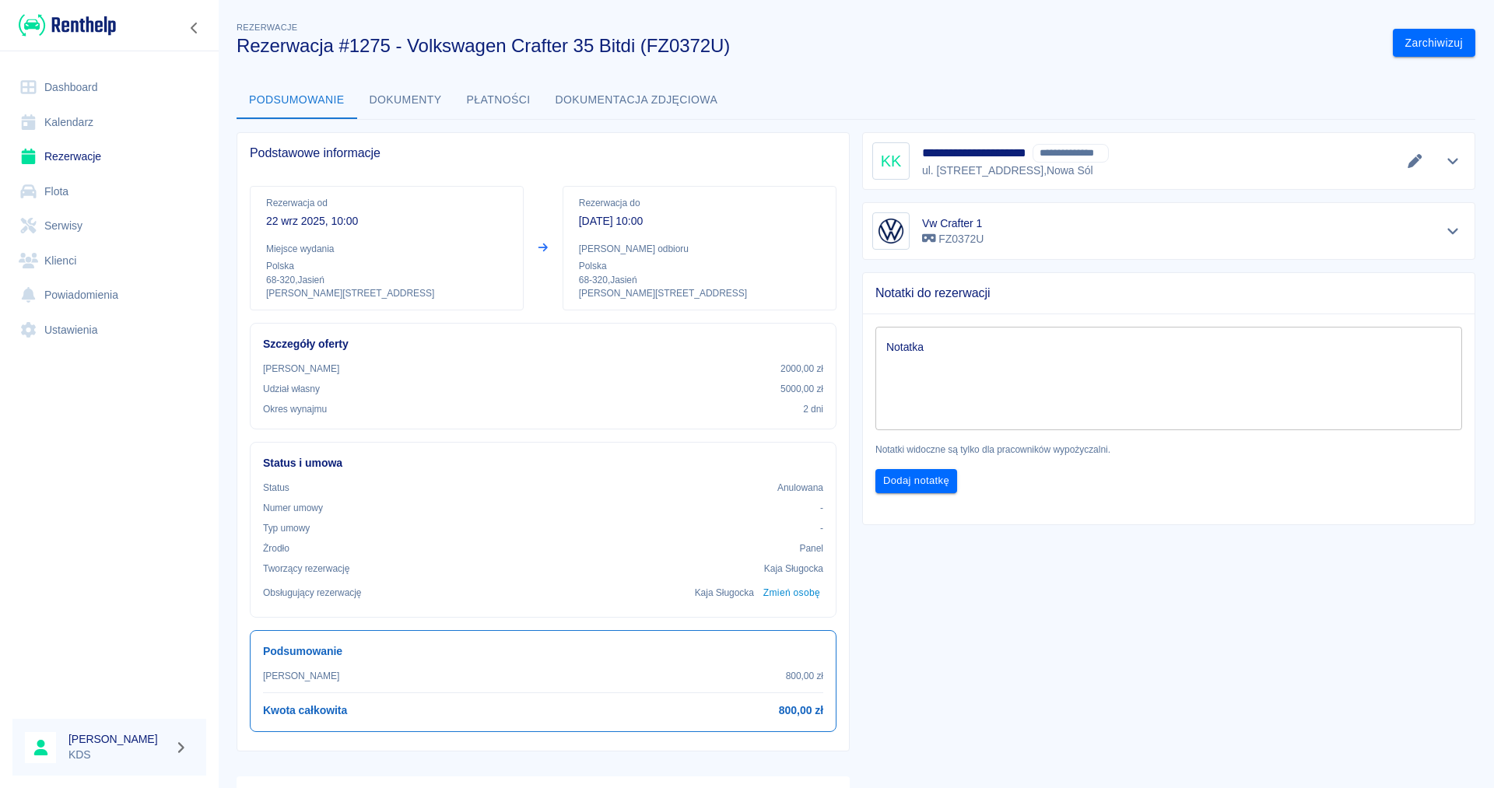
click at [71, 126] on link "Kalendarz" at bounding box center [109, 122] width 194 height 35
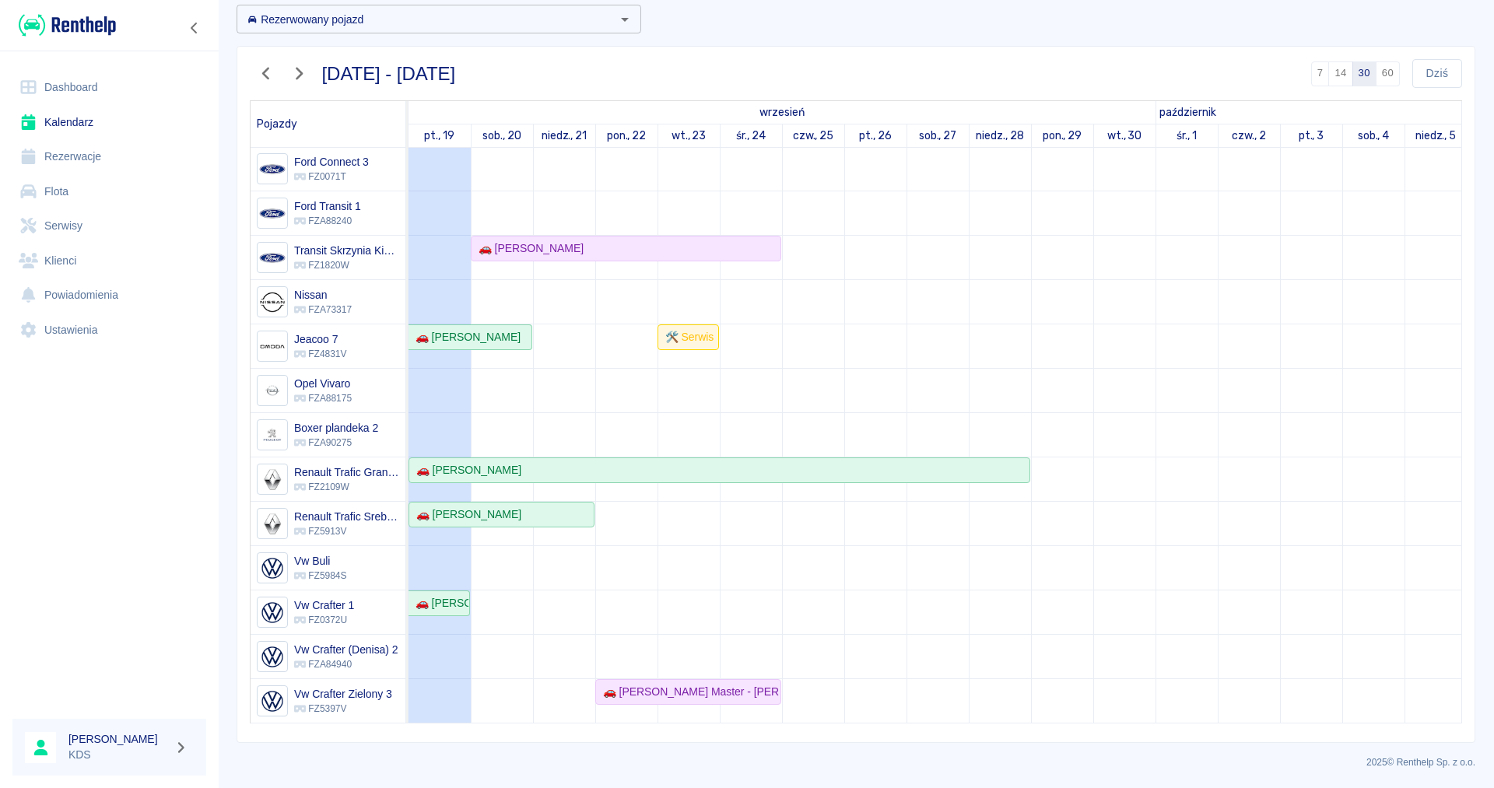
scroll to position [267, 0]
click at [689, 692] on div "🚗 [PERSON_NAME] Master - [PERSON_NAME]" at bounding box center [688, 692] width 183 height 16
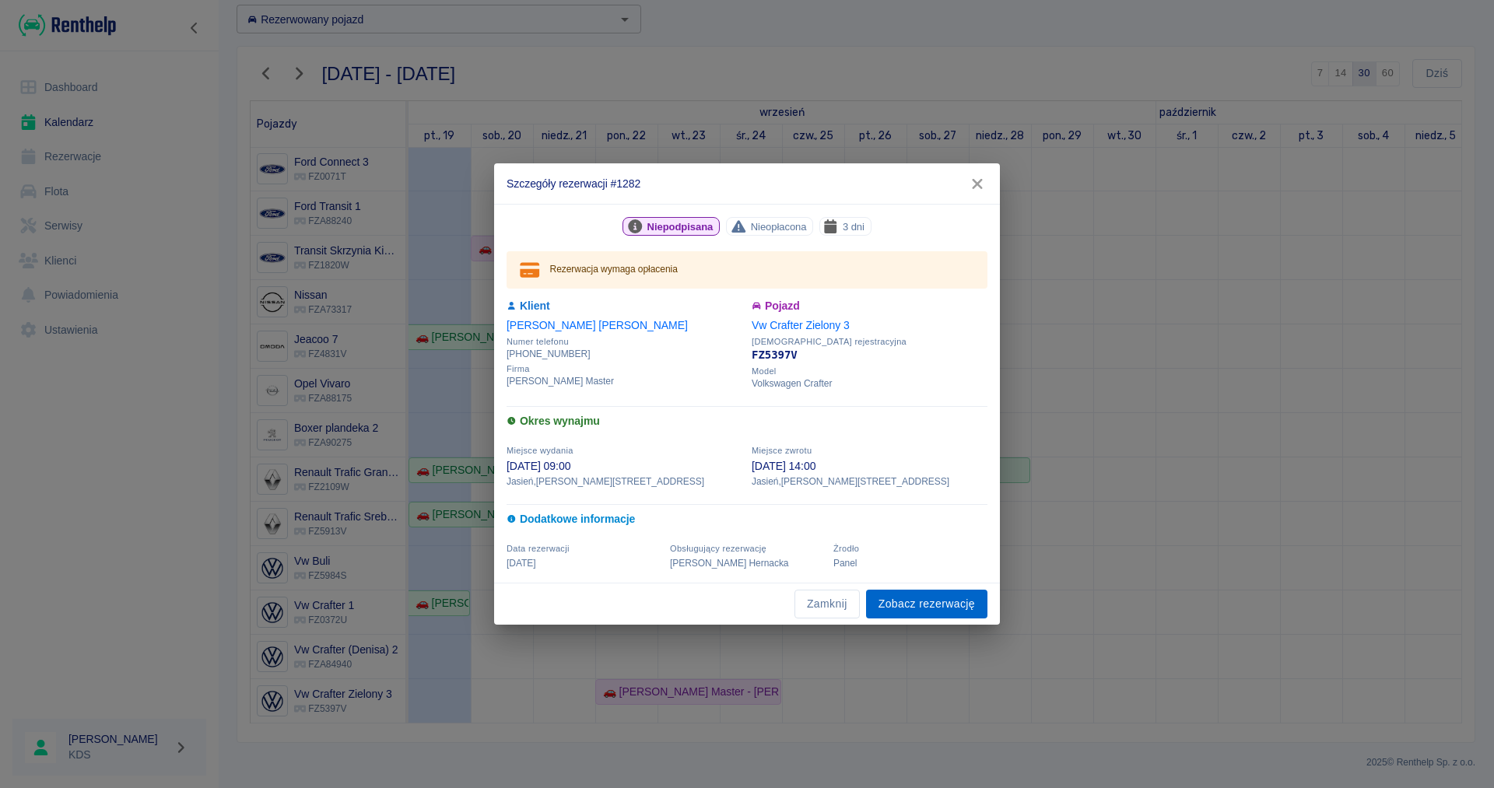
click at [923, 604] on link "Zobacz rezerwację" at bounding box center [926, 604] width 121 height 29
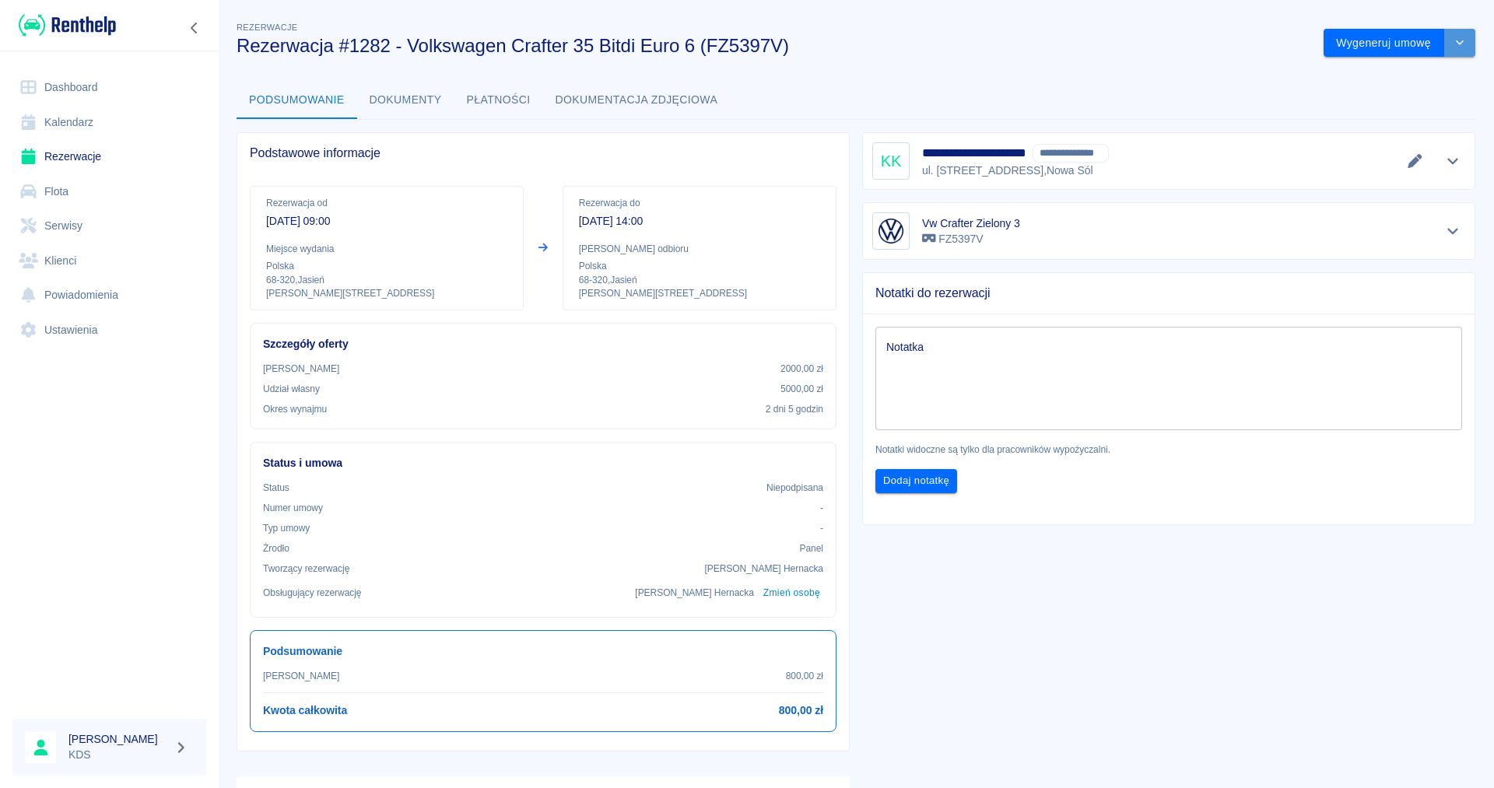
click at [1459, 39] on icon "drop-down" at bounding box center [1459, 42] width 12 height 10
click at [1428, 68] on li "Modyfikuj rezerwację" at bounding box center [1400, 76] width 126 height 26
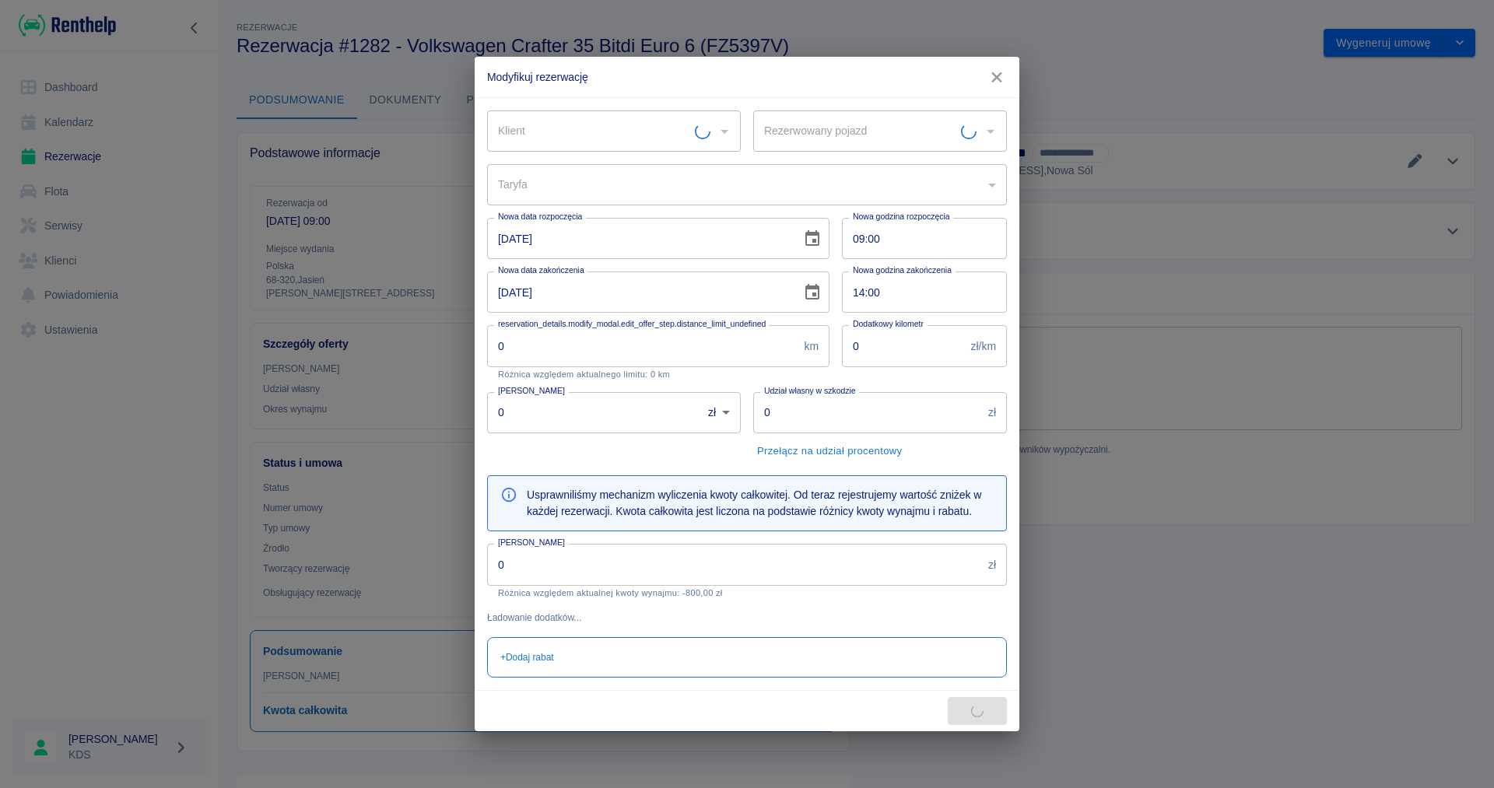
type input "Vw Crafter Zielony 3 - FZ5397V"
type input "Krzysztof Krzyżagórski - Krzysztof Krzyżagórski Master (NIP: 9252098084)"
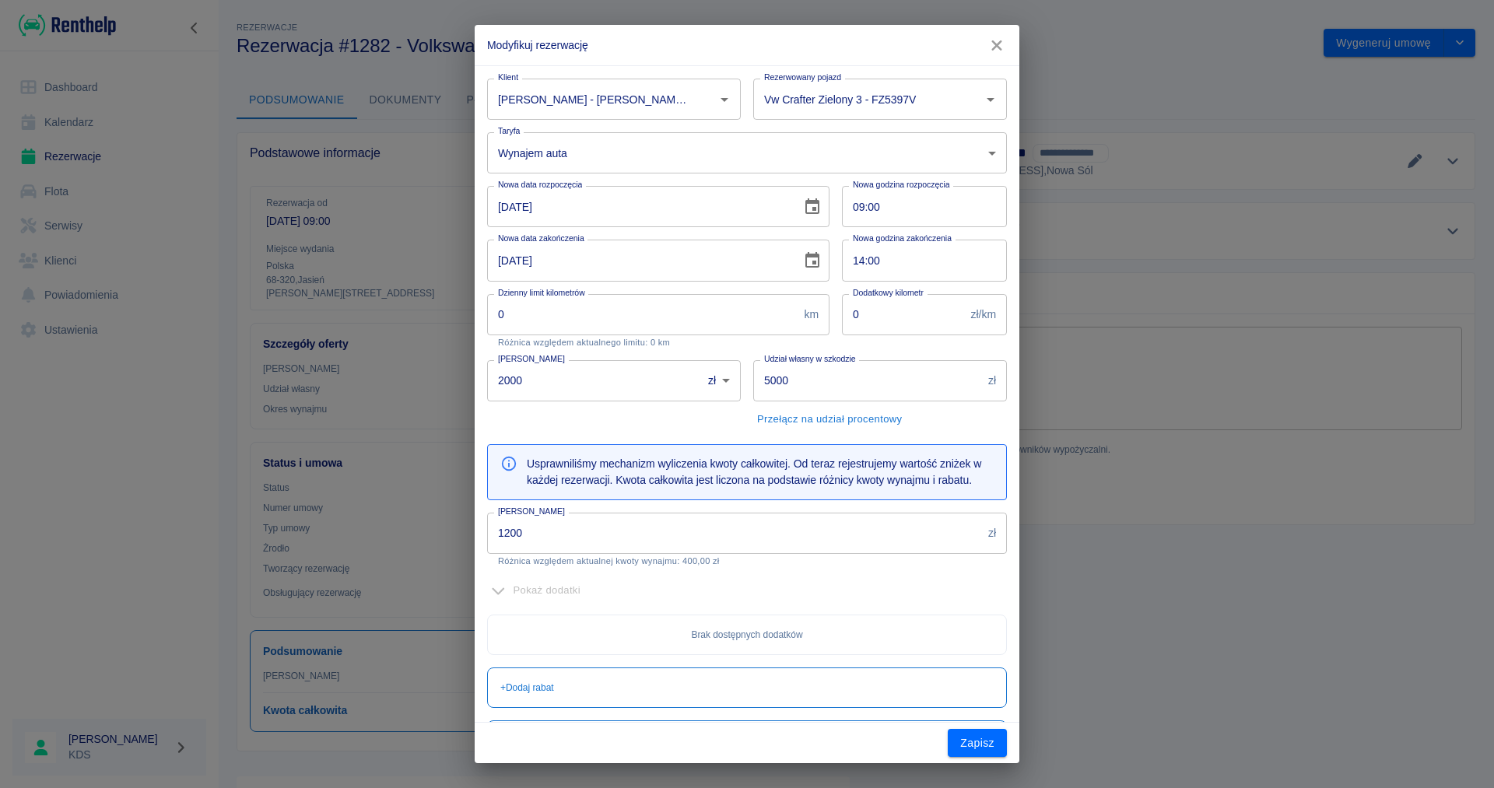
type input "2000"
type input "5000"
drag, startPoint x: 595, startPoint y: 533, endPoint x: 441, endPoint y: 420, distance: 190.9
click at [487, 541] on input "1200" at bounding box center [734, 533] width 495 height 41
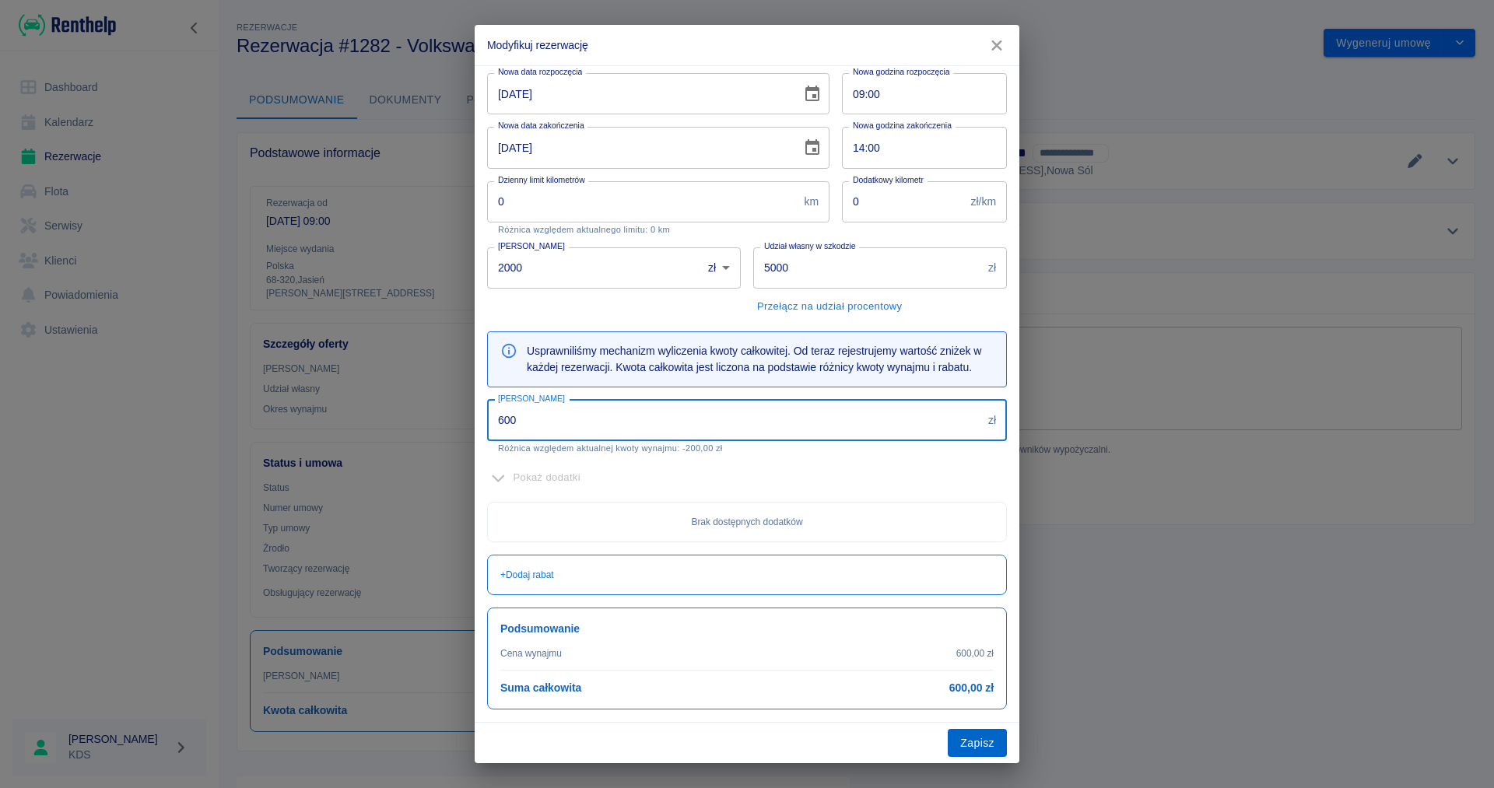
type input "600"
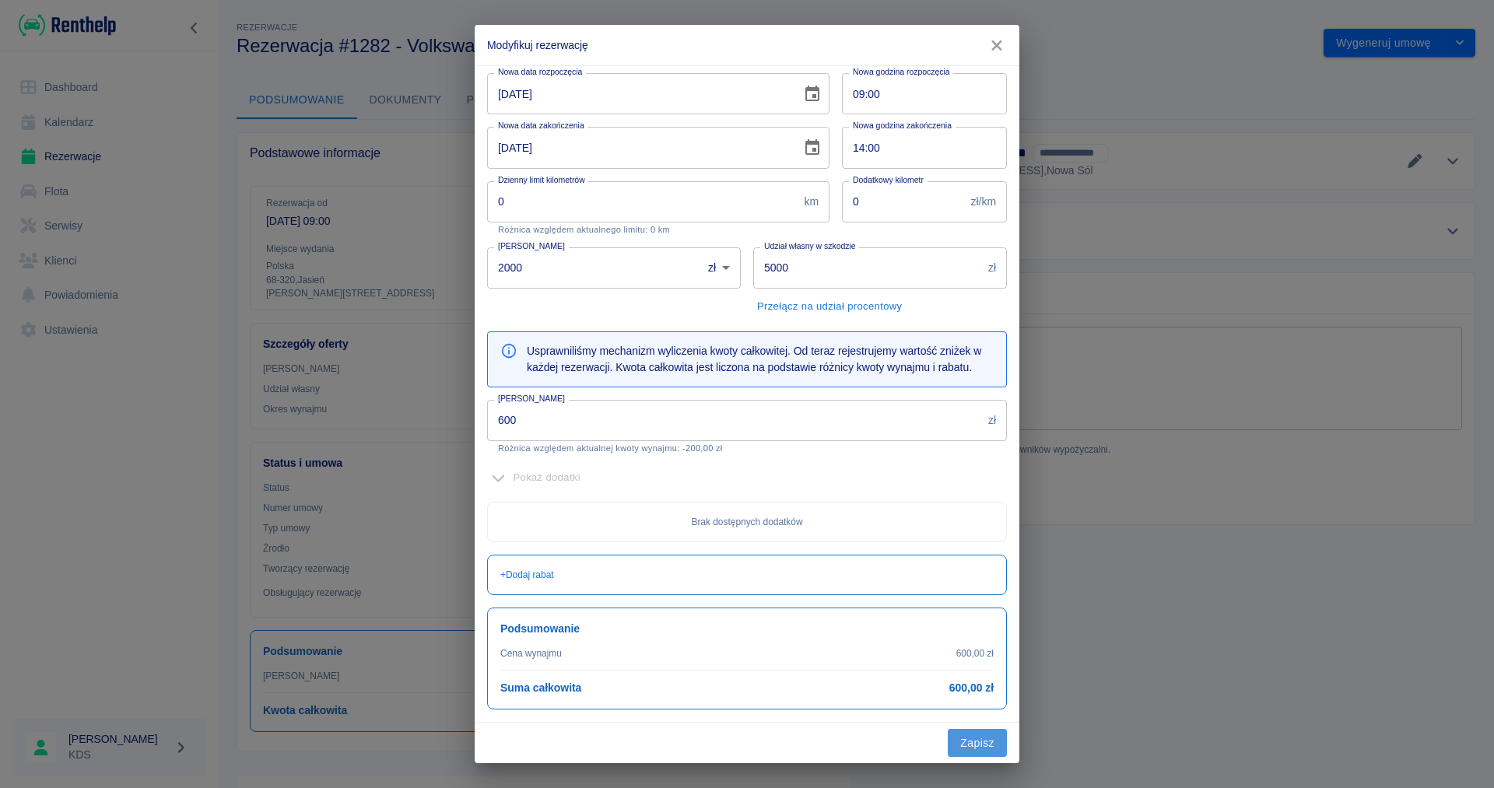
click at [968, 742] on button "Zapisz" at bounding box center [977, 743] width 59 height 29
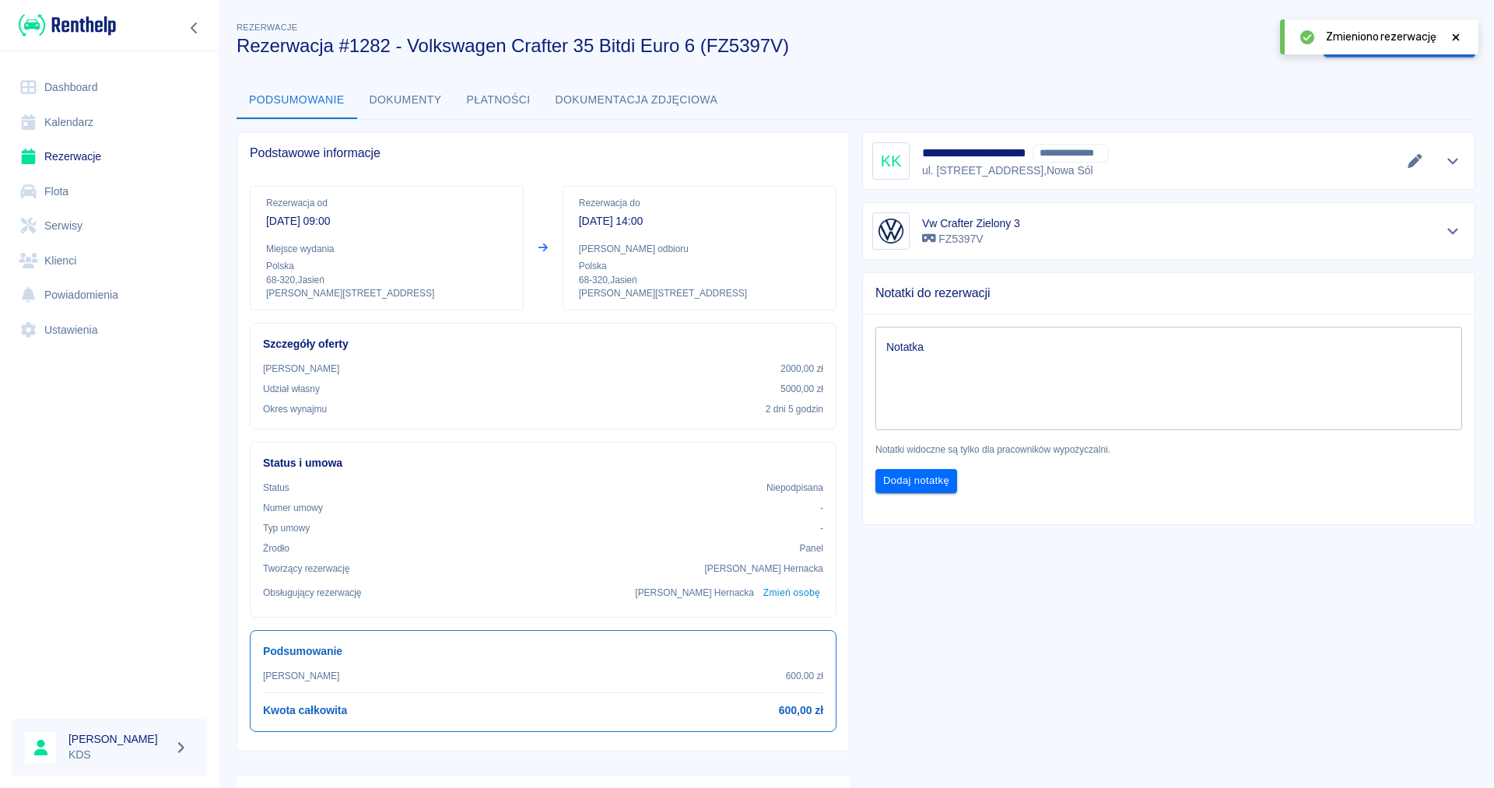
click at [1454, 35] on icon at bounding box center [1455, 36] width 7 height 7
click at [1463, 36] on button "drop-down" at bounding box center [1459, 43] width 31 height 29
click at [1152, 86] on div "Podsumowanie Dokumenty Płatności Dokumentacja zdjęciowa" at bounding box center [856, 100] width 1239 height 37
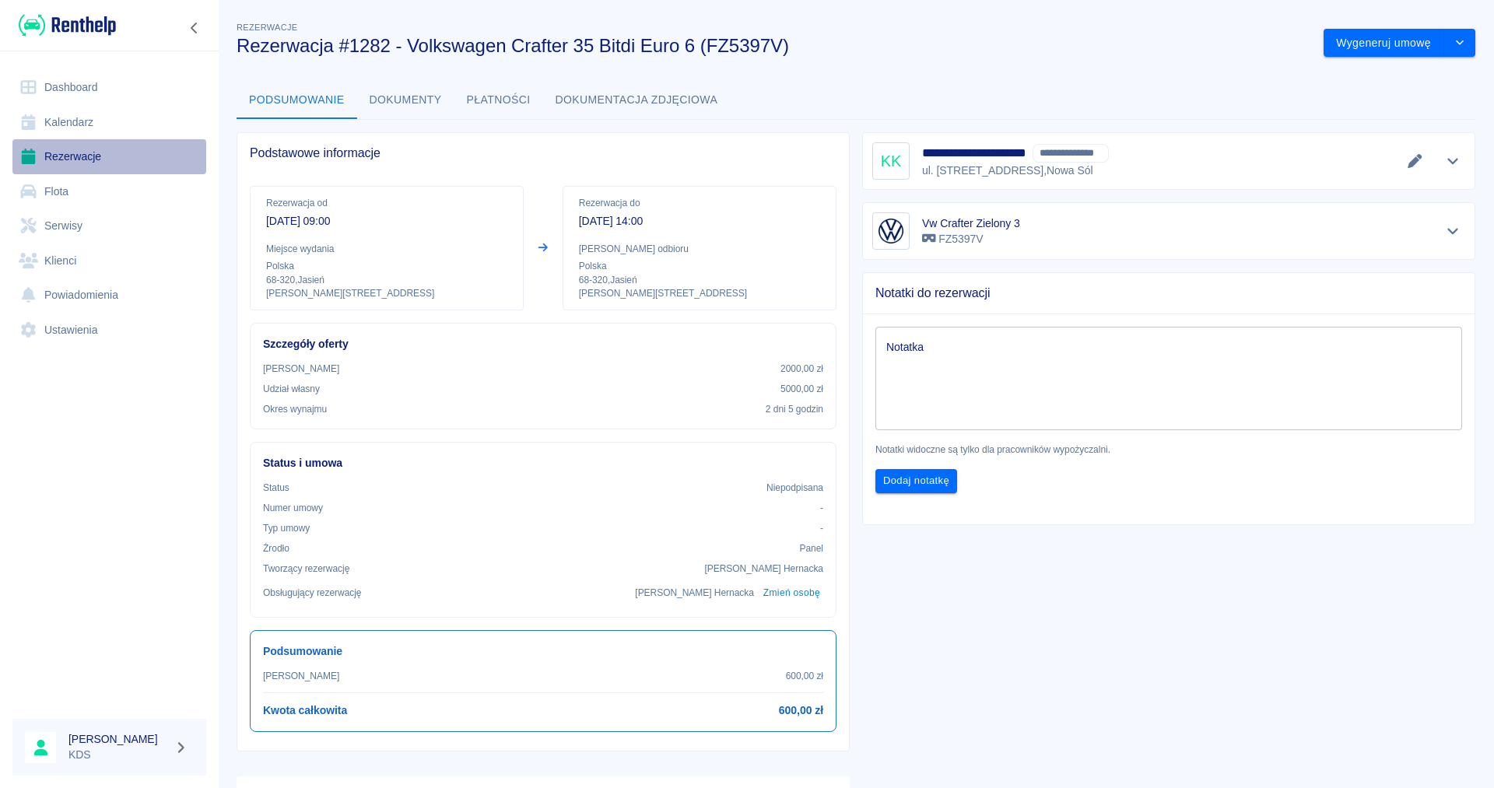
click at [72, 159] on link "Rezerwacje" at bounding box center [109, 156] width 194 height 35
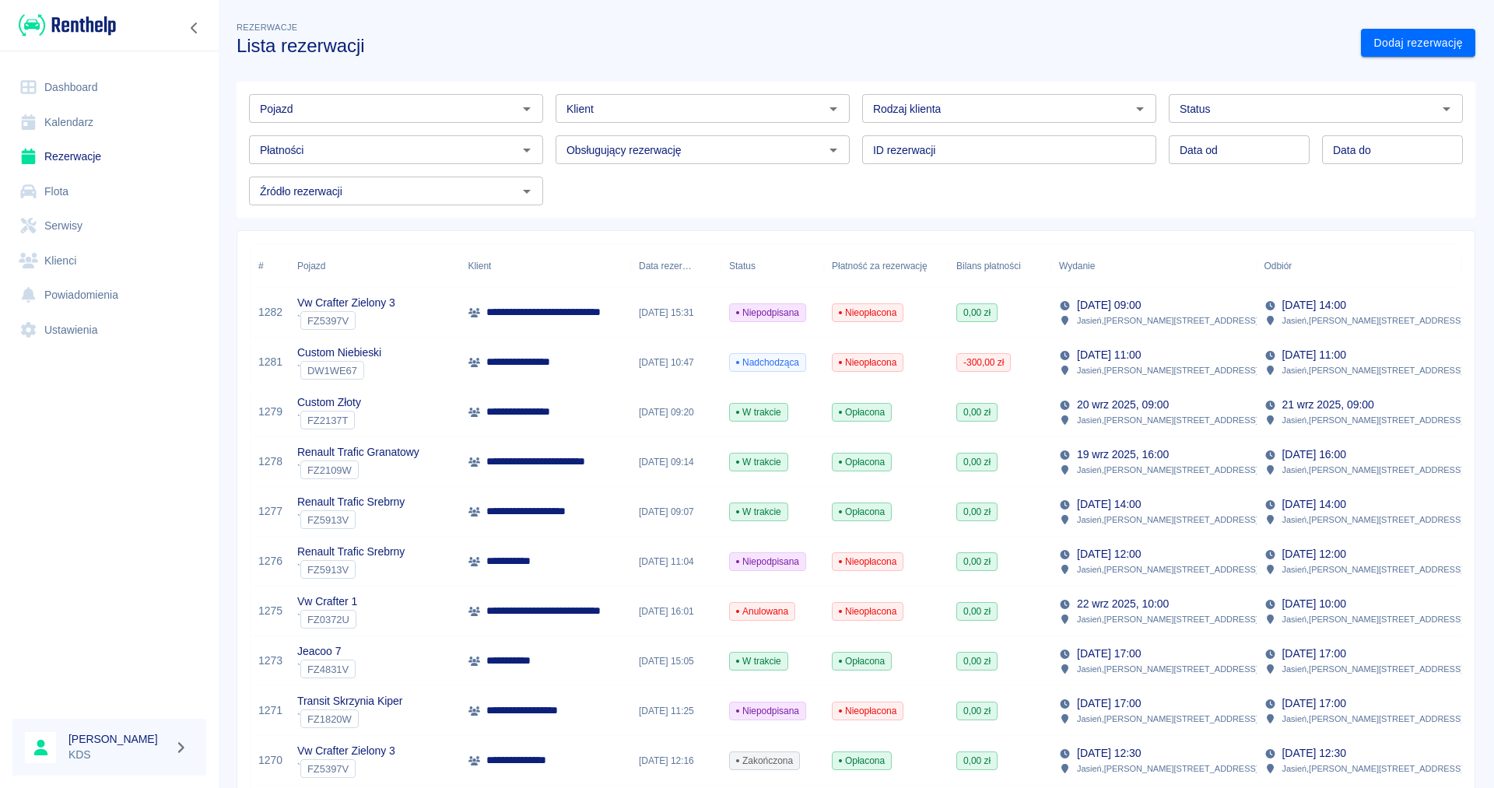
click at [611, 362] on div "**********" at bounding box center [546, 363] width 171 height 50
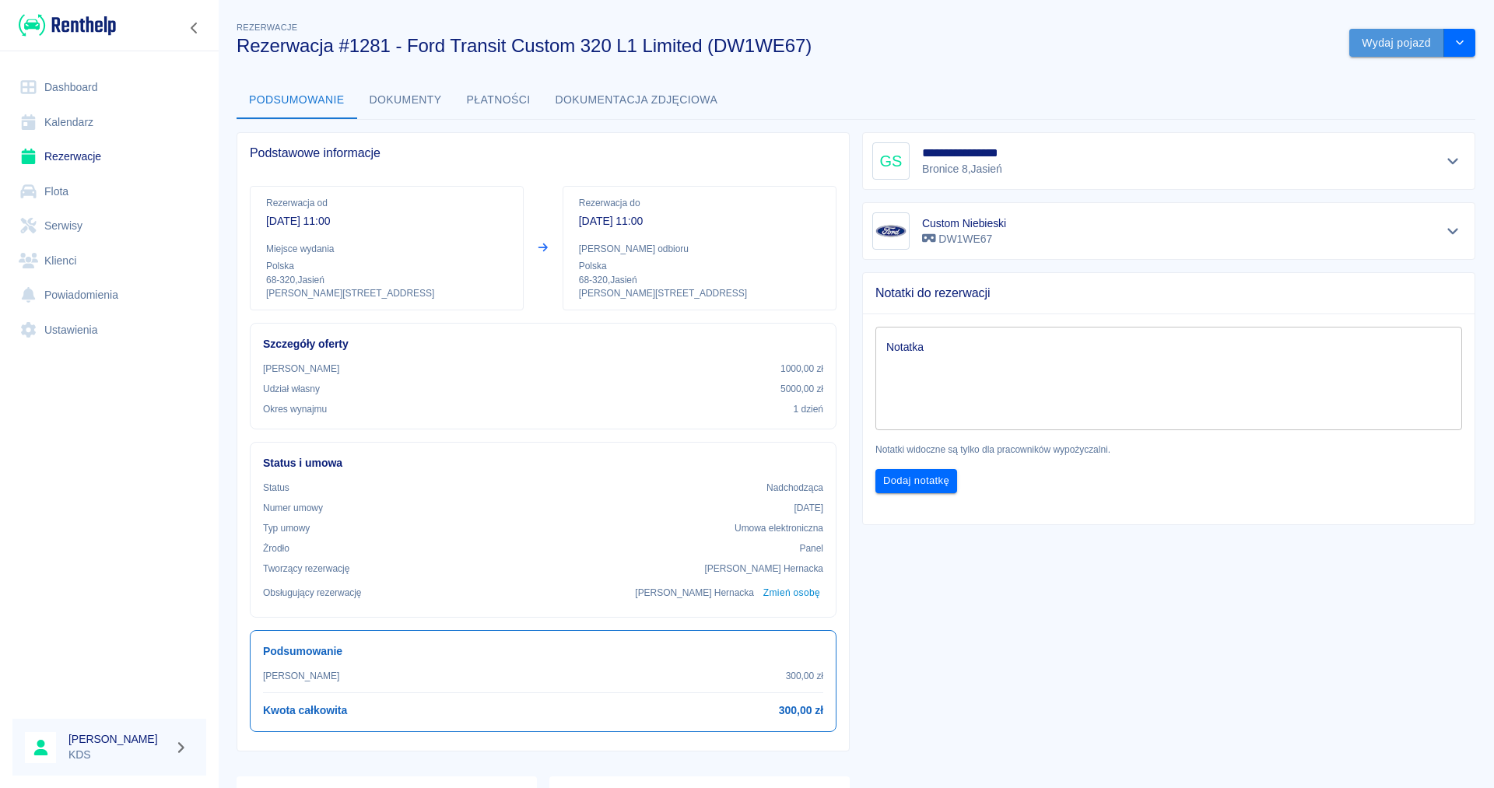
click at [1392, 42] on button "Wydaj pojazd" at bounding box center [1396, 43] width 95 height 29
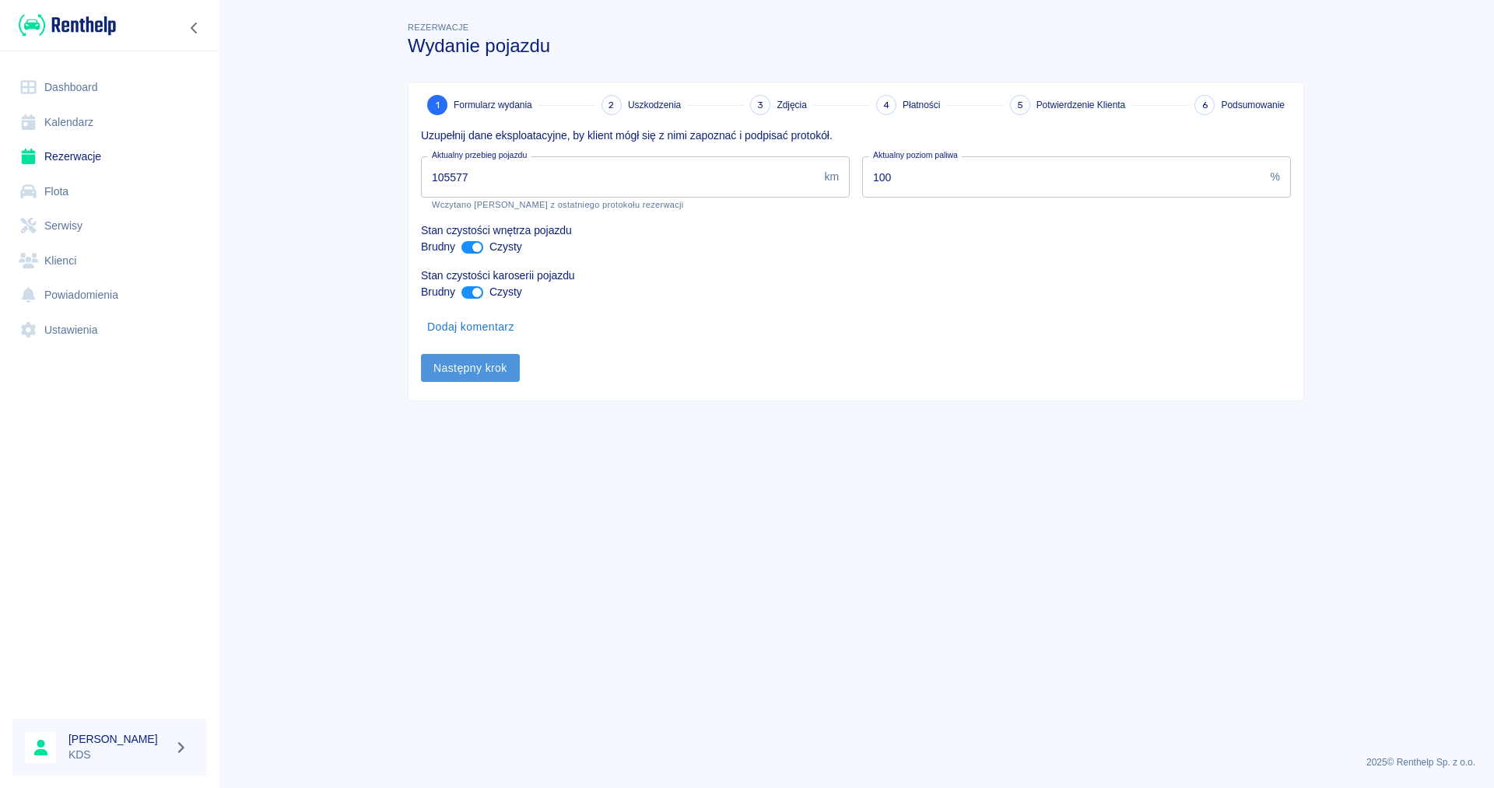
click at [506, 372] on button "Następny krok" at bounding box center [470, 368] width 99 height 29
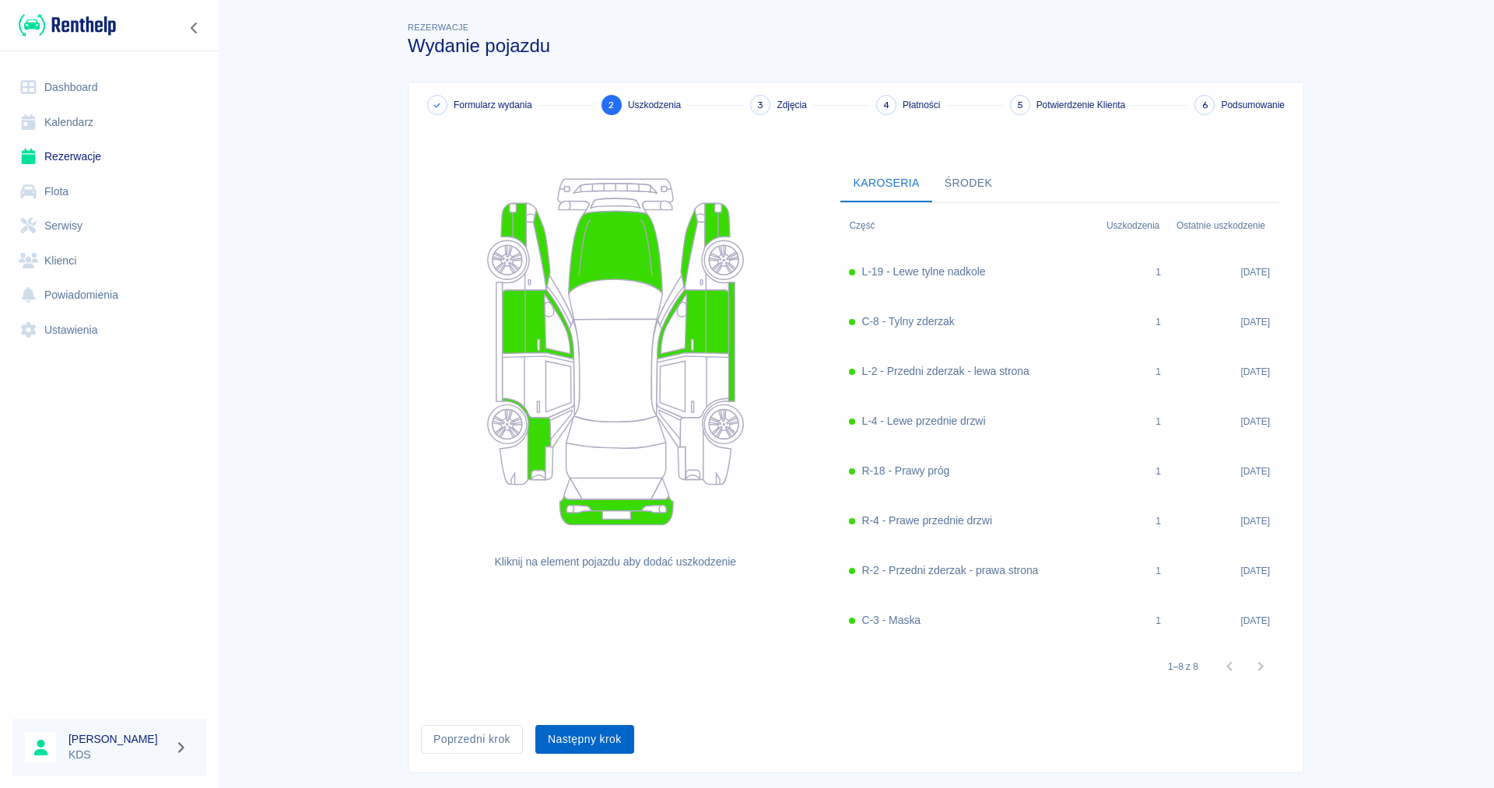
click at [621, 745] on button "Następny krok" at bounding box center [584, 739] width 99 height 29
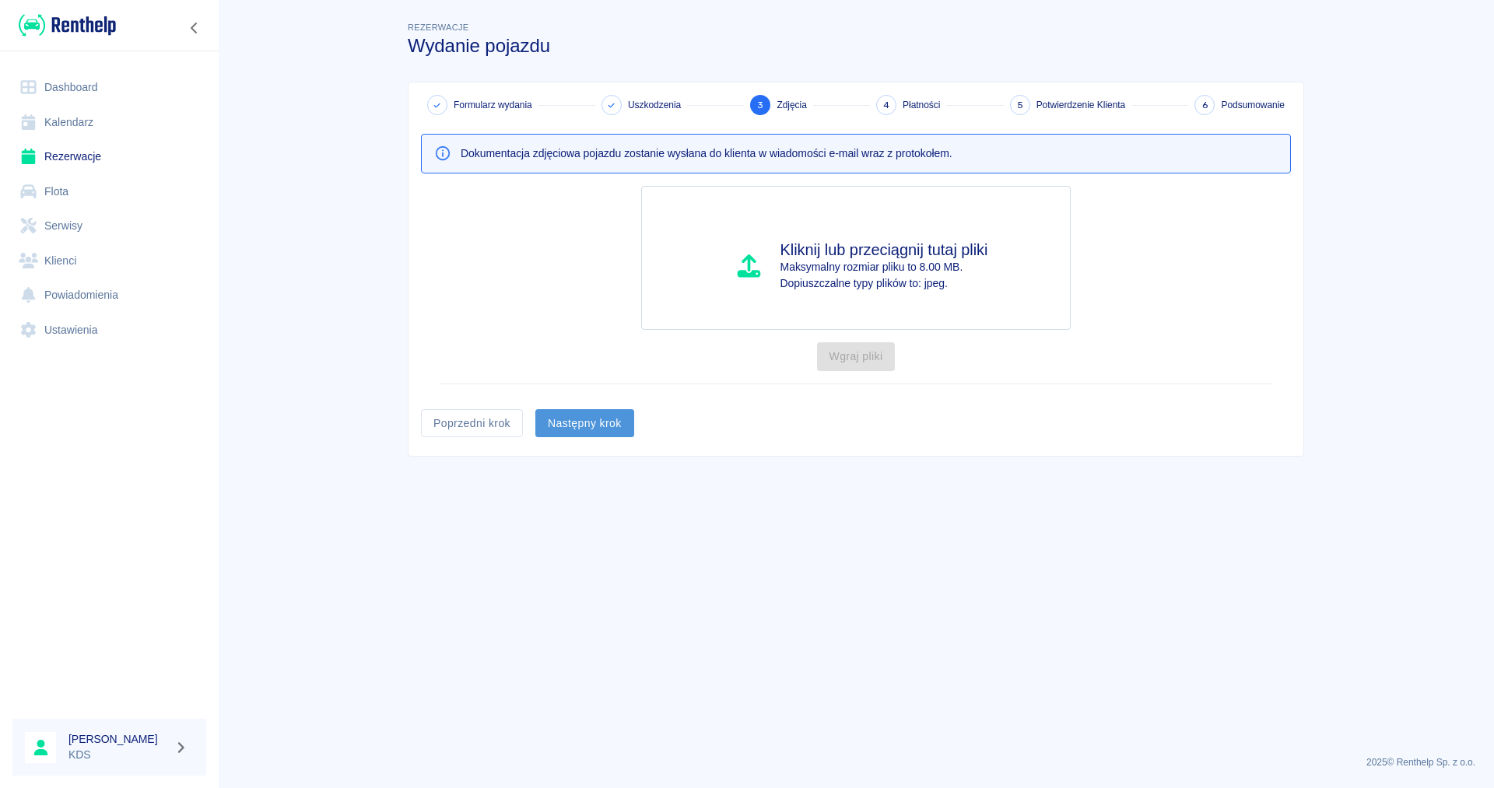
click at [622, 430] on button "Następny krok" at bounding box center [584, 423] width 99 height 29
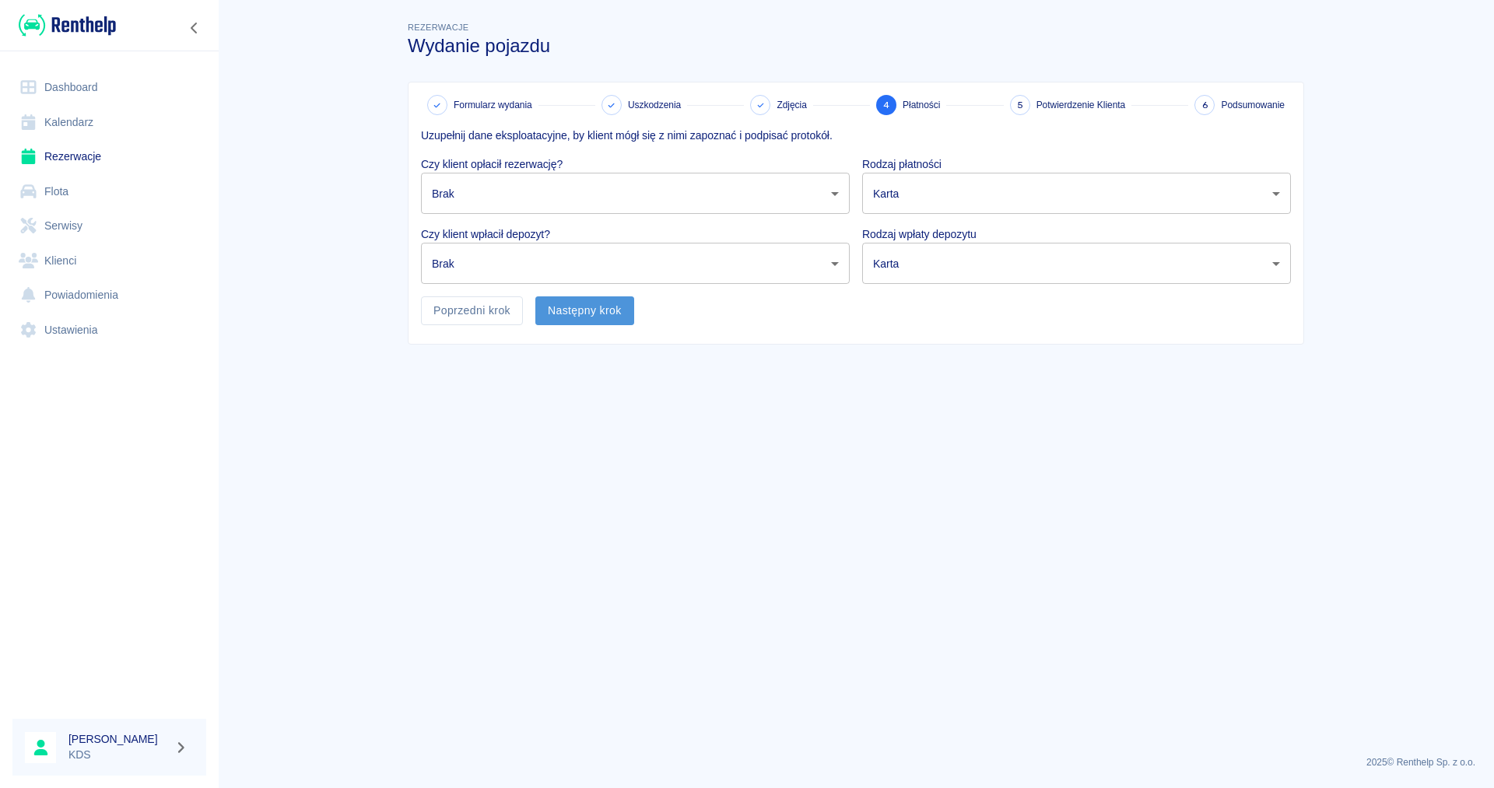
click at [604, 311] on button "Następny krok" at bounding box center [584, 310] width 99 height 29
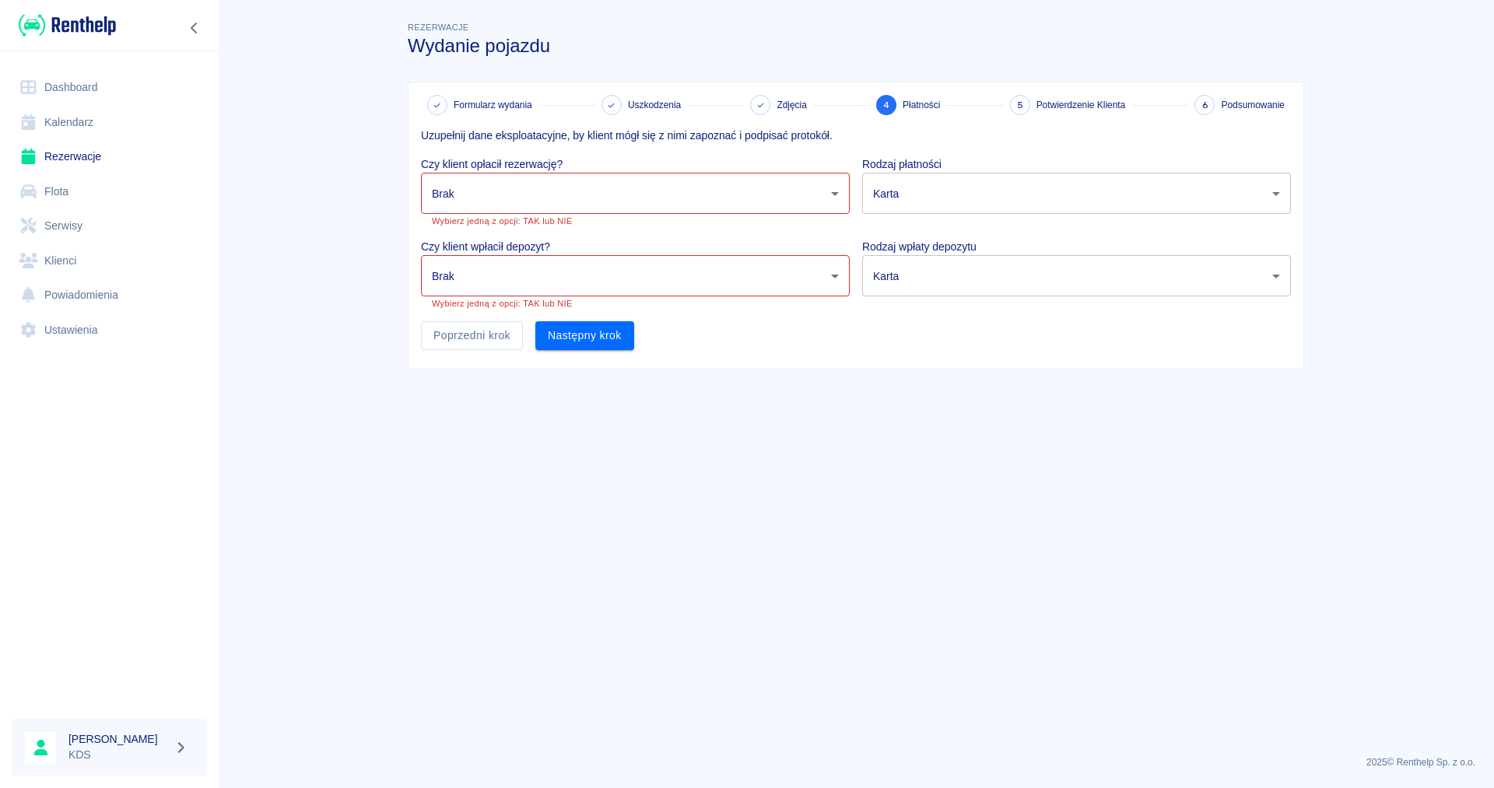
click at [838, 187] on body "Używamy plików Cookies, by zapewnić Ci najlepsze możliwe doświadczenie. Aby dow…" at bounding box center [747, 394] width 1494 height 788
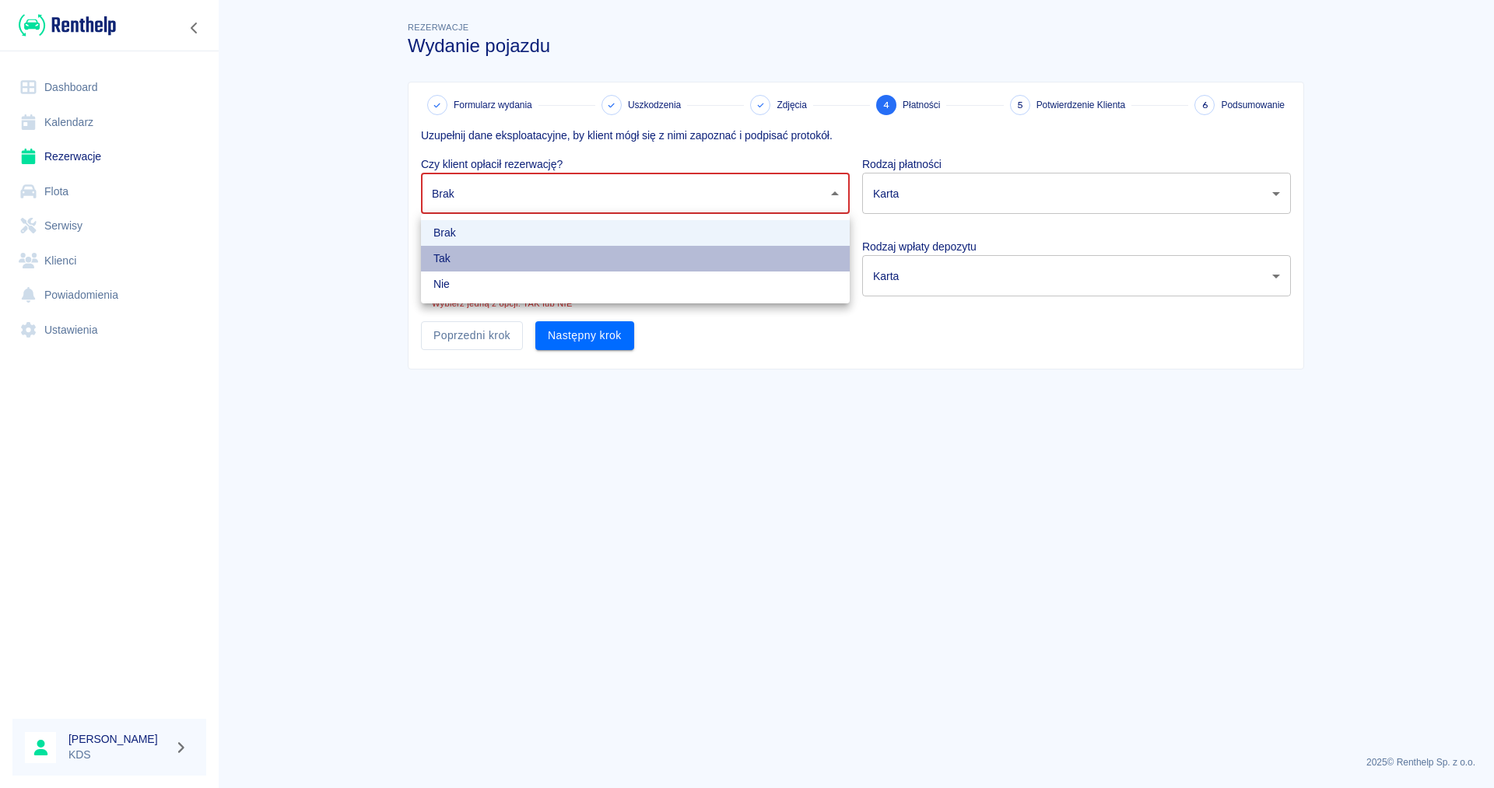
click at [747, 261] on li "Tak" at bounding box center [635, 259] width 429 height 26
type input "true"
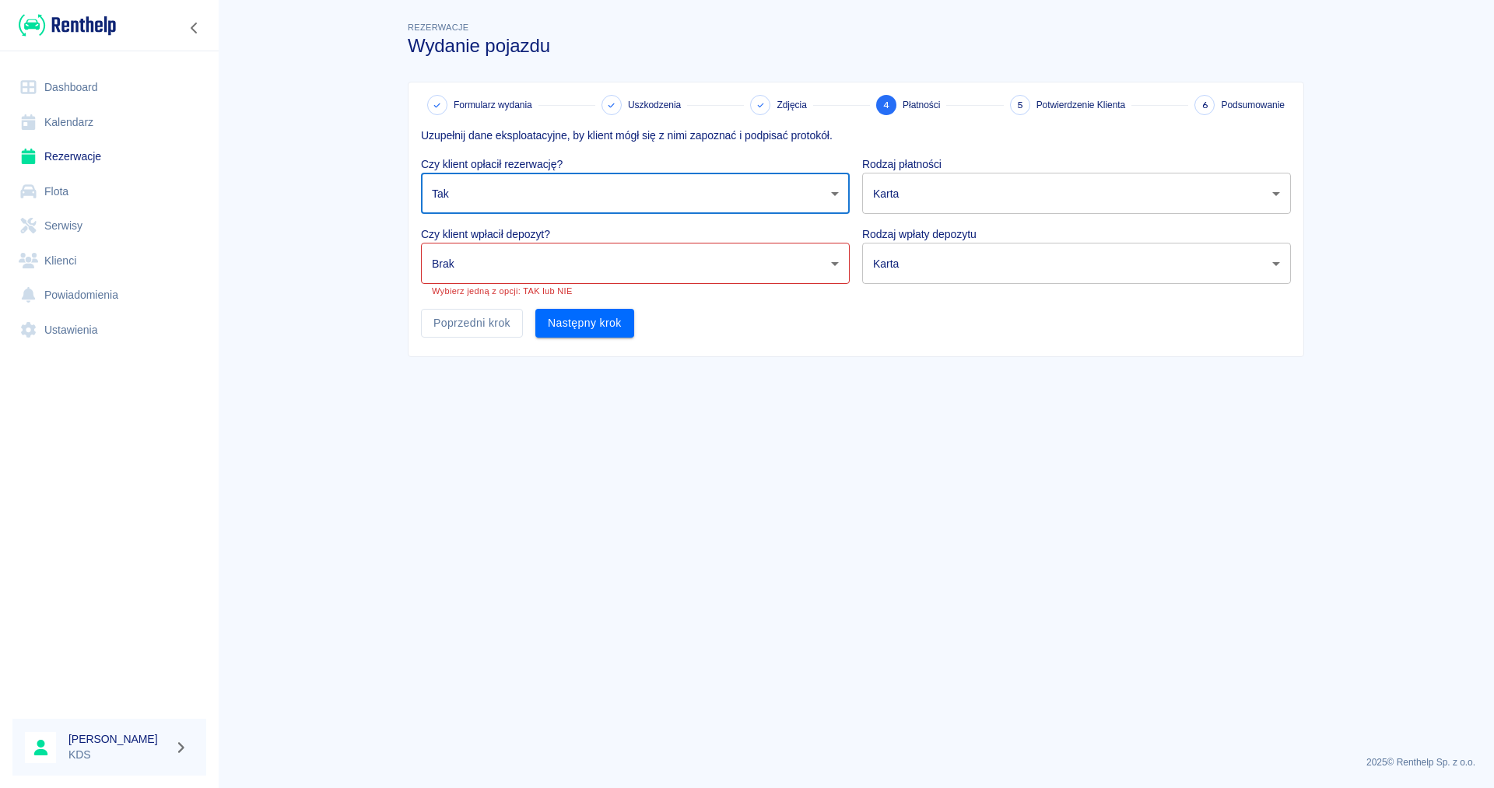
click at [829, 265] on body "Używamy plików Cookies, by zapewnić Ci najlepsze możliwe doświadczenie. Aby dow…" at bounding box center [747, 394] width 1494 height 788
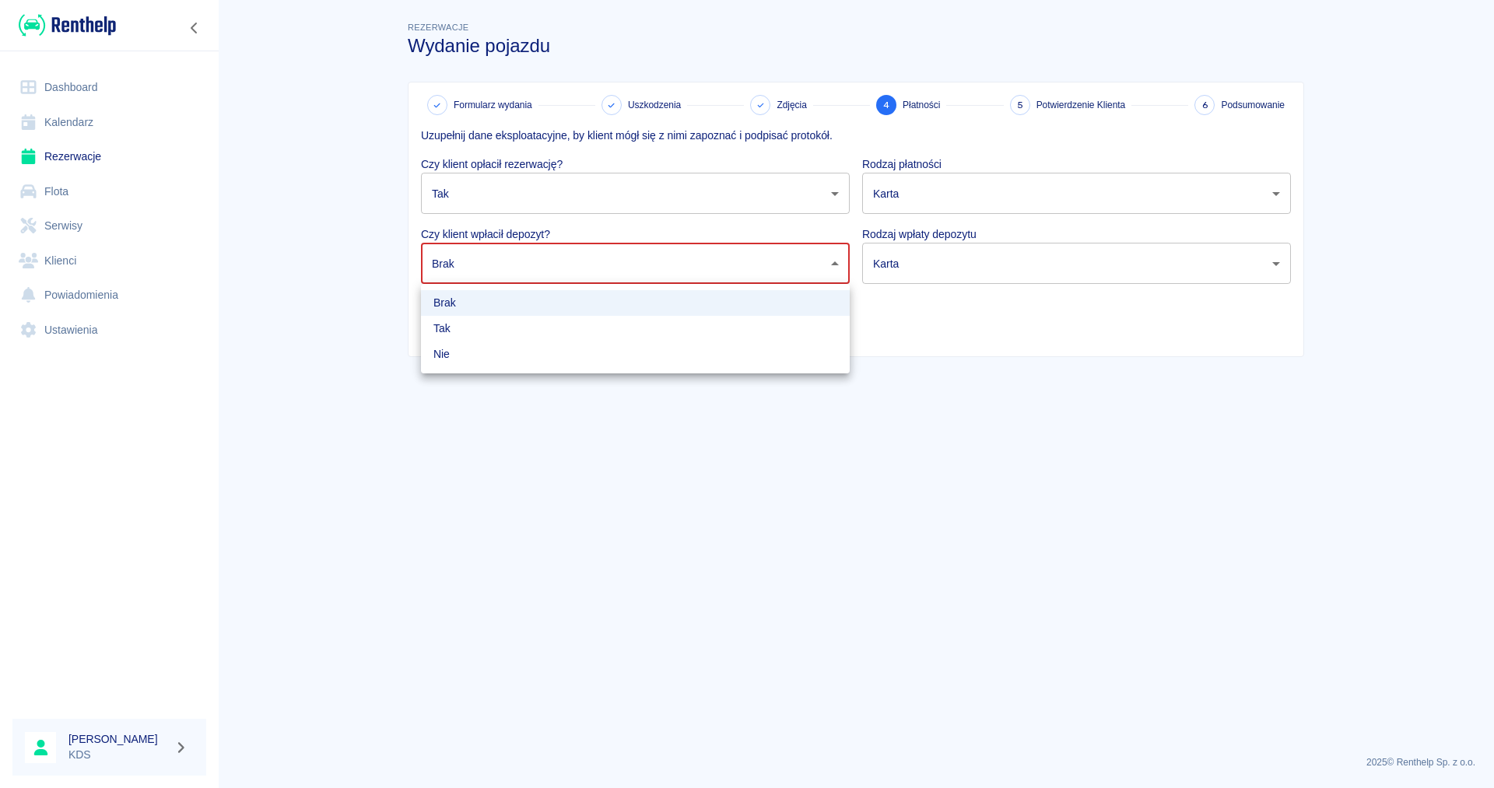
drag, startPoint x: 801, startPoint y: 310, endPoint x: 794, endPoint y: 325, distance: 17.1
click at [800, 325] on ul "Brak Tak Nie" at bounding box center [635, 328] width 429 height 89
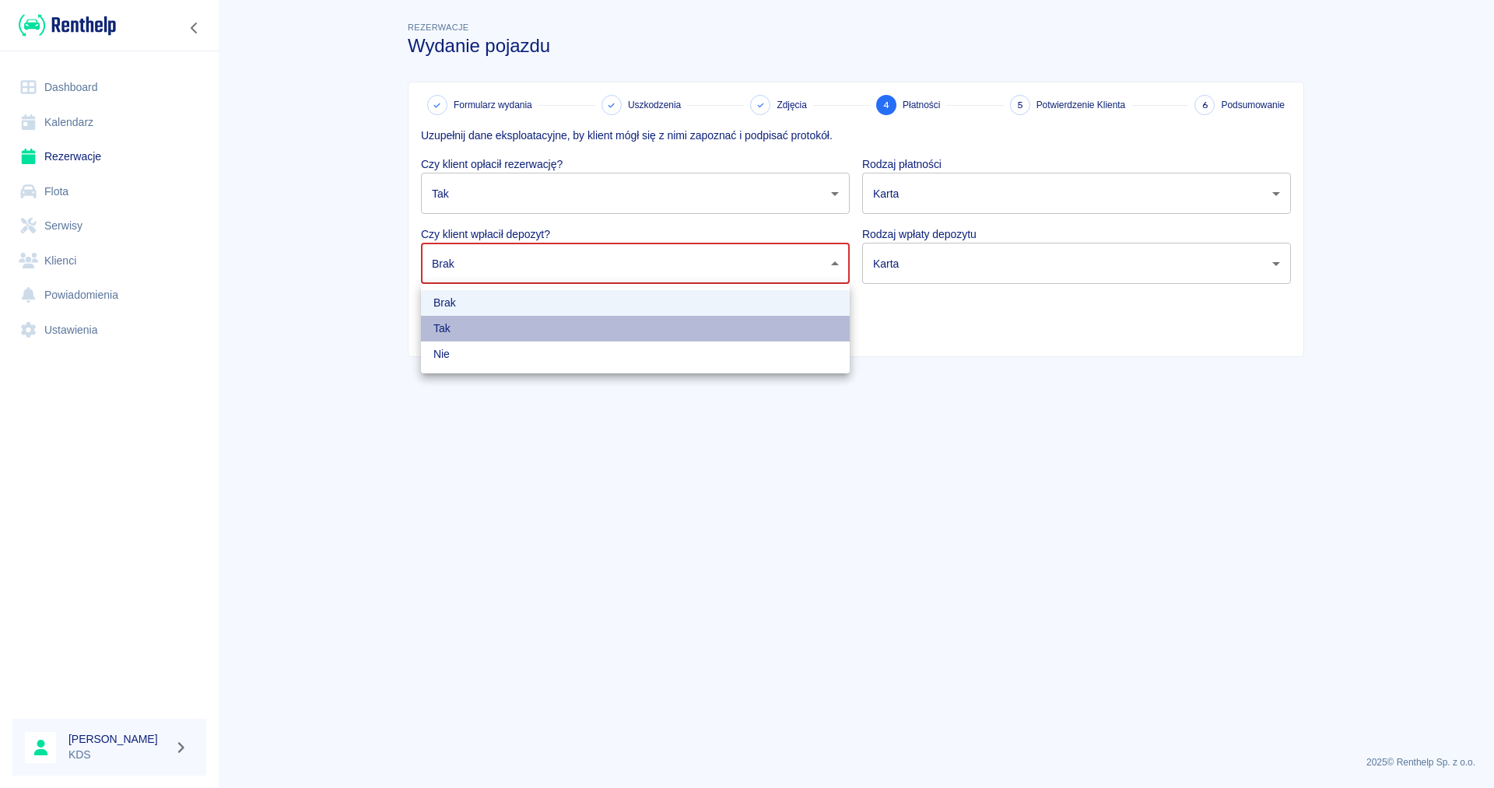
click at [789, 332] on li "Tak" at bounding box center [635, 329] width 429 height 26
type input "true"
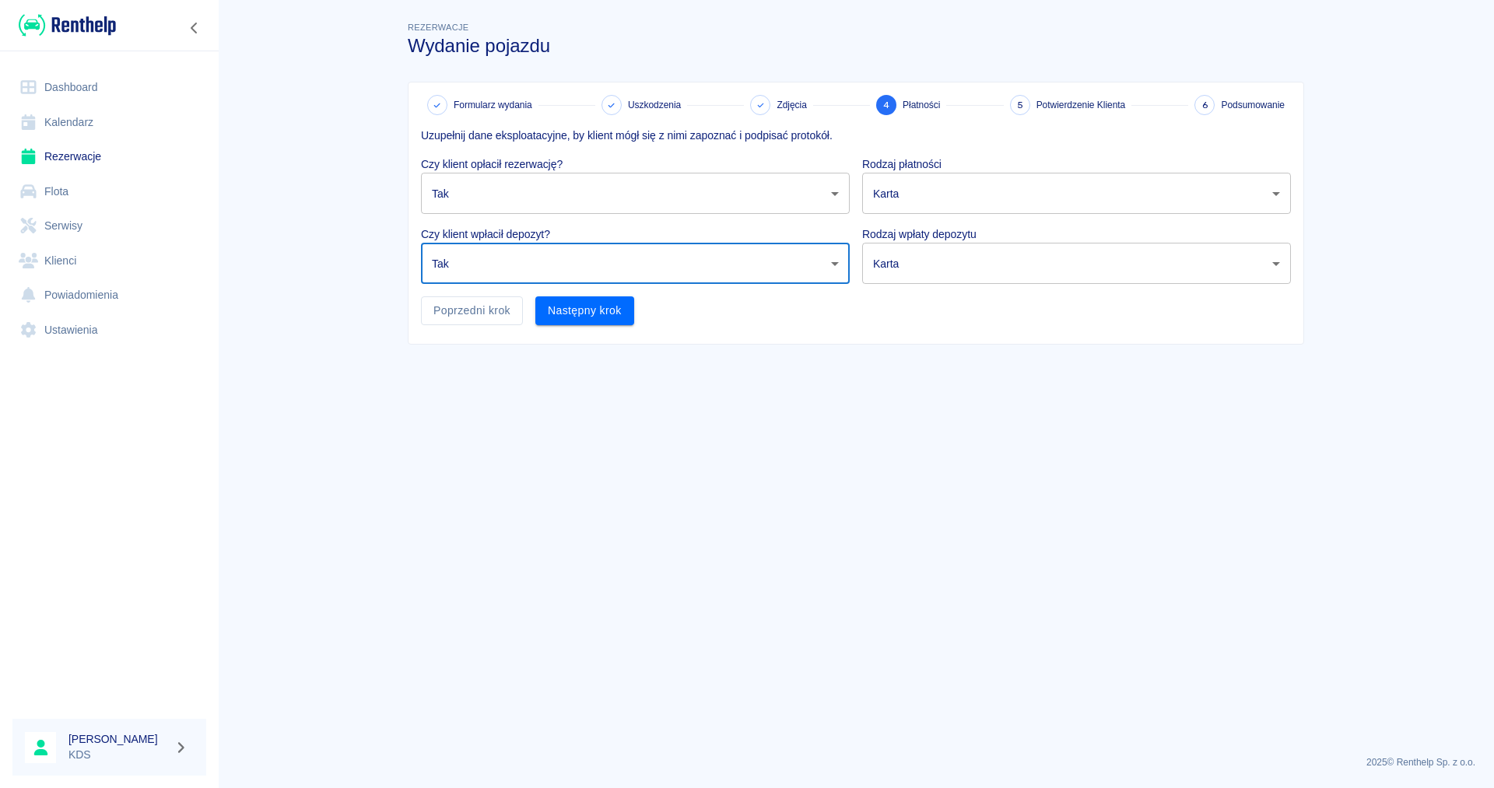
click at [1270, 198] on body "Używamy plików Cookies, by zapewnić Ci najlepsze możliwe doświadczenie. Aby dow…" at bounding box center [747, 394] width 1494 height 788
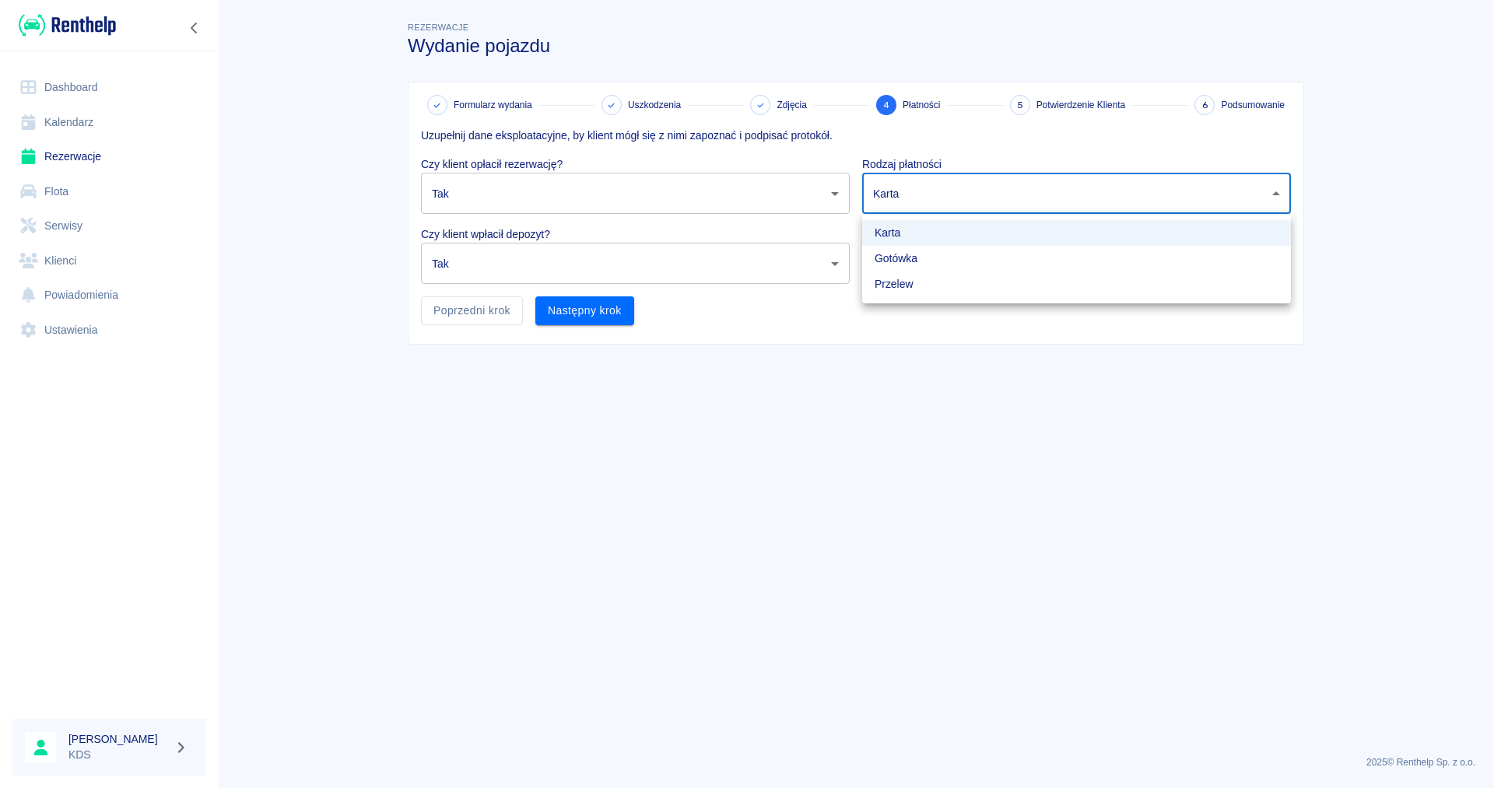
click at [972, 261] on li "Gotówka" at bounding box center [1076, 259] width 429 height 26
type input "cash"
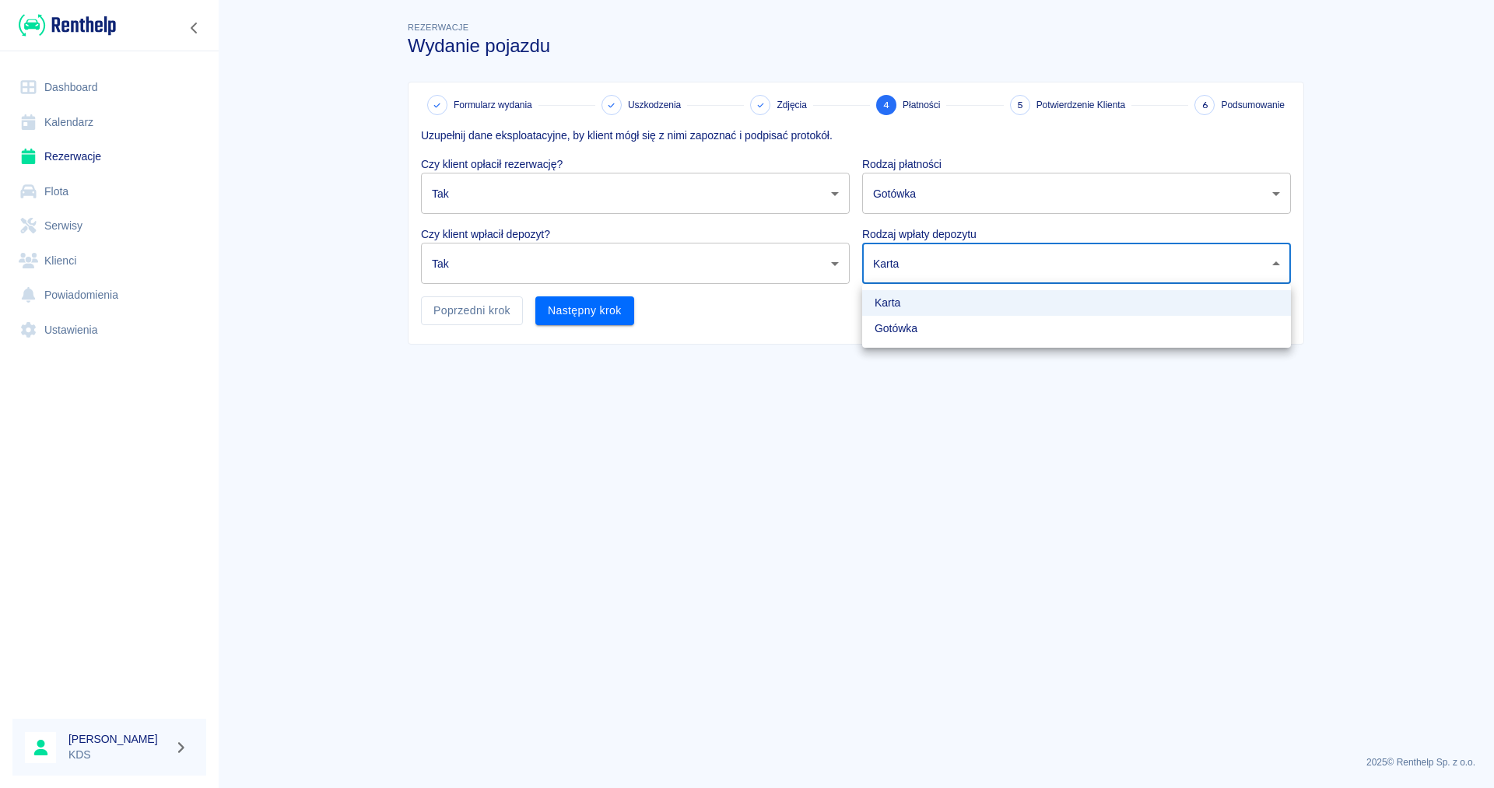
click at [1281, 251] on body "Używamy plików Cookies, by zapewnić Ci najlepsze możliwe doświadczenie. Aby dow…" at bounding box center [747, 394] width 1494 height 788
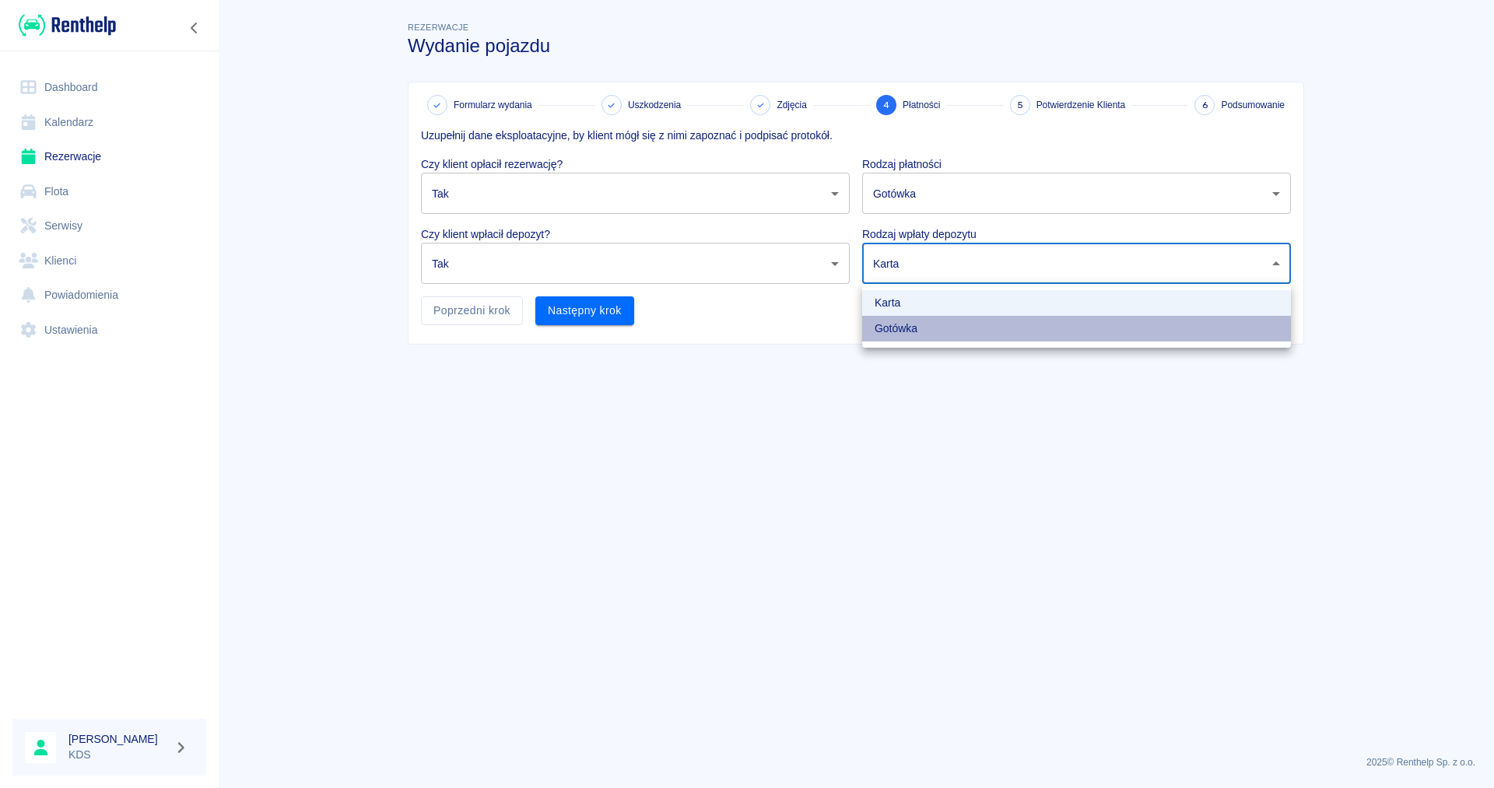
click at [1088, 338] on li "Gotówka" at bounding box center [1076, 329] width 429 height 26
type input "cash"
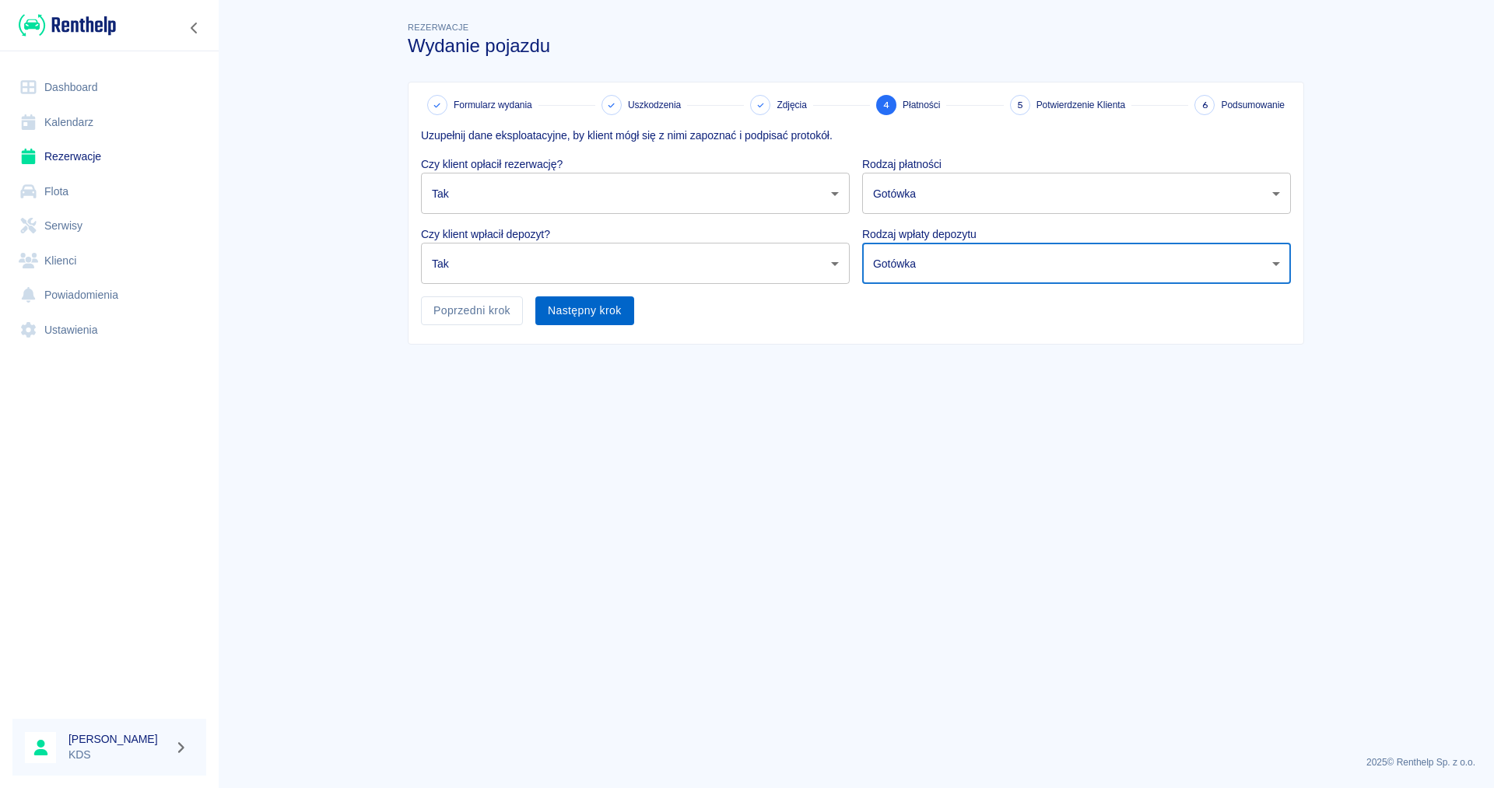
click at [614, 315] on button "Następny krok" at bounding box center [584, 310] width 99 height 29
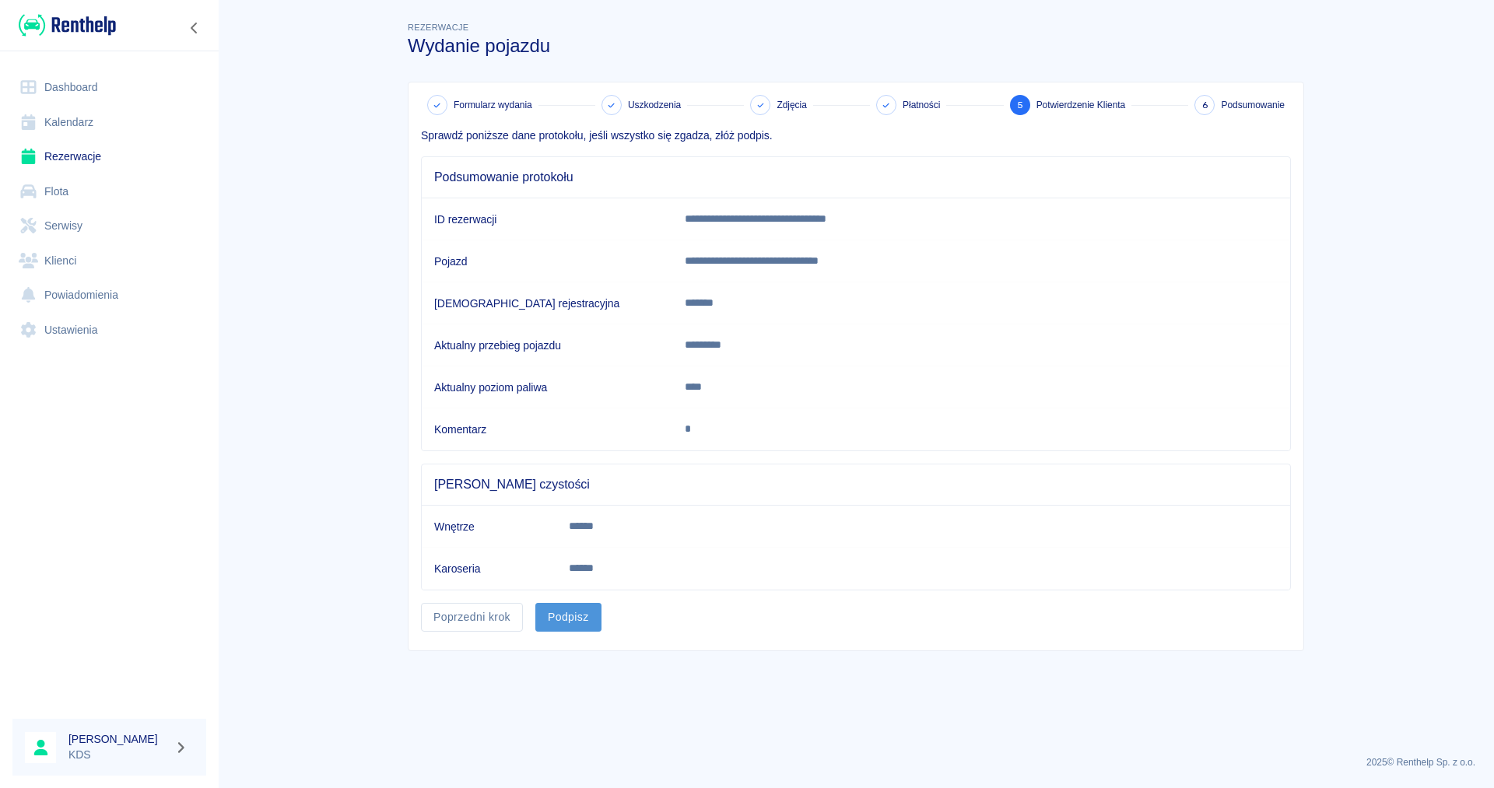
click at [575, 615] on button "Podpisz" at bounding box center [568, 617] width 66 height 29
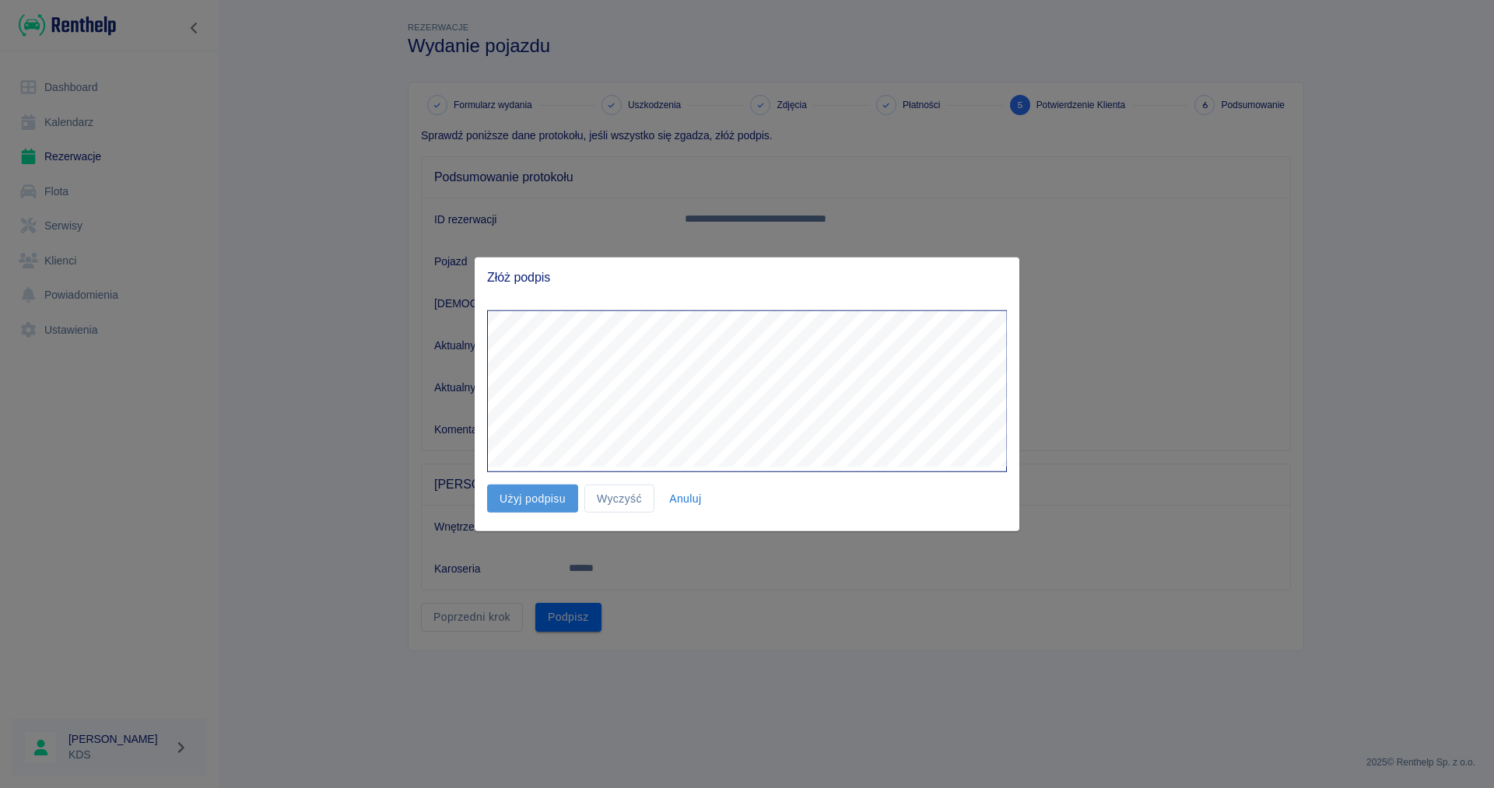
click at [517, 489] on button "Użyj podpisu" at bounding box center [532, 498] width 91 height 29
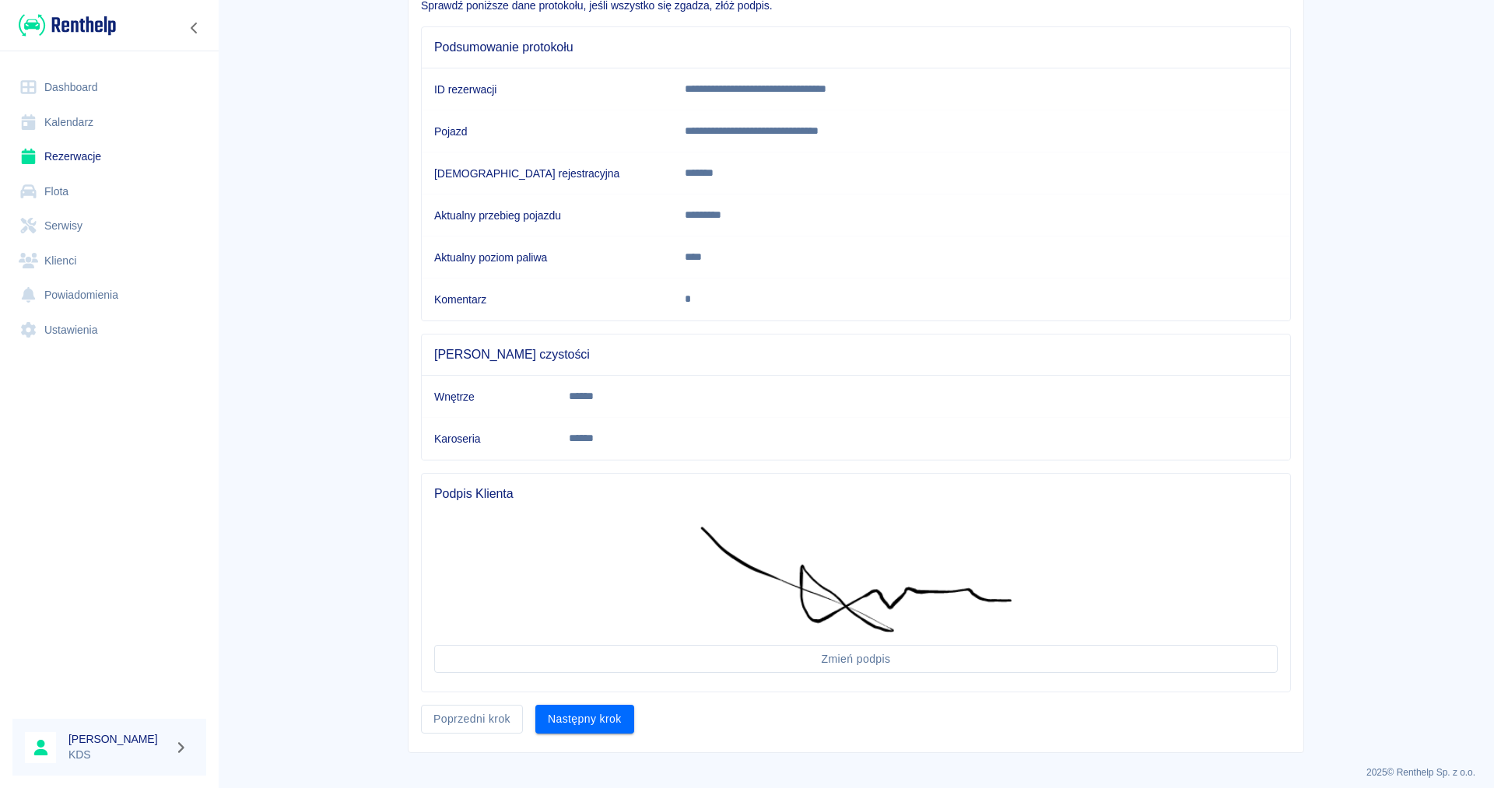
scroll to position [140, 0]
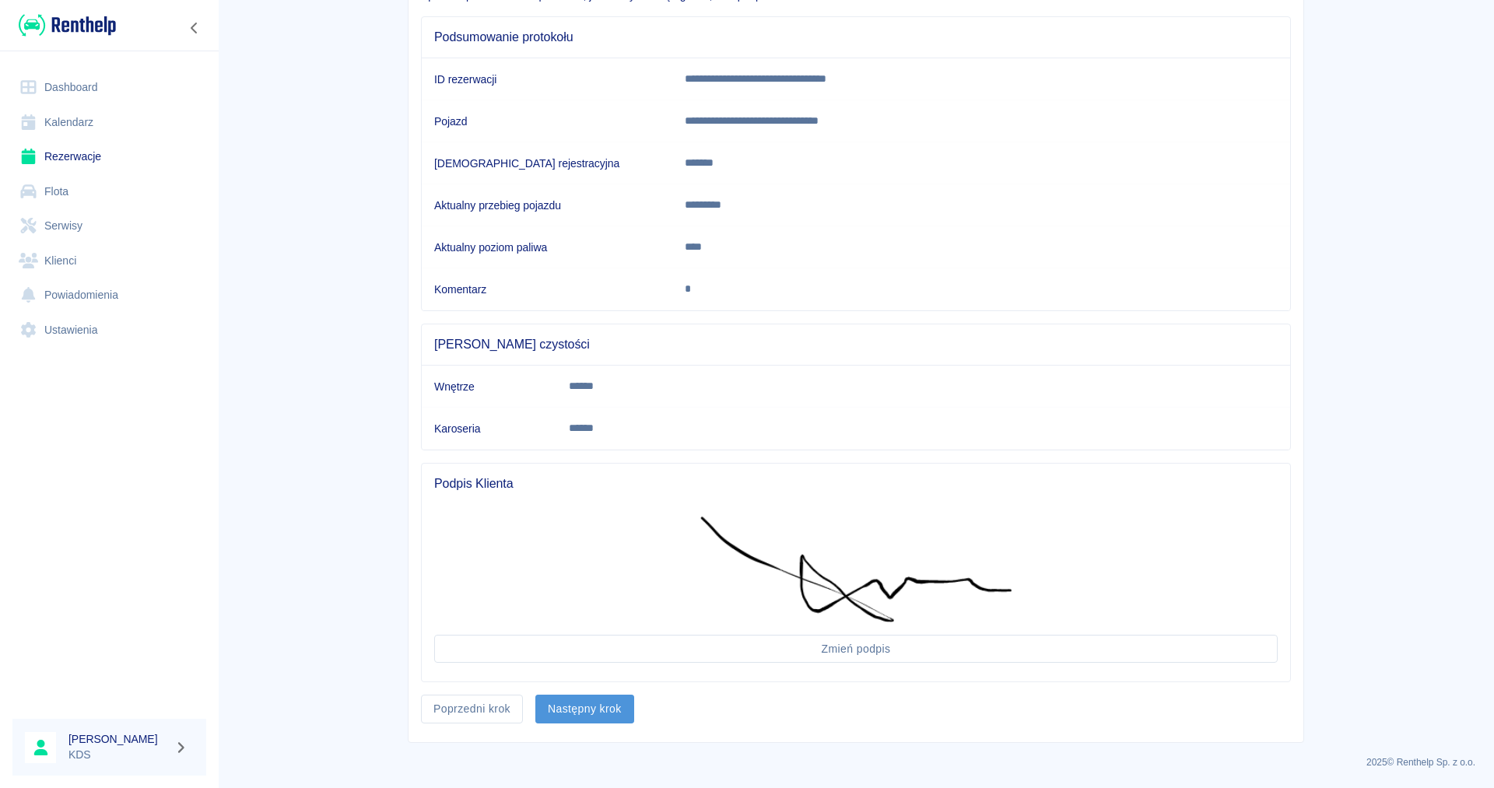
click at [618, 707] on button "Następny krok" at bounding box center [584, 709] width 99 height 29
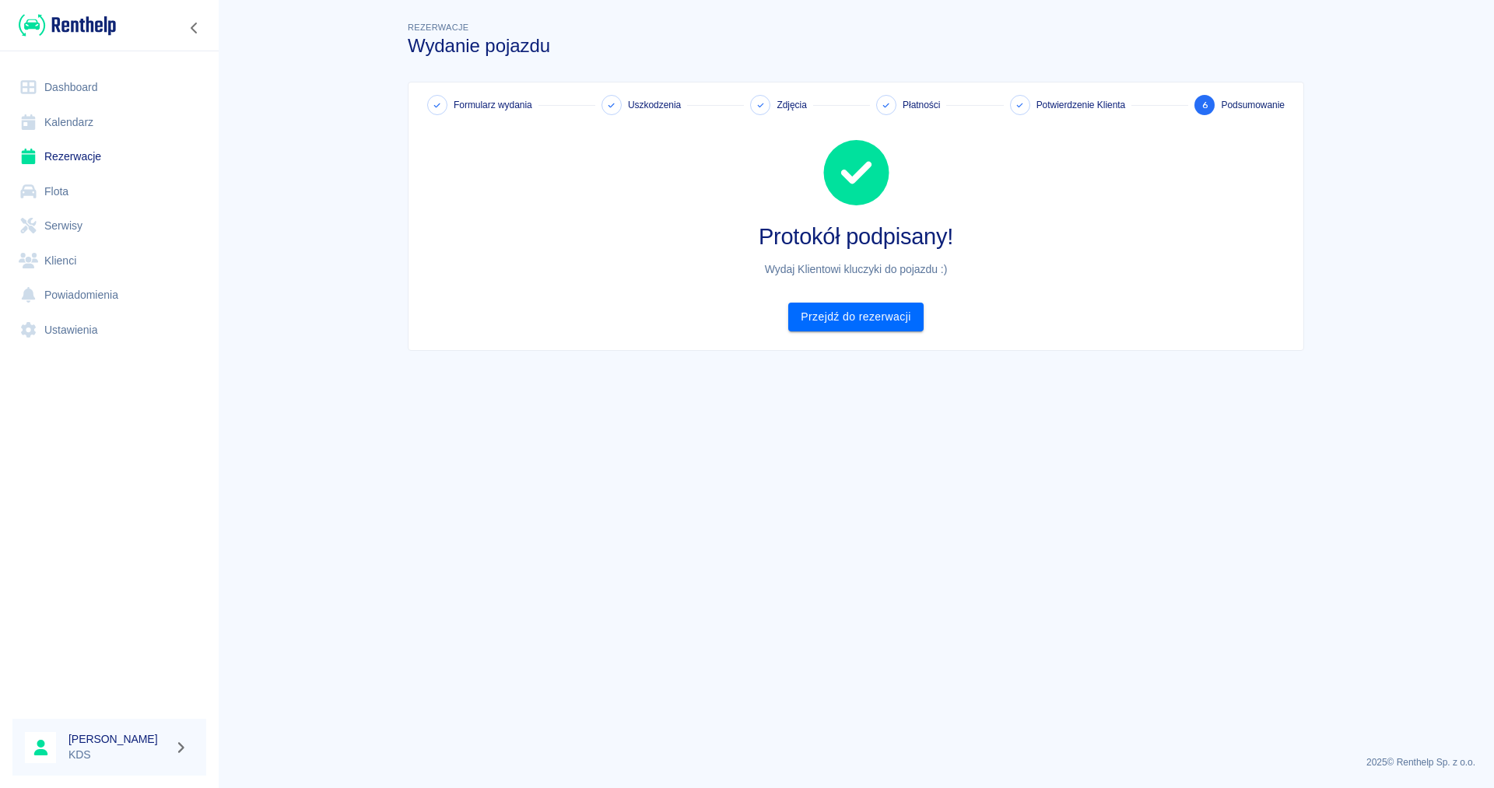
scroll to position [0, 0]
click at [917, 315] on link "Przejdź do rezerwacji" at bounding box center [855, 317] width 135 height 29
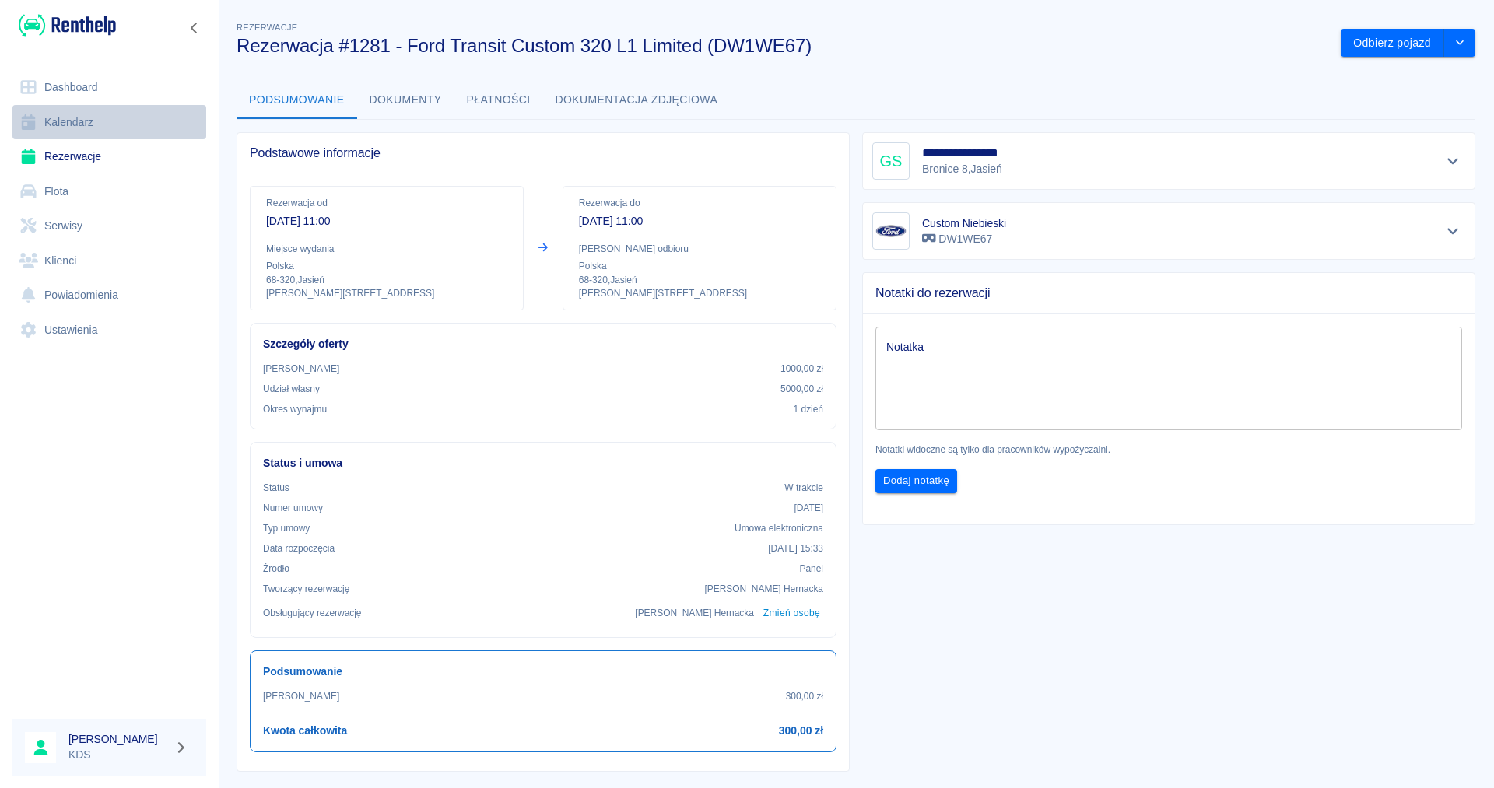
click at [49, 114] on link "Kalendarz" at bounding box center [109, 122] width 194 height 35
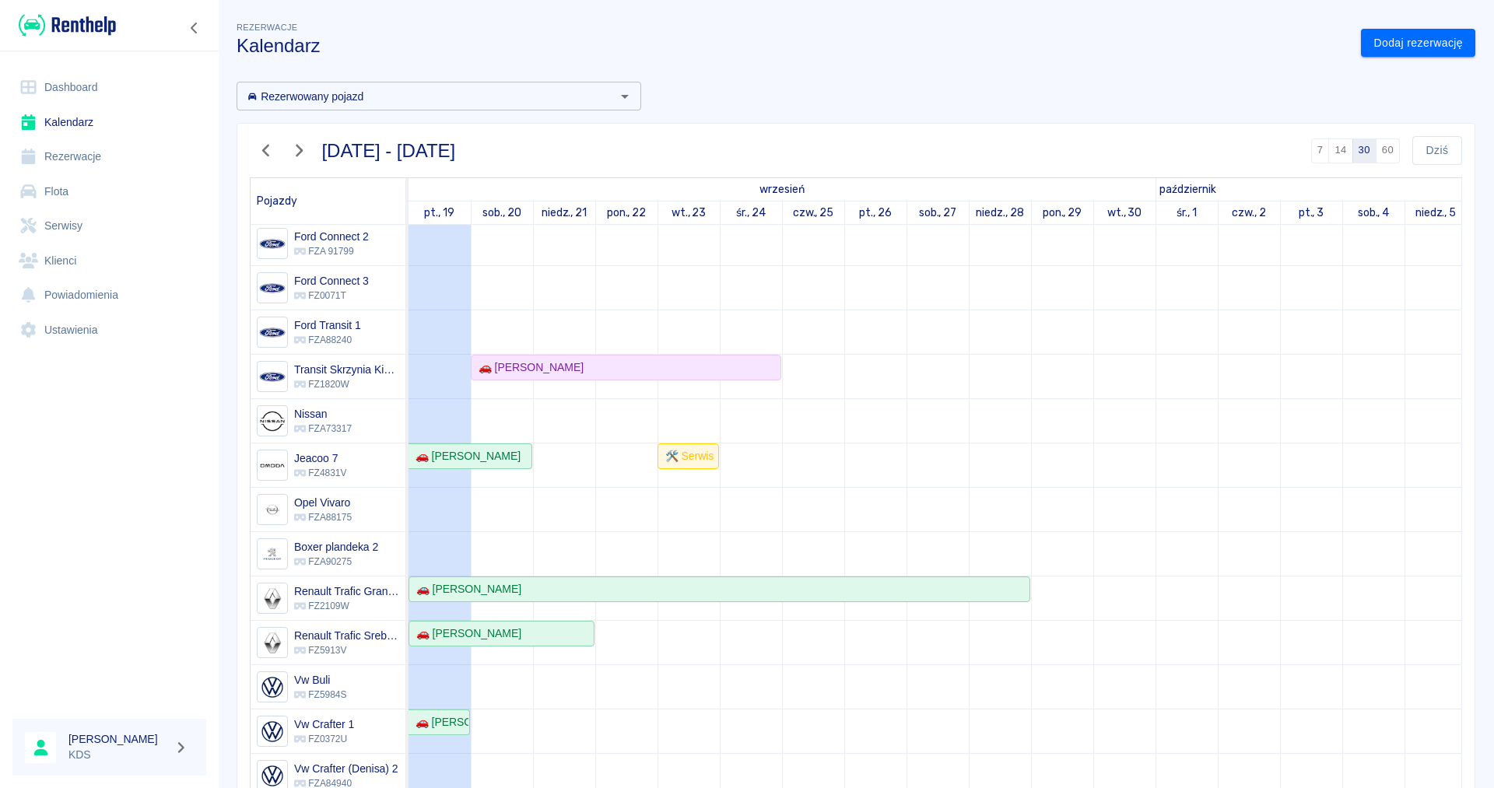
scroll to position [187, 0]
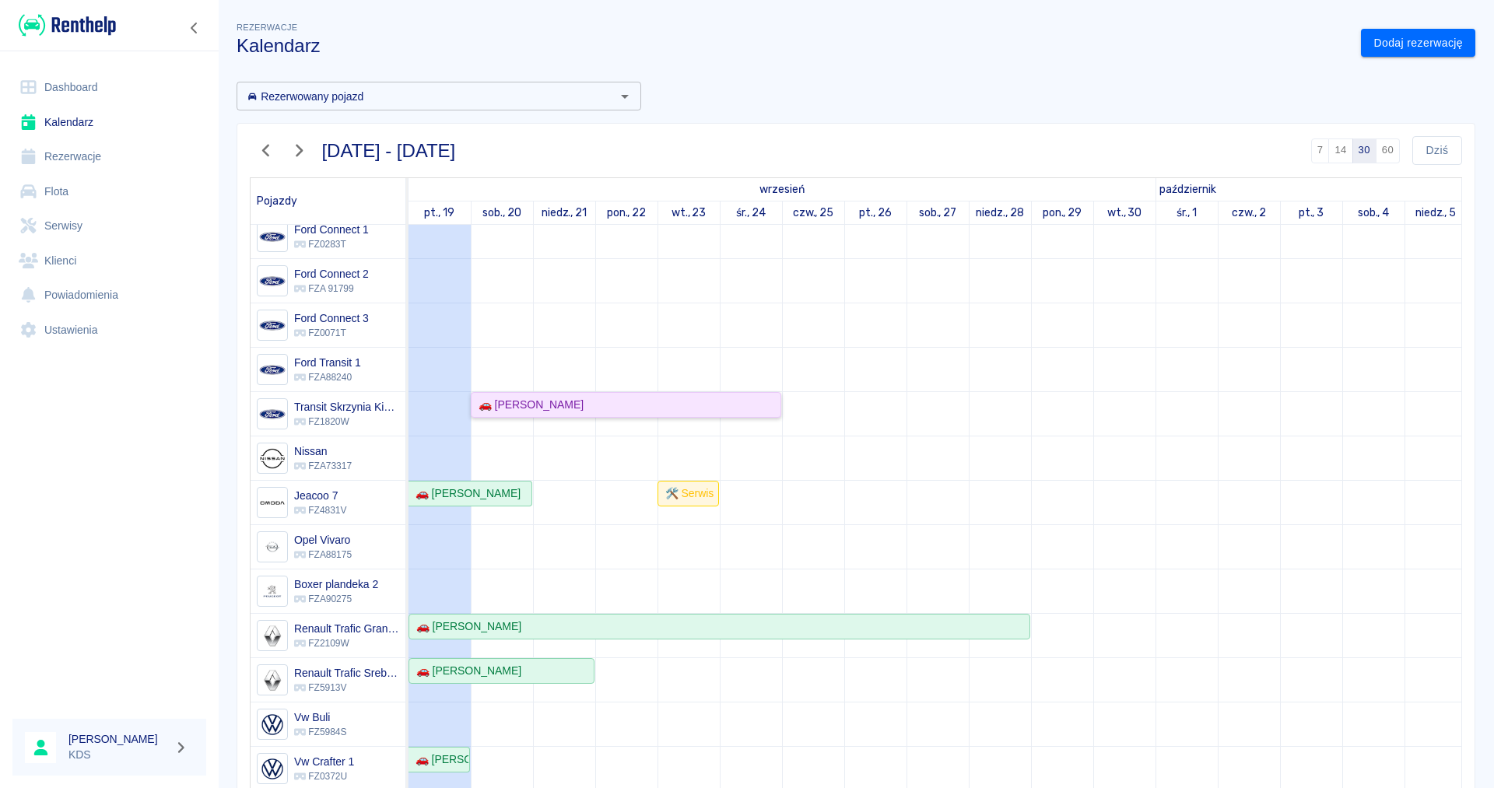
click at [660, 411] on div "🚗 [PERSON_NAME]" at bounding box center [625, 405] width 307 height 16
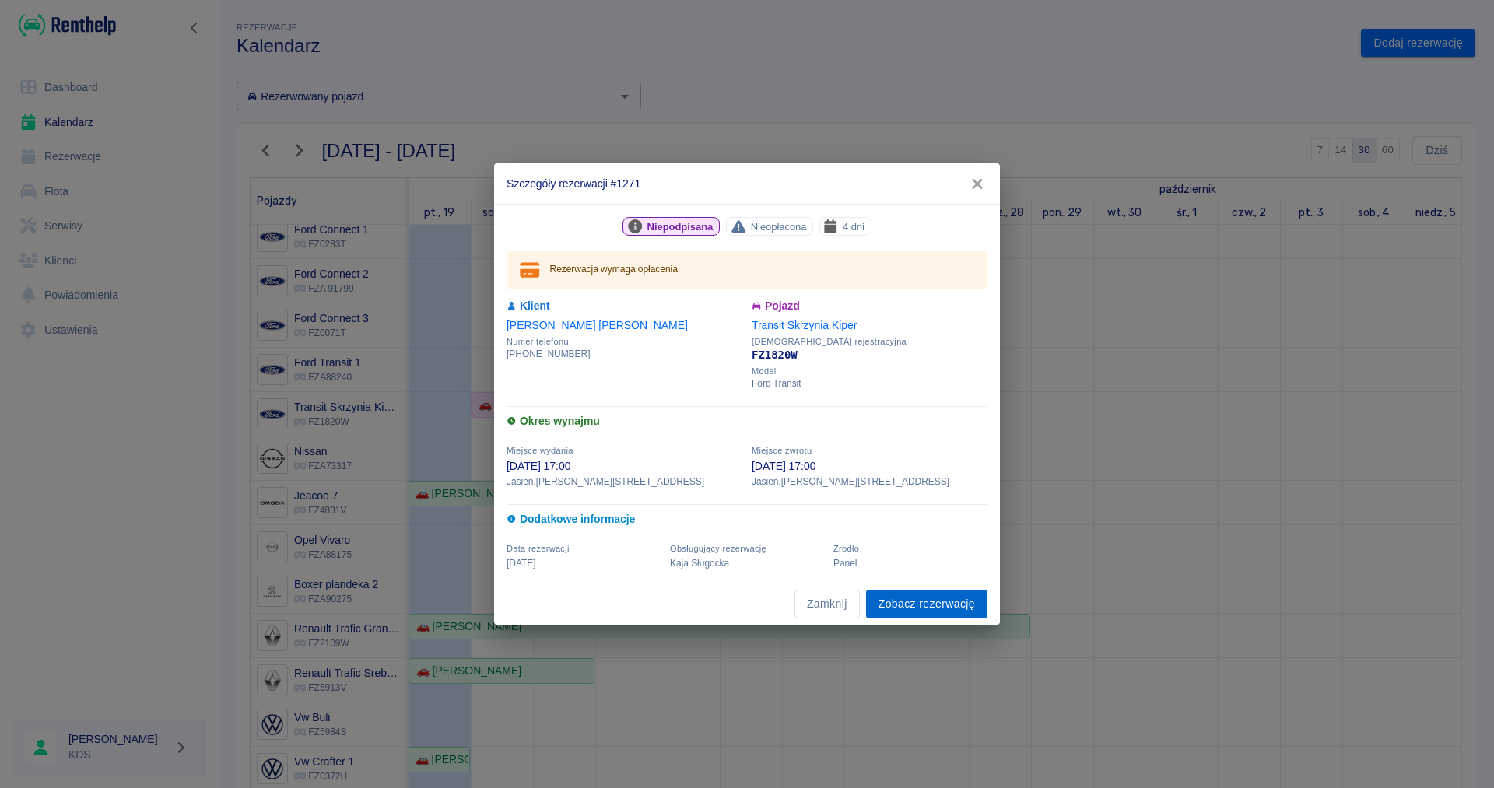
click at [902, 611] on link "Zobacz rezerwację" at bounding box center [926, 604] width 121 height 29
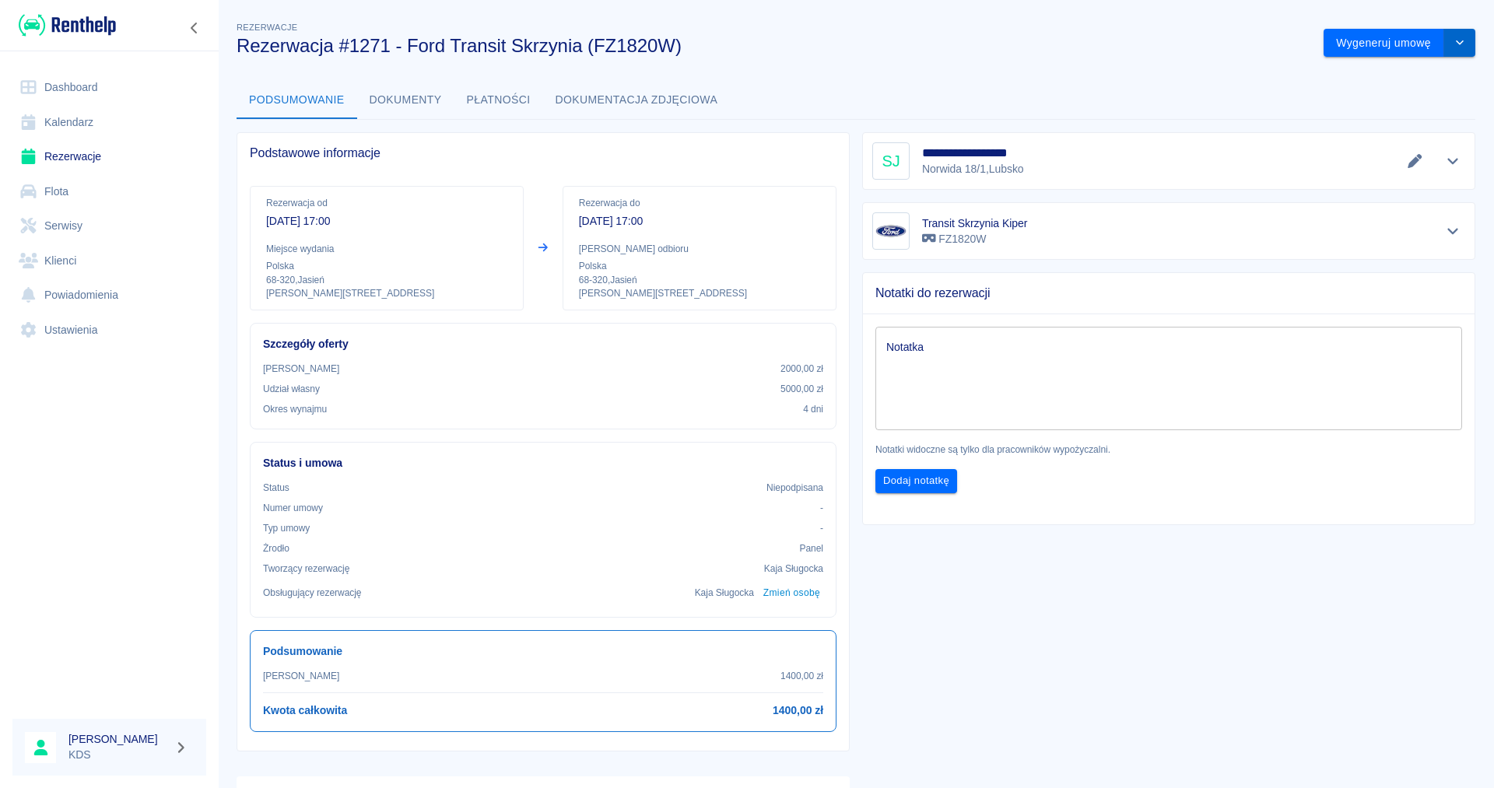
click at [1465, 42] on icon "drop-down" at bounding box center [1459, 42] width 12 height 10
click at [1426, 72] on li "Modyfikuj rezerwację" at bounding box center [1400, 76] width 126 height 26
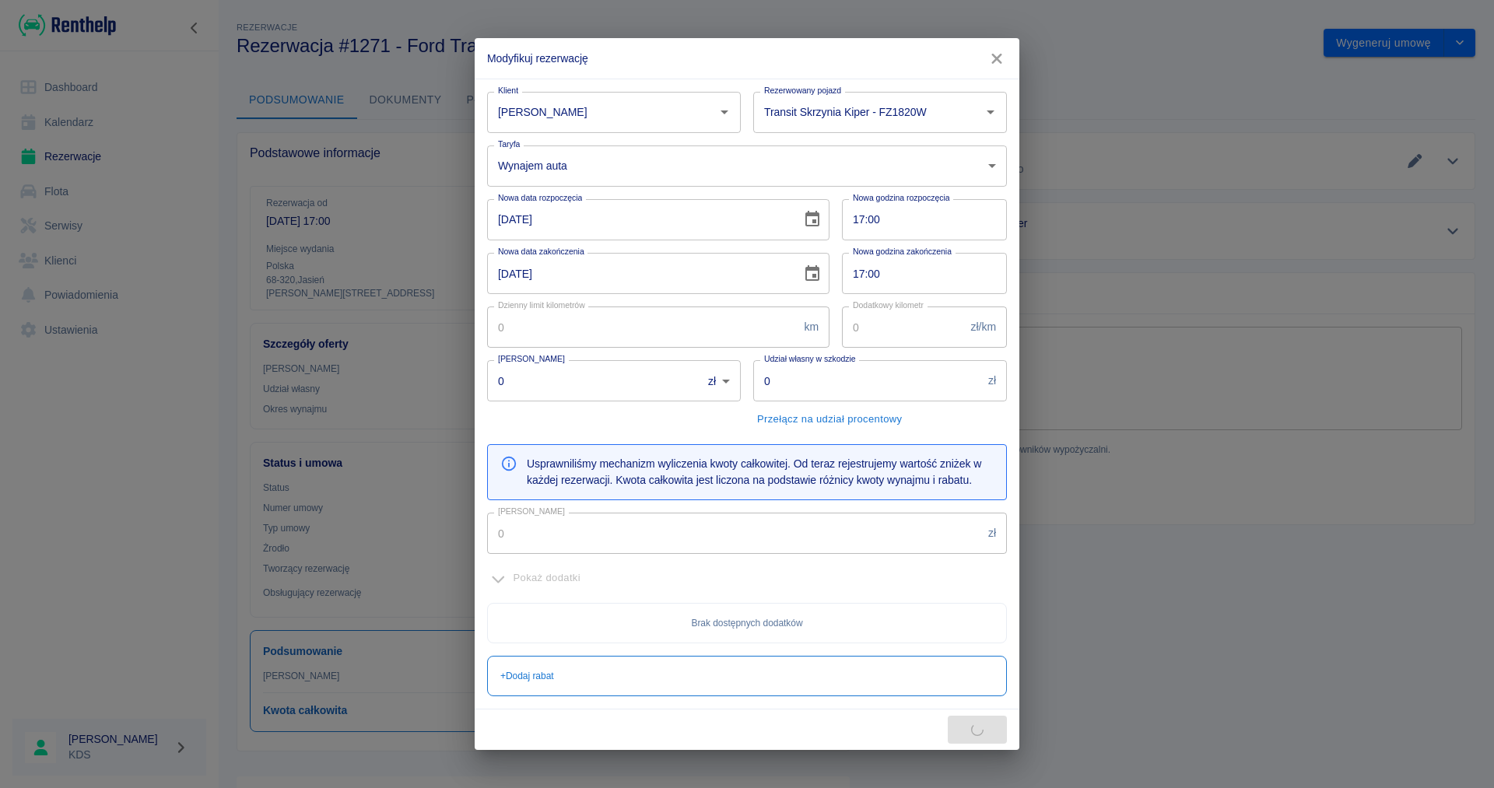
type input "2000"
type input "5000"
type input "1600"
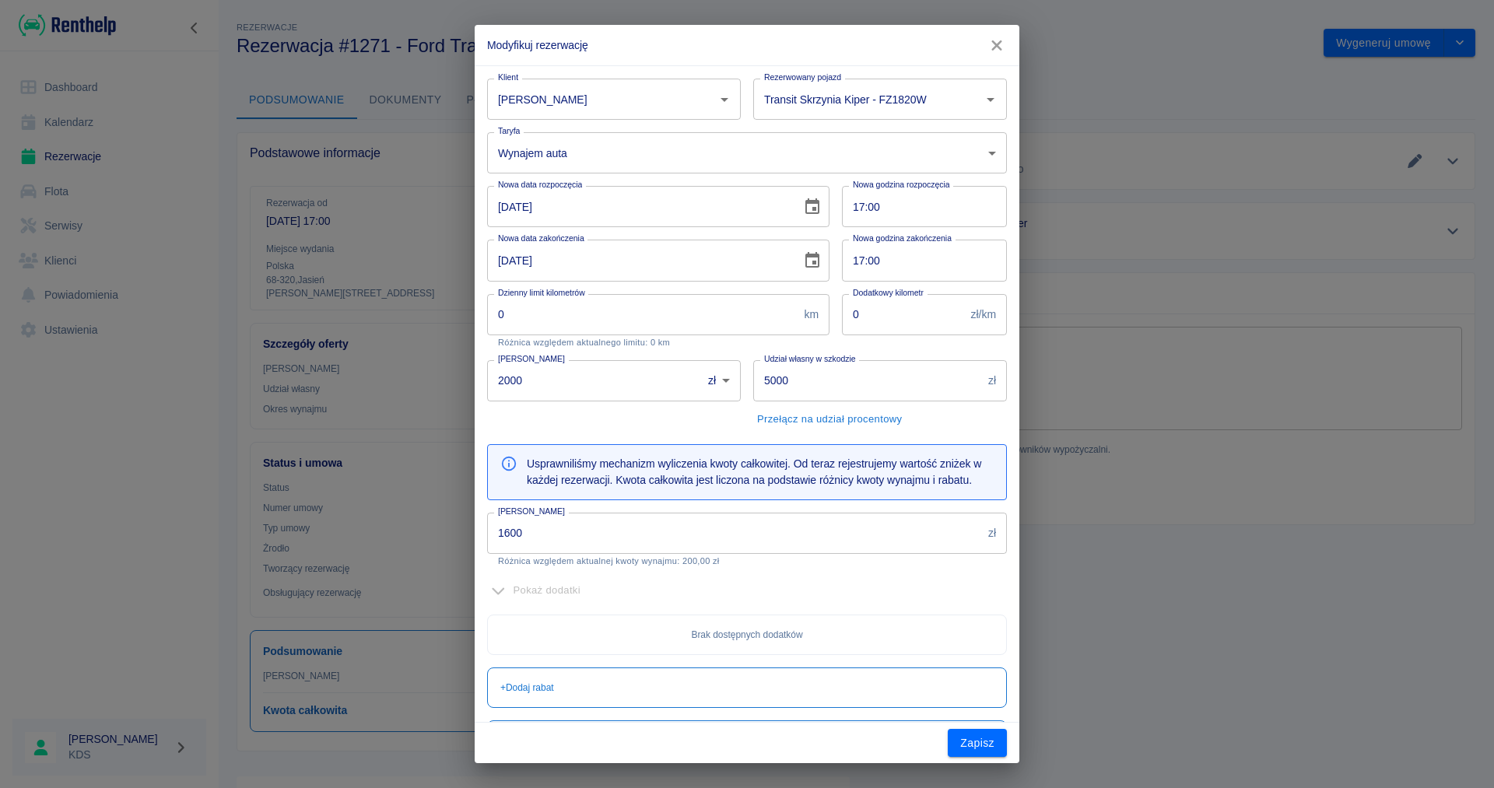
click at [639, 212] on input "20-09-2025" at bounding box center [638, 206] width 303 height 41
click at [815, 204] on icon "Choose date, selected date is 20 wrz 2025" at bounding box center [812, 206] width 14 height 16
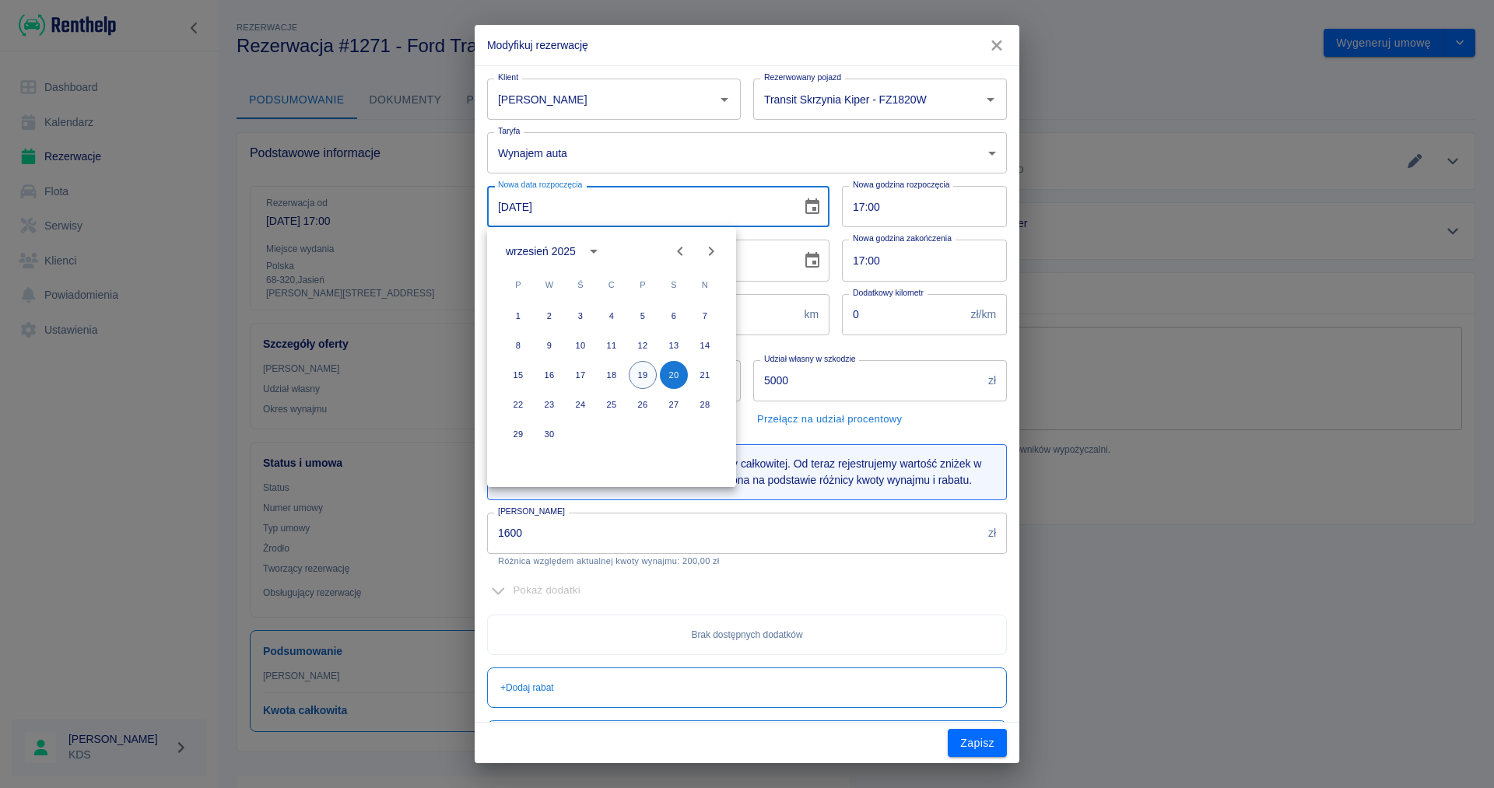
click at [643, 371] on button "19" at bounding box center [643, 375] width 28 height 28
type input "19-09-2025"
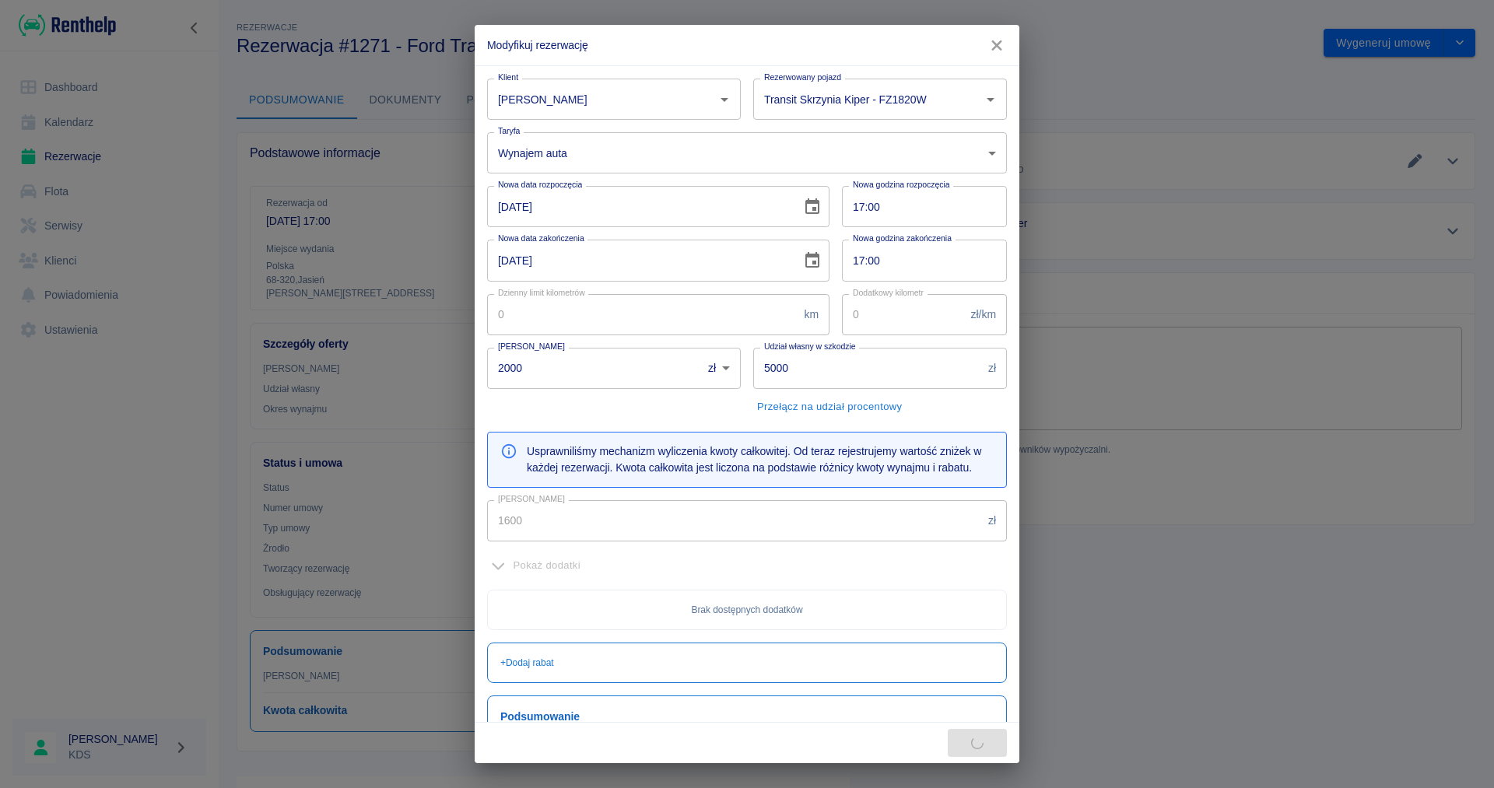
type input "2000"
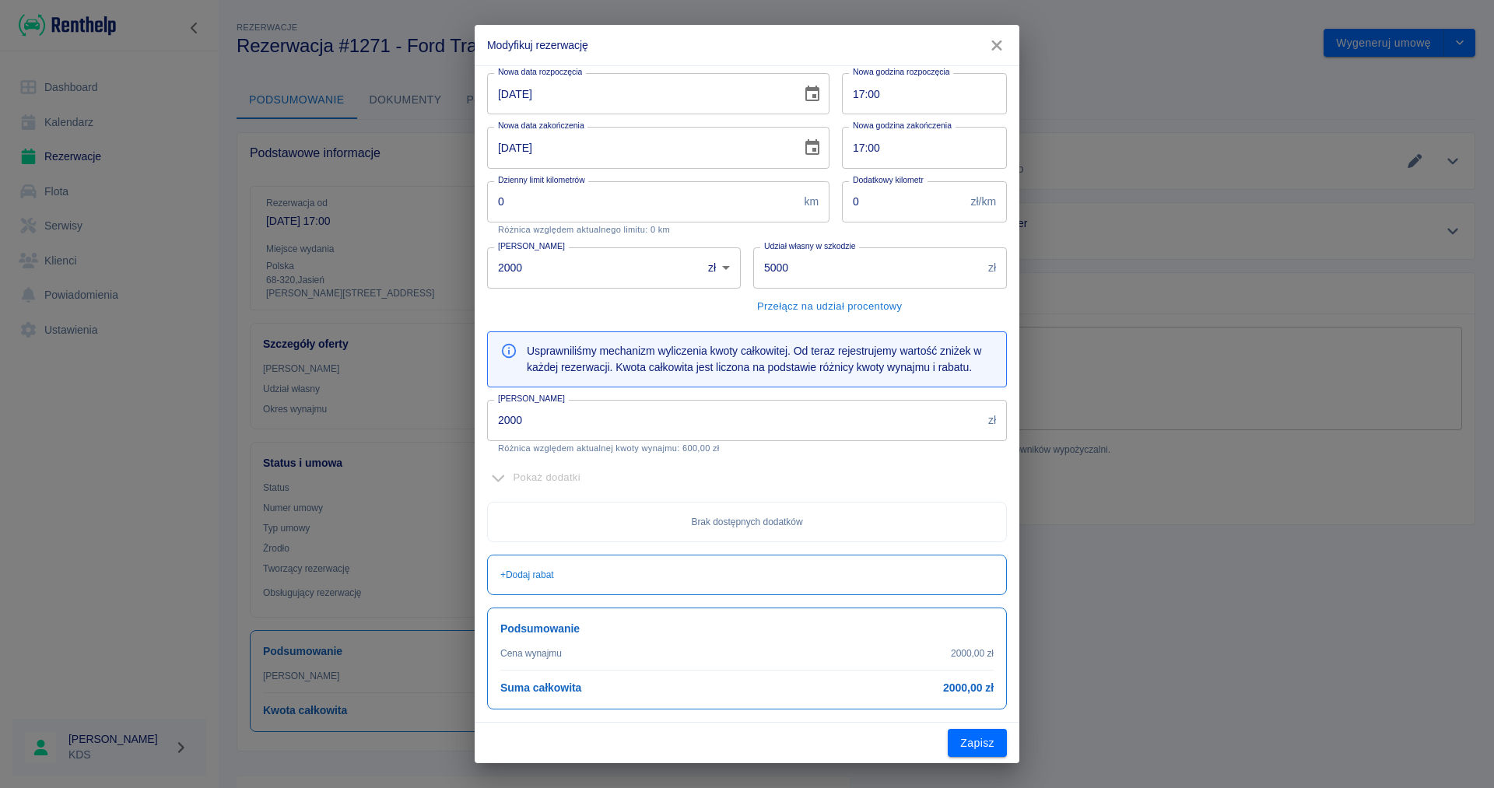
scroll to position [33, 0]
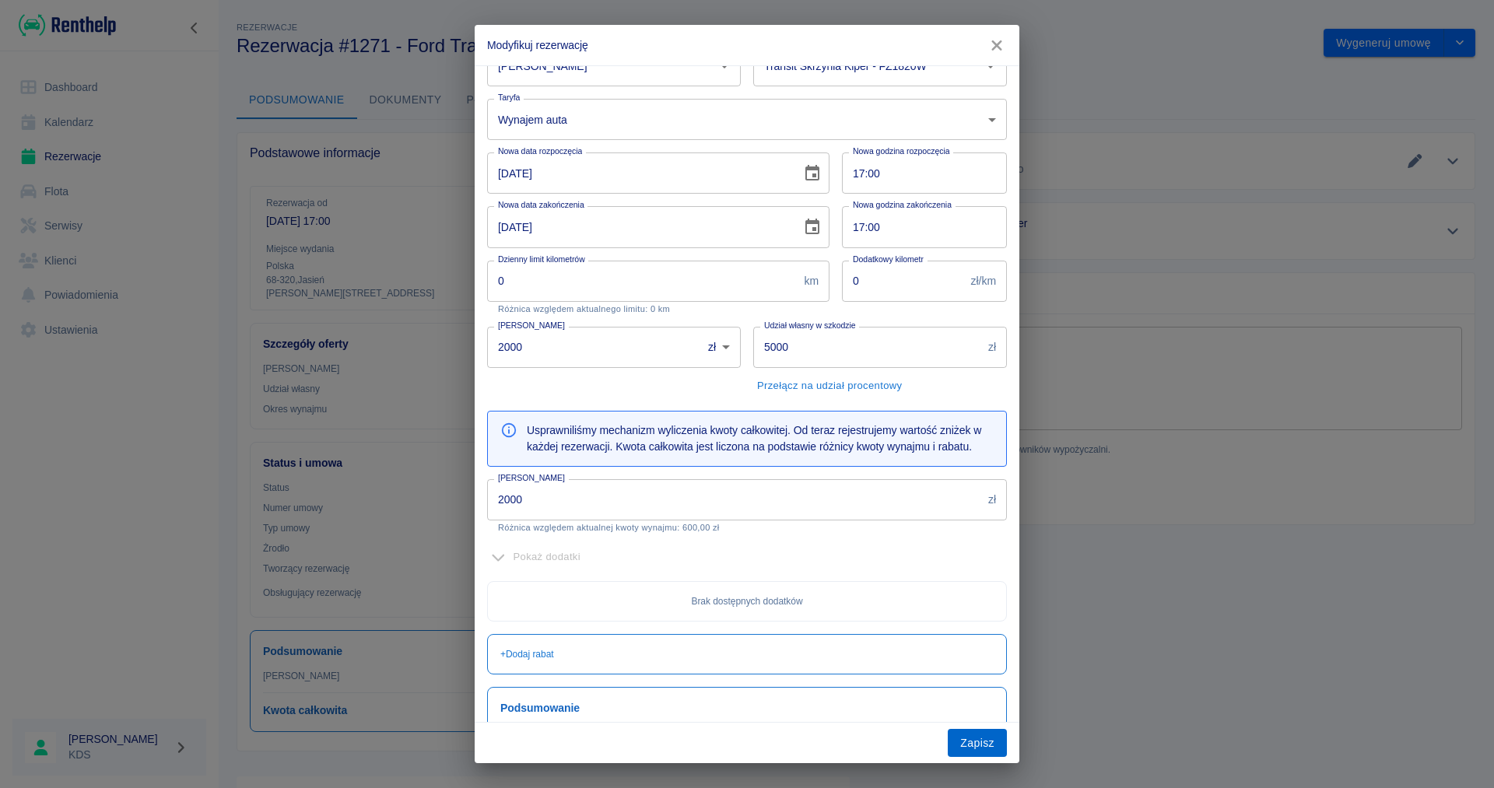
click at [983, 741] on button "Zapisz" at bounding box center [977, 743] width 59 height 29
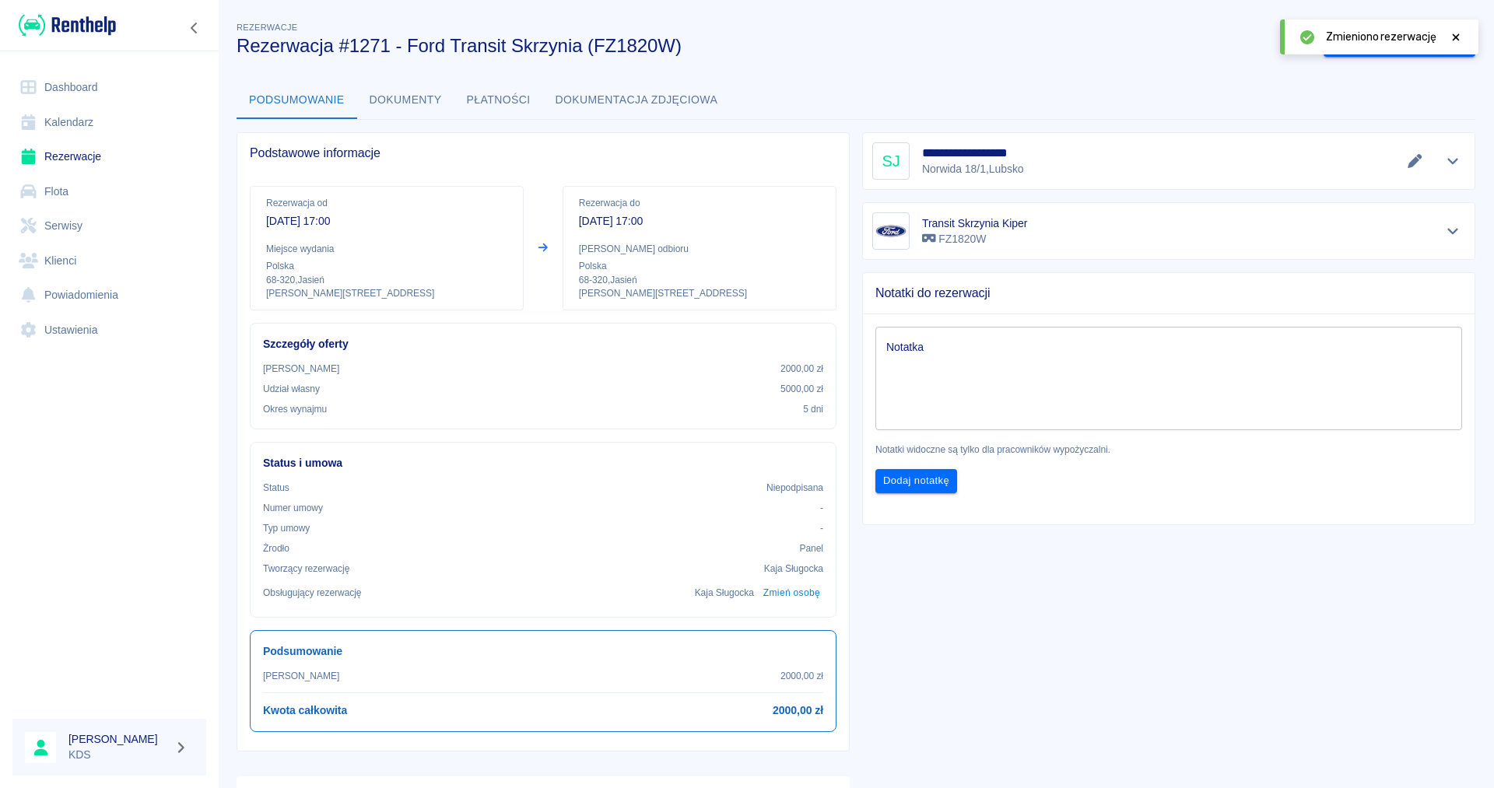
click at [1456, 36] on icon at bounding box center [1456, 37] width 14 height 11
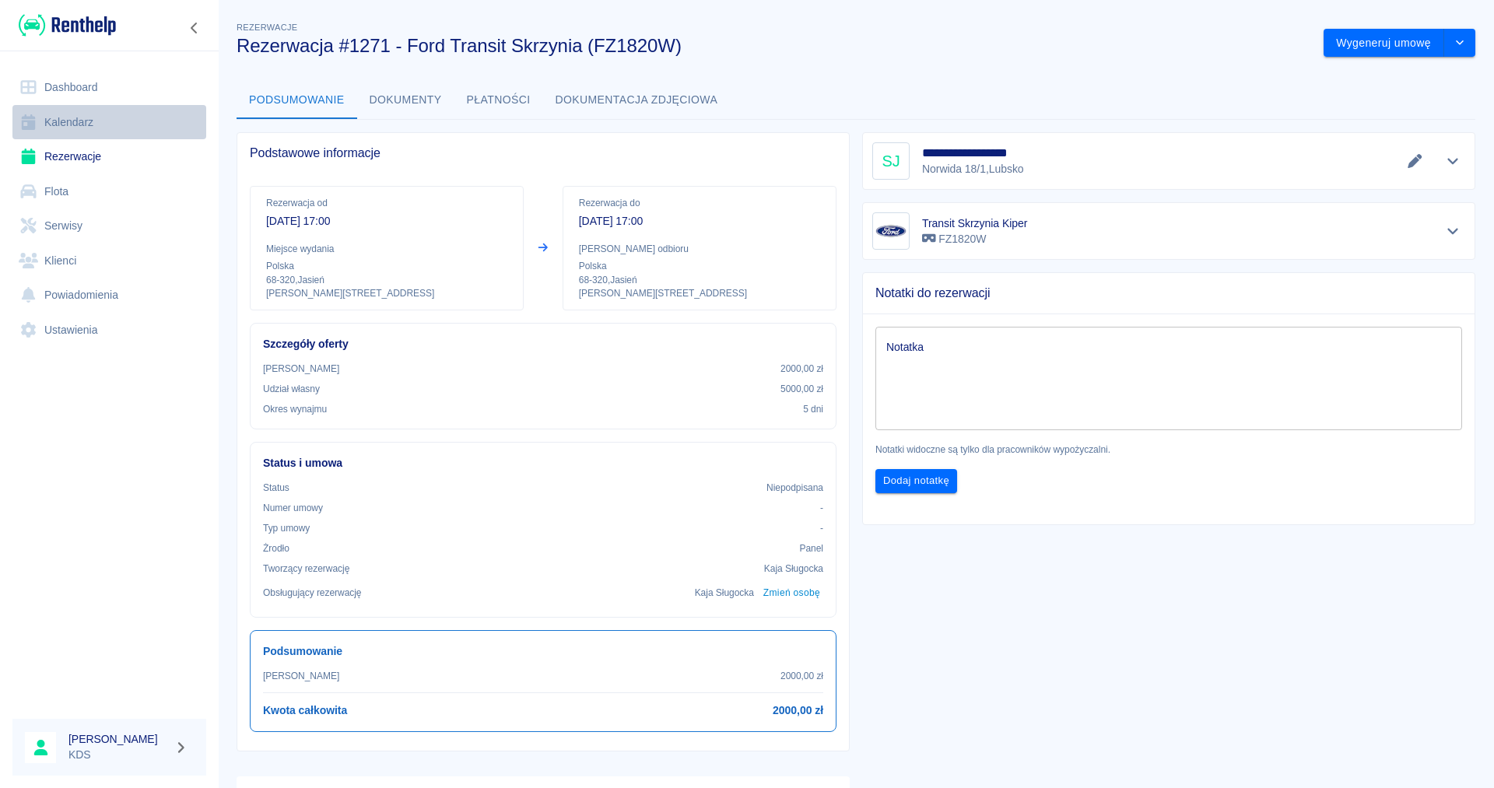
click at [53, 115] on link "Kalendarz" at bounding box center [109, 122] width 194 height 35
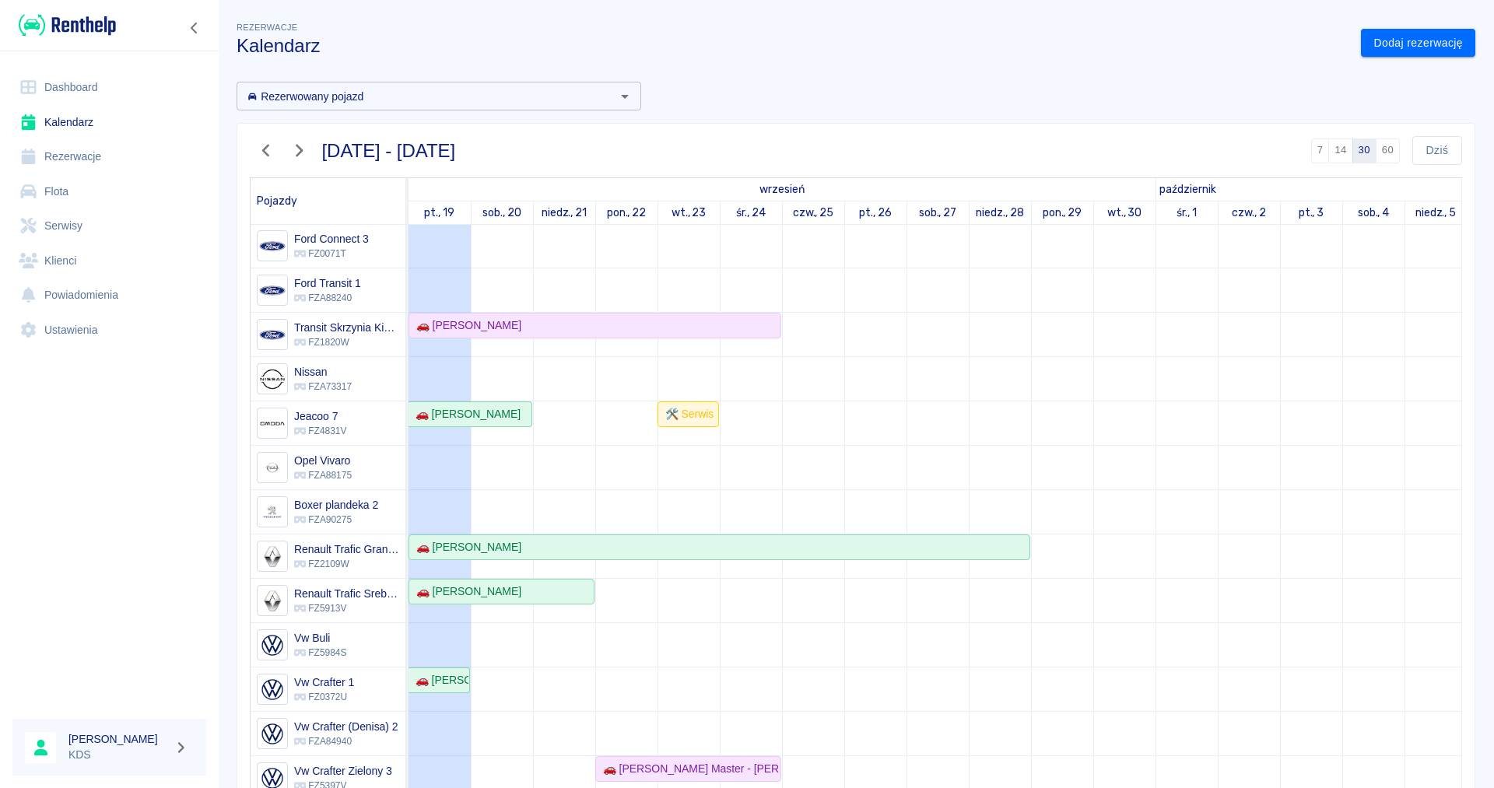
scroll to position [77, 0]
